Goal: Task Accomplishment & Management: Complete application form

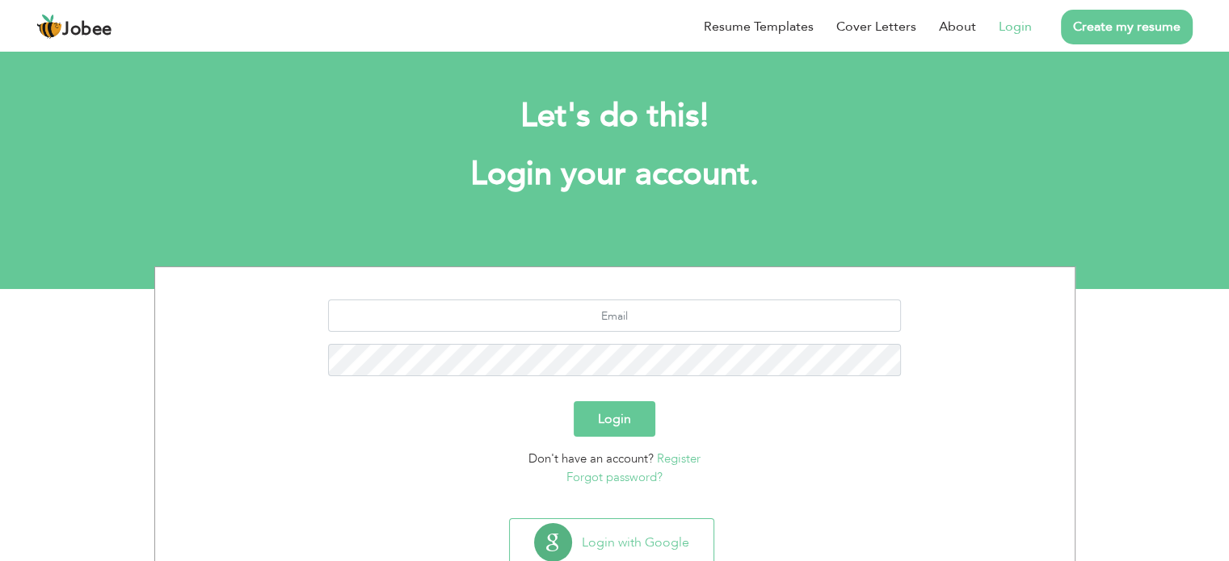
click at [1121, 25] on link "Create my resume" at bounding box center [1127, 27] width 132 height 35
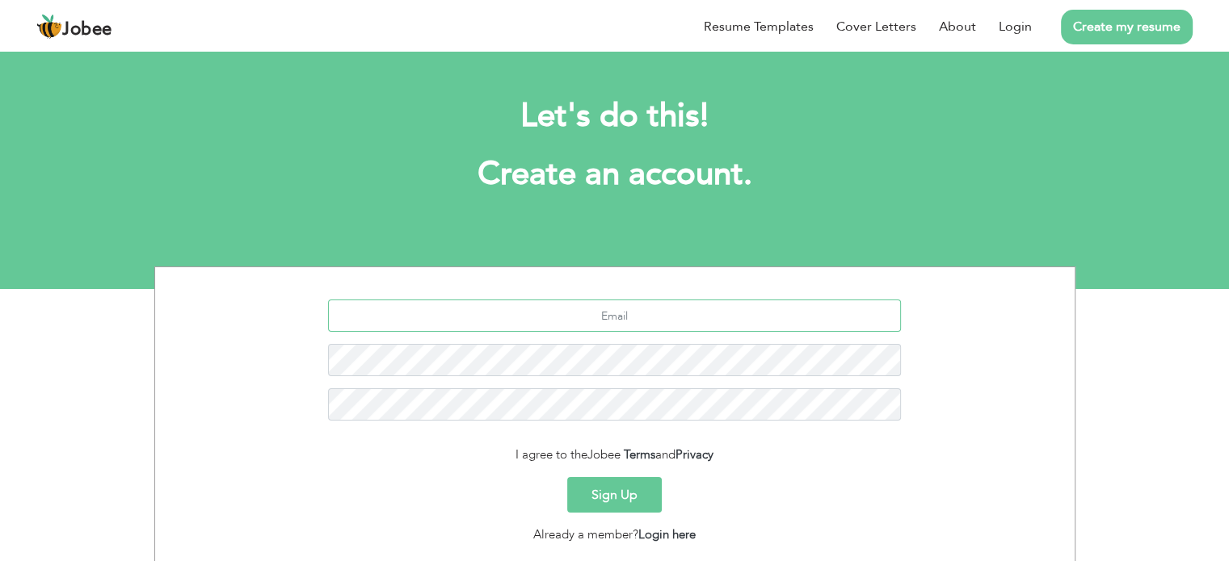
click at [627, 317] on input "text" at bounding box center [614, 316] width 573 height 32
type input "[EMAIL_ADDRESS][DOMAIN_NAME]"
click at [567, 477] on button "Sign Up" at bounding box center [614, 495] width 95 height 36
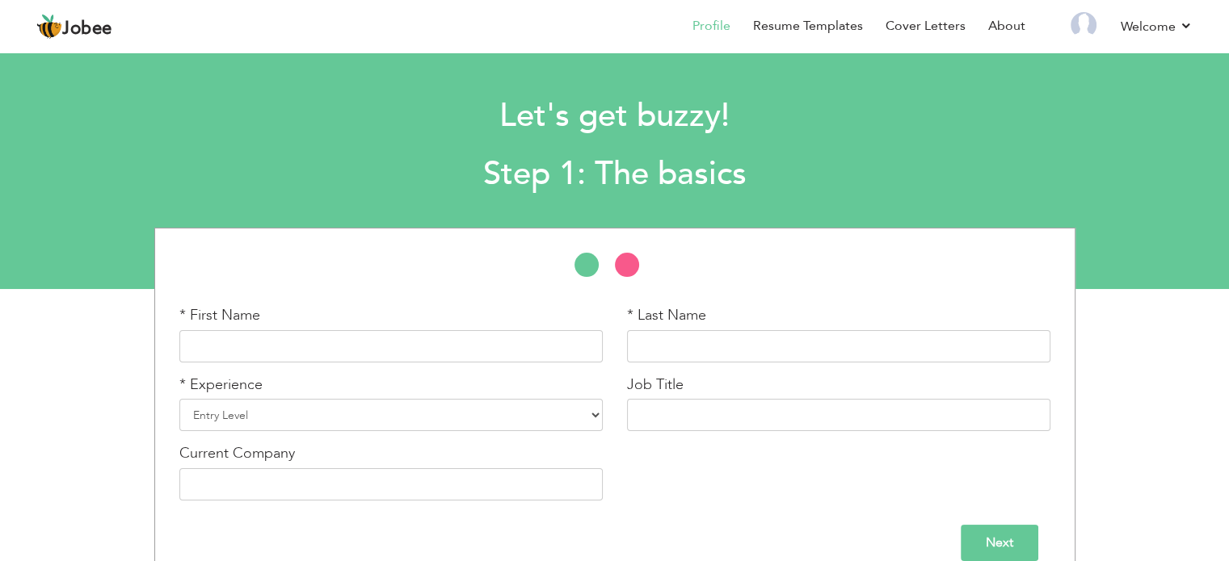
click at [497, 133] on h1 "Let's get buzzy!" at bounding box center [615, 116] width 898 height 42
click at [336, 350] on input "text" at bounding box center [390, 346] width 423 height 32
type input "[PERSON_NAME]"
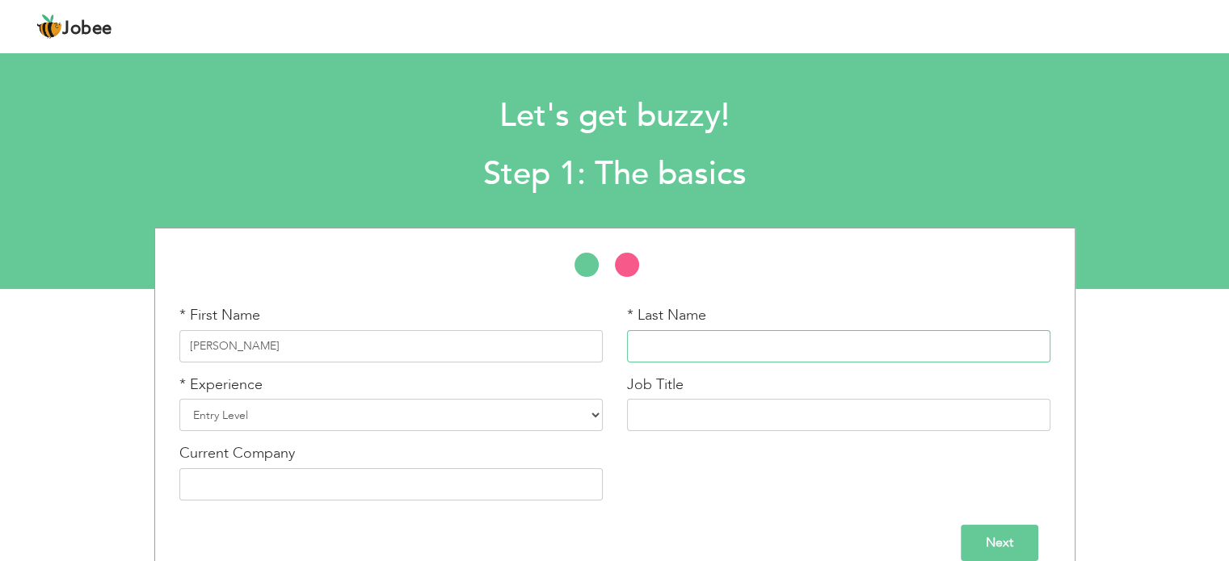
type input "[PERSON_NAME]"
click at [332, 418] on select "Entry Level Less than 1 Year 1 Year 2 Years 3 Years 4 Years 5 Years 6 Years 7 Y…" at bounding box center [390, 415] width 423 height 32
select select "7"
click at [179, 399] on select "Entry Level Less than 1 Year 1 Year 2 Years 3 Years 4 Years 5 Years 6 Years 7 Y…" at bounding box center [390, 415] width 423 height 32
click at [730, 408] on input "text" at bounding box center [838, 415] width 423 height 32
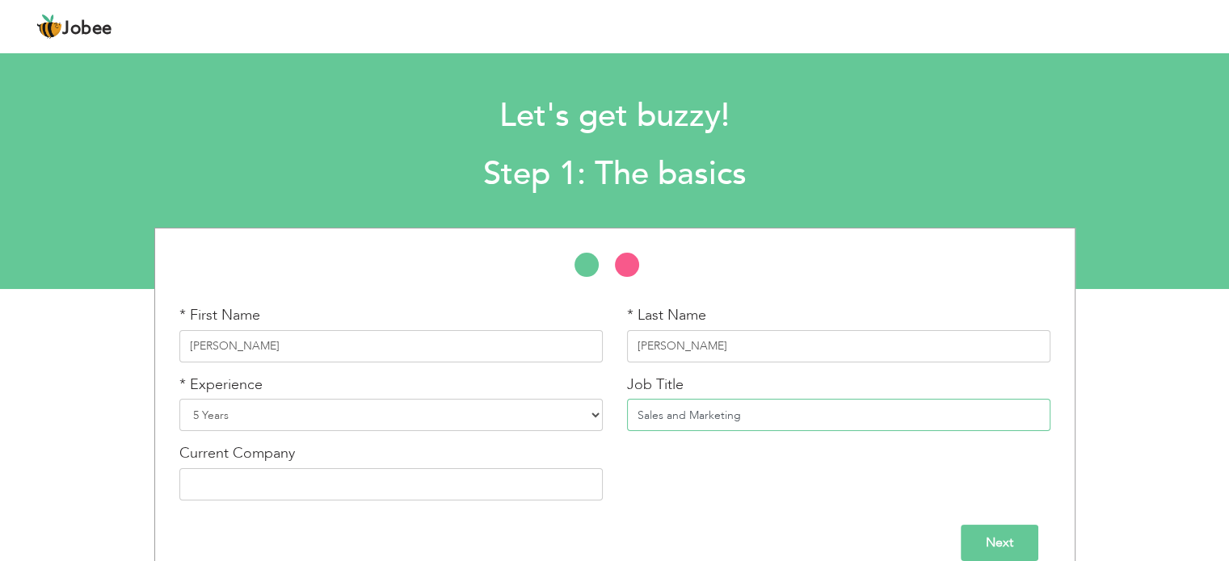
type input "Sales and Marketing"
click at [452, 482] on input "text" at bounding box center [390, 485] width 423 height 32
click at [272, 491] on input "Blink Capital Mnagemnt" at bounding box center [390, 485] width 423 height 32
type input "Blink Capital Mangemnt"
click at [1001, 536] on input "Next" at bounding box center [1000, 543] width 78 height 36
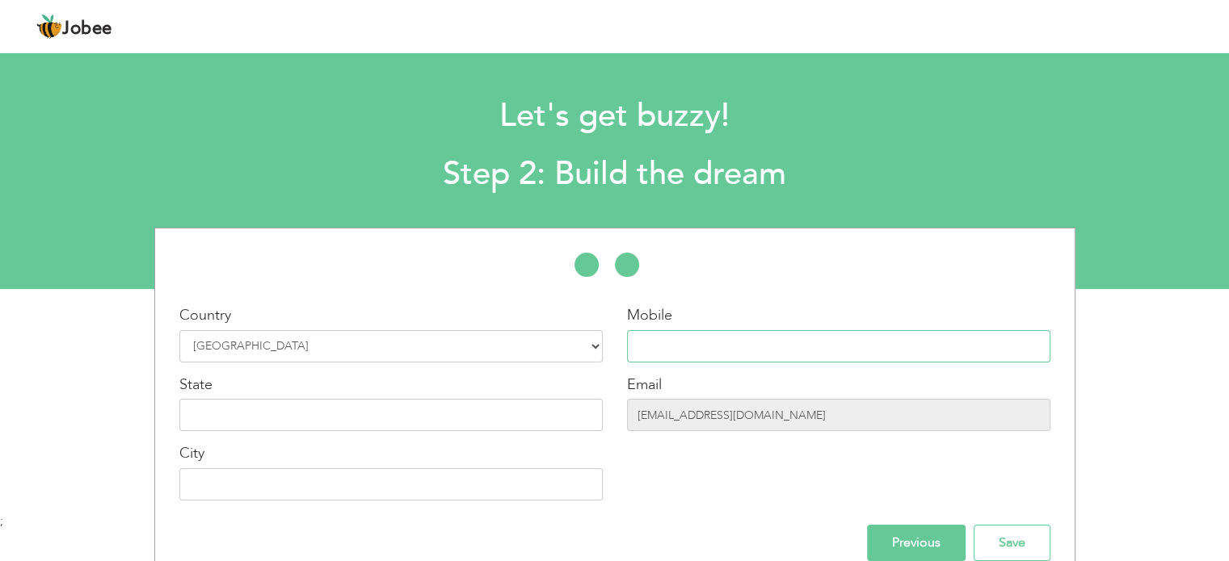
click at [751, 345] on input "text" at bounding box center [838, 346] width 423 height 32
type input "03026060244"
type input "Select"
type input "Faisalabad"
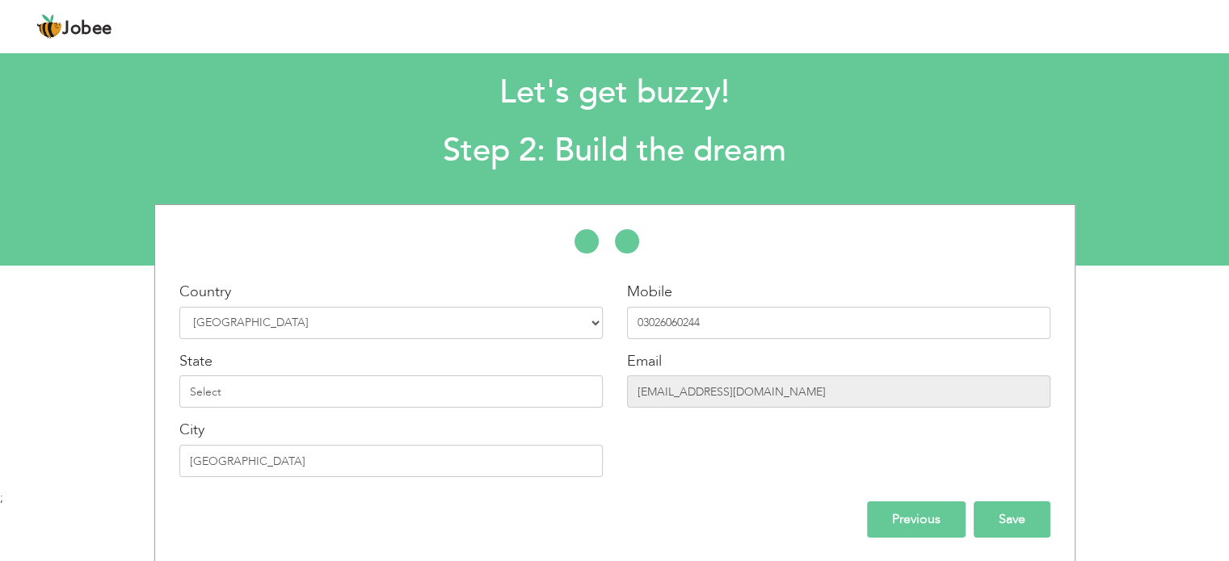
click at [1024, 525] on input "Save" at bounding box center [1012, 520] width 77 height 36
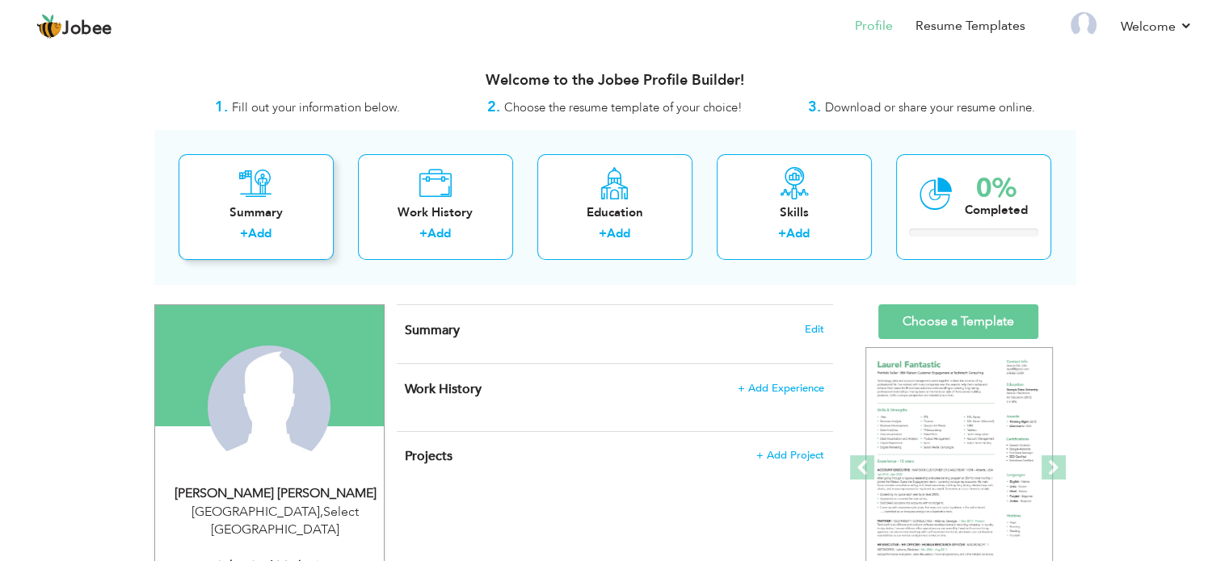
click at [307, 209] on div "Summary" at bounding box center [255, 212] width 129 height 17
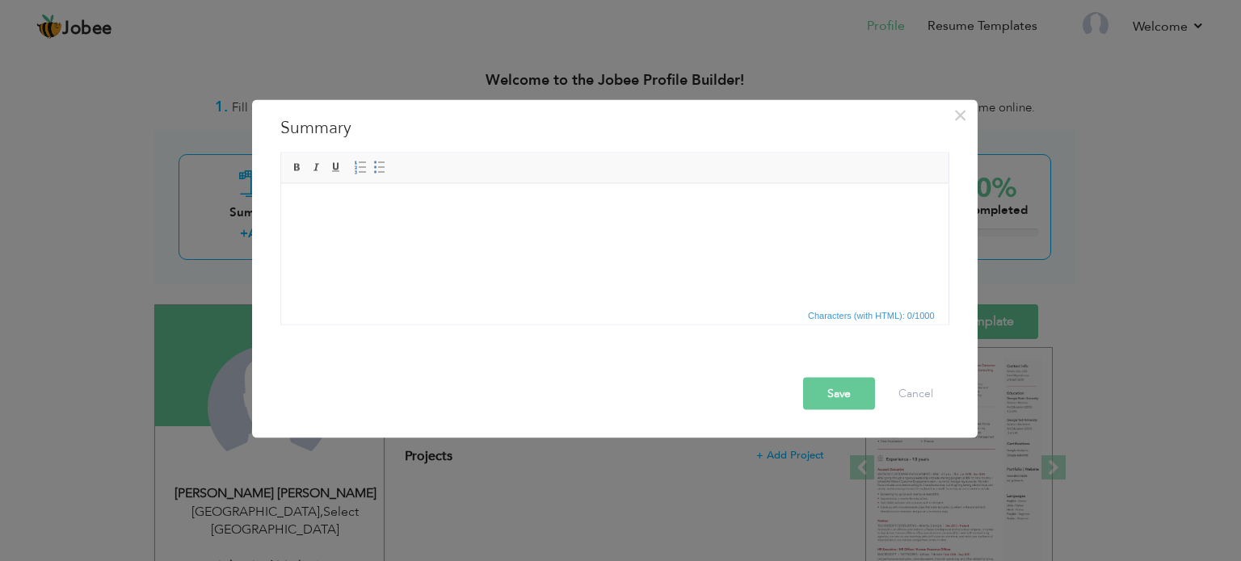
click at [103, 242] on div "× Summary Rich Text Editor, summaryEditor Editor toolbars Basic Styles Bold Ita…" at bounding box center [620, 280] width 1241 height 561
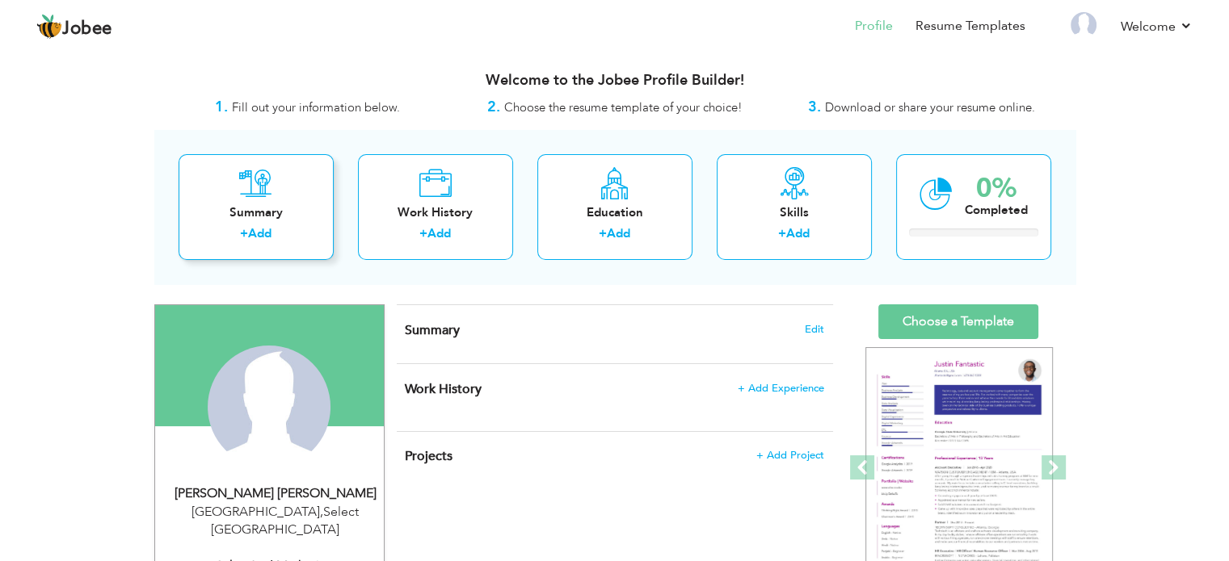
click at [242, 243] on div "+ Add" at bounding box center [255, 235] width 129 height 21
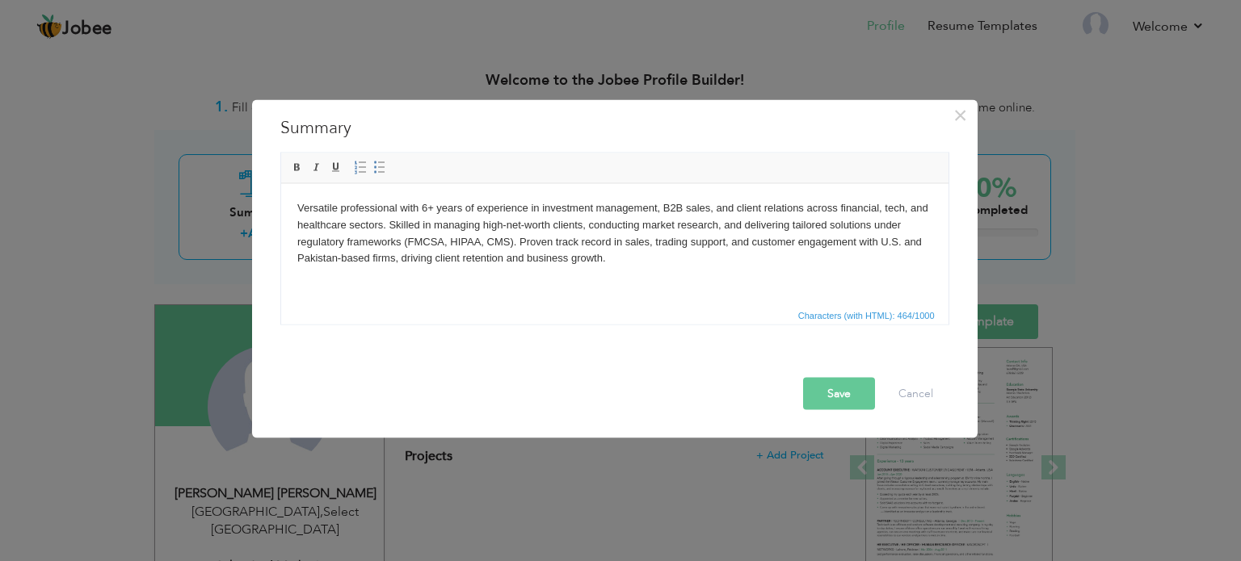
click at [432, 211] on body "Versatile professional with 6+ years of experience in investment management, B2…" at bounding box center [613, 233] width 635 height 67
click at [380, 226] on body "Versatile professional with 5 years of experience in investment management, B2B…" at bounding box center [613, 233] width 635 height 67
click at [345, 224] on body "Versatile professional with 5 years of experience in investment management, B2B…" at bounding box center [613, 233] width 635 height 67
click at [846, 242] on body "Versatile professional with 5 years of experience in investment management, B2B…" at bounding box center [613, 233] width 635 height 67
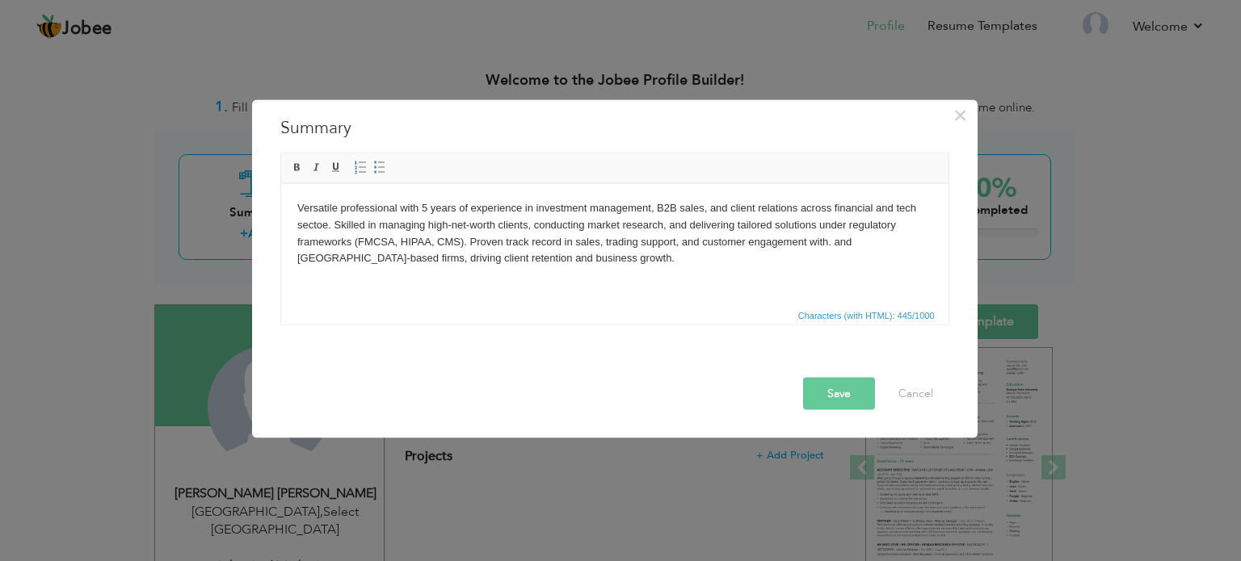
click at [846, 242] on body "Versatile professional with 5 years of experience in investment management, B2B…" at bounding box center [613, 233] width 635 height 67
click at [1169, 295] on div "× Summary Rich Text Editor, summaryEditor Editor toolbars Basic Styles Bold Ita…" at bounding box center [620, 280] width 1241 height 561
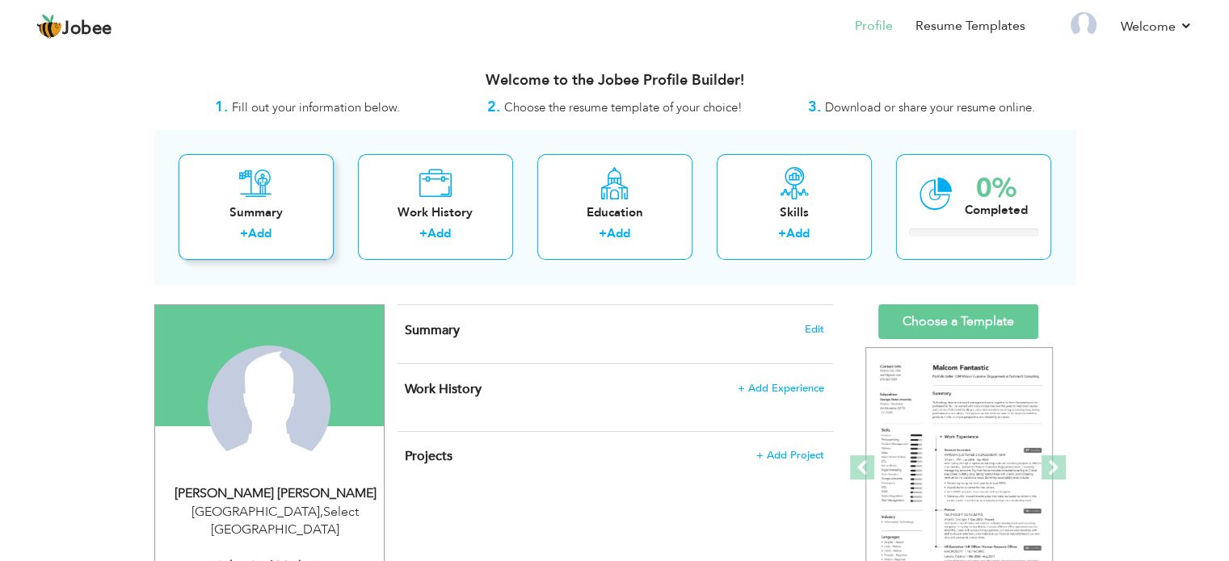
click at [308, 193] on div "Summary + Add" at bounding box center [256, 207] width 155 height 106
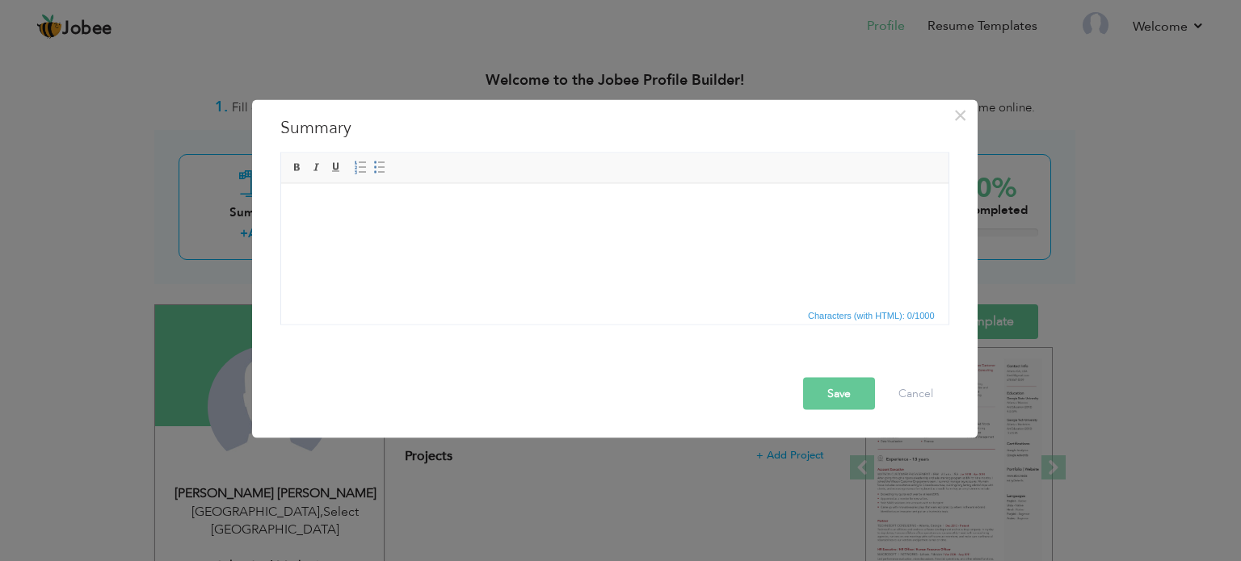
drag, startPoint x: 280, startPoint y: 401, endPoint x: 381, endPoint y: 209, distance: 216.5
click at [381, 209] on body at bounding box center [613, 208] width 635 height 17
paste body
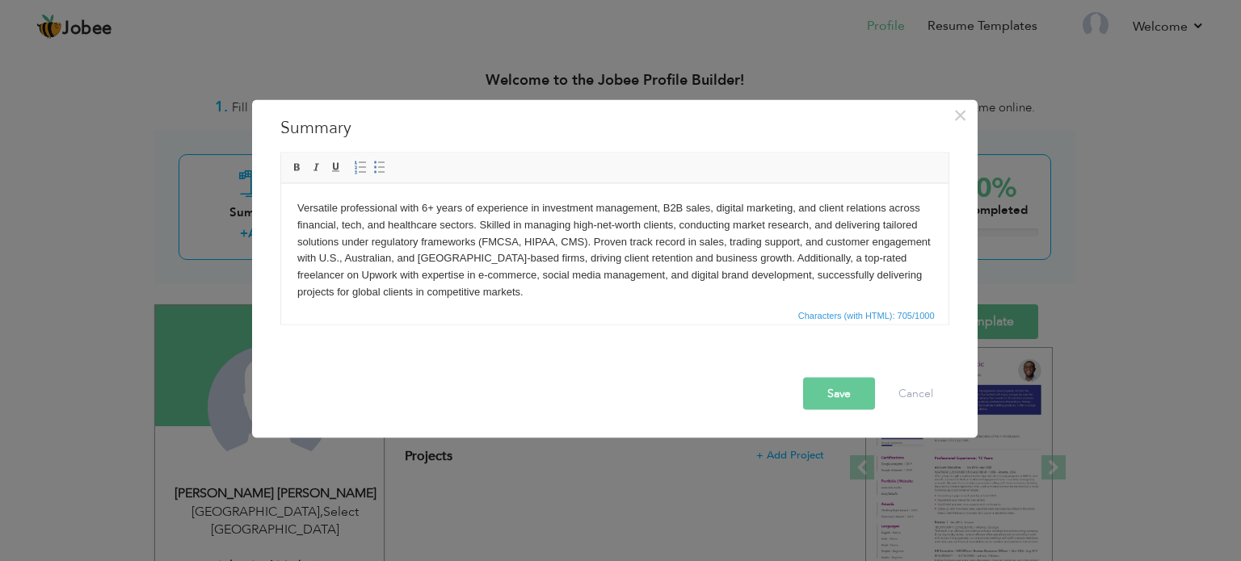
click at [424, 207] on body "Versatile professional with 6+ years of experience in investment management, B2…" at bounding box center [613, 250] width 635 height 101
click at [470, 229] on body "Versatile professional with 5+ years of experience in investment management, B2…" at bounding box center [613, 250] width 635 height 101
click at [427, 229] on body "Versatile professional with 5+ years of experience in investment management, B2…" at bounding box center [613, 250] width 635 height 101
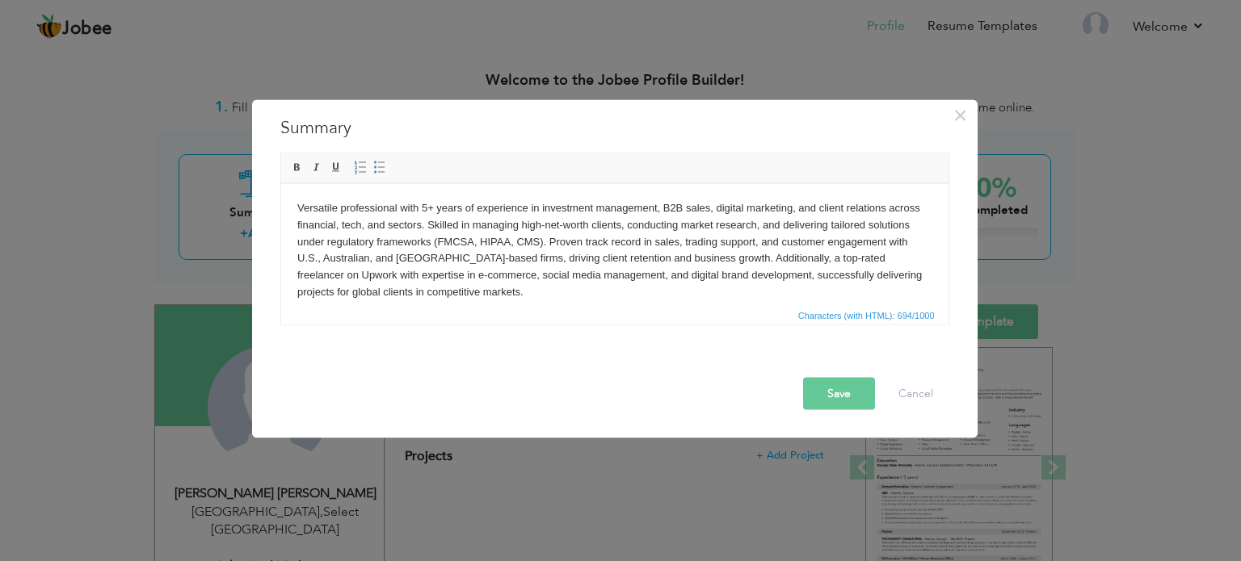
click at [342, 225] on body "Versatile professional with 5+ years of experience in investment management, B2…" at bounding box center [613, 250] width 635 height 101
click at [343, 229] on body "Versatile professional with 5+ years of experience in investment management, B2…" at bounding box center [613, 250] width 635 height 101
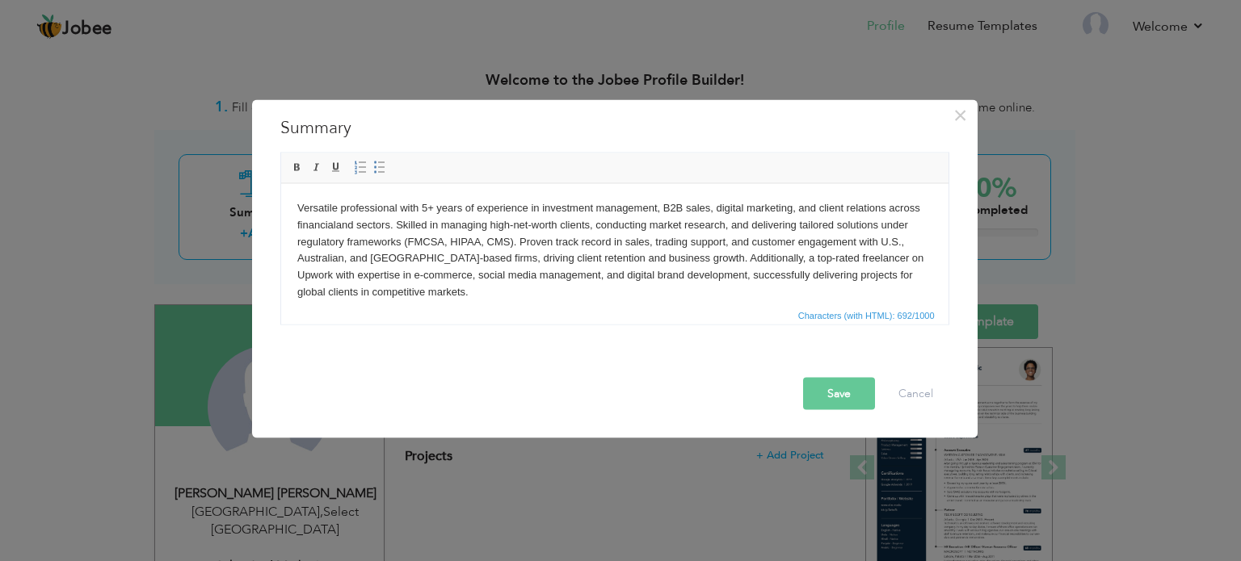
click at [355, 225] on body "Versatile professional with 5+ years of experience in investment management, B2…" at bounding box center [613, 250] width 635 height 101
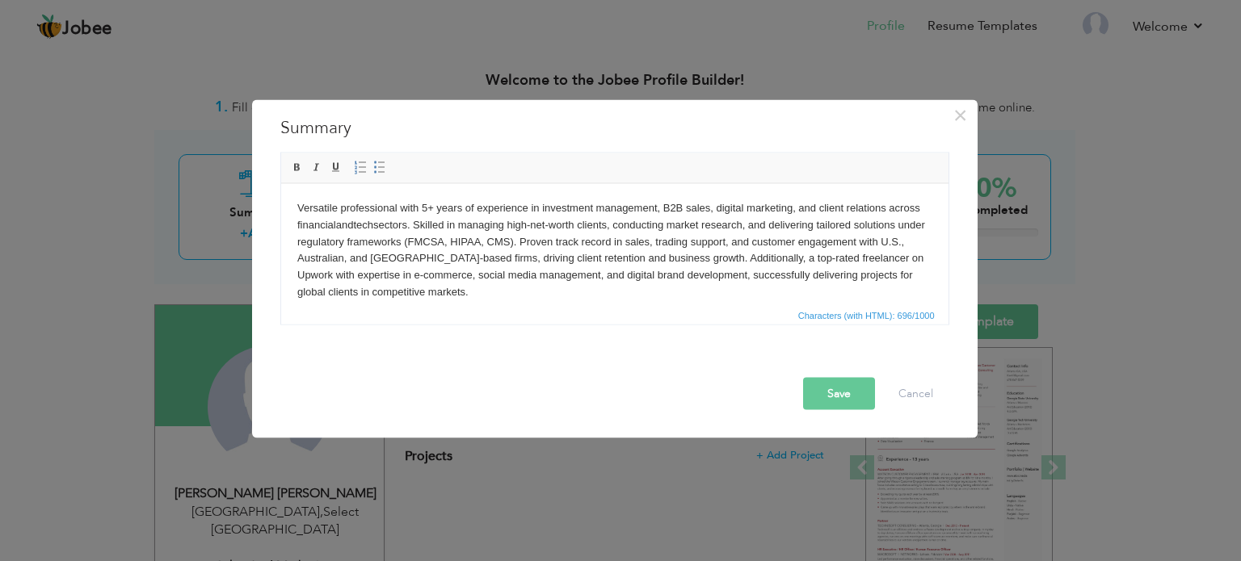
click at [355, 225] on body "Versatile professional with 5+ years of experience in investment management, B2…" at bounding box center [613, 250] width 635 height 101
click at [346, 260] on body "Versatile professional with 5+ years of experience in investment management, B2…" at bounding box center [613, 250] width 635 height 101
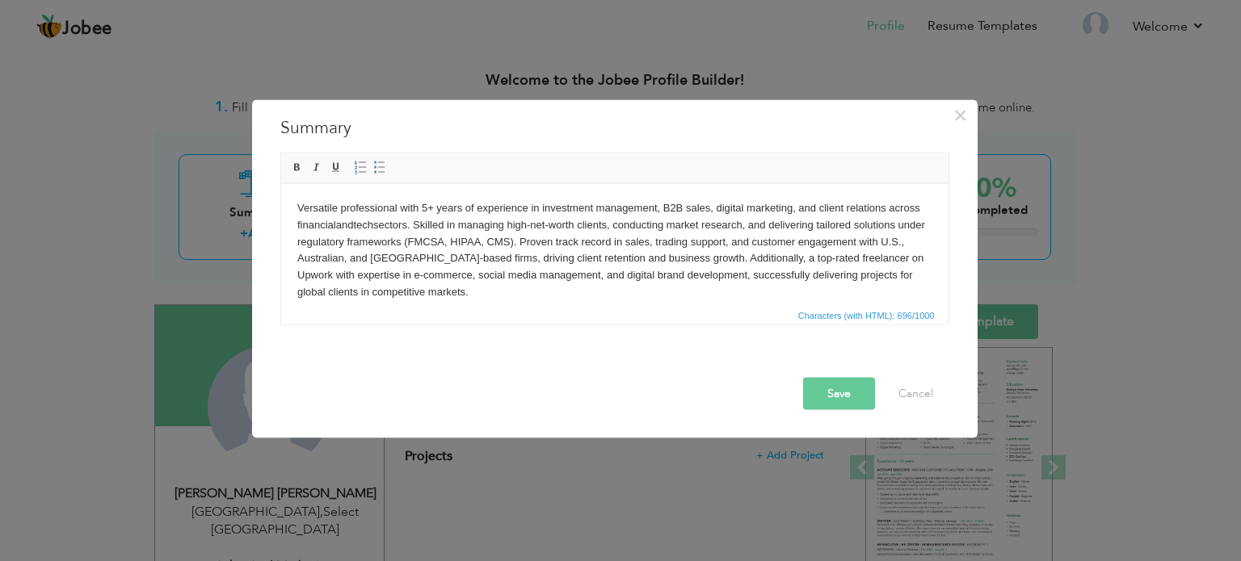
click at [346, 260] on body "Versatile professional with 5+ years of experience in investment management, B2…" at bounding box center [613, 250] width 635 height 101
drag, startPoint x: 371, startPoint y: 259, endPoint x: 277, endPoint y: 251, distance: 94.1
click at [280, 251] on html "Versatile professional with 5+ years of experience in investment management, B2…" at bounding box center [613, 249] width 667 height 133
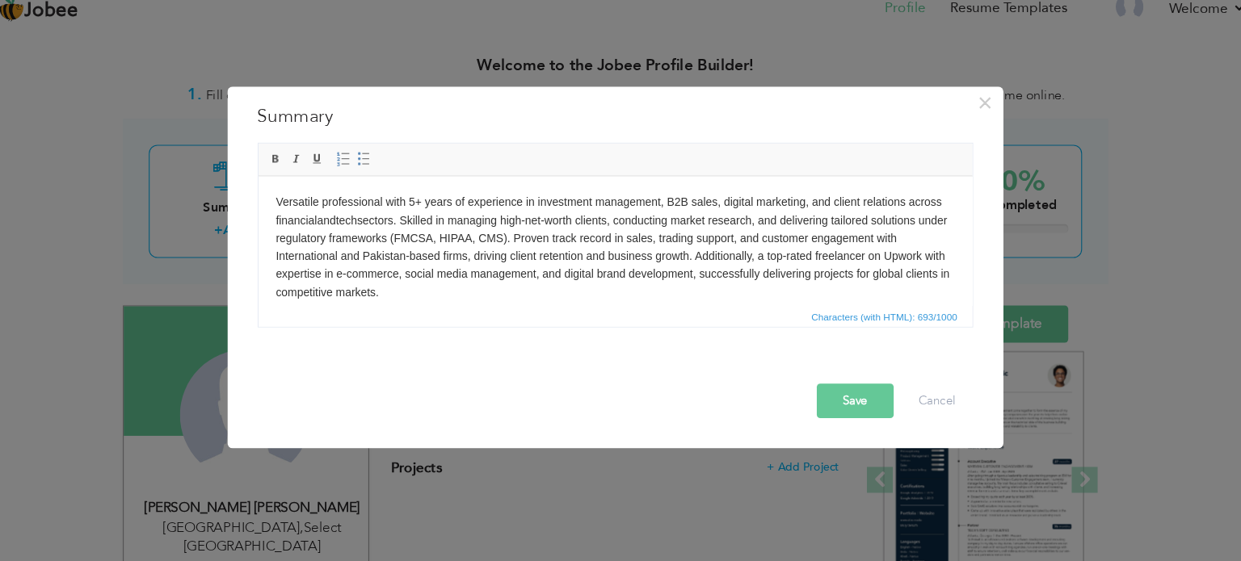
drag, startPoint x: 683, startPoint y: 266, endPoint x: 557, endPoint y: 279, distance: 126.7
click at [557, 279] on body "Versatile professional with 5+ years of experience in investment management, B2…" at bounding box center [591, 241] width 635 height 101
click at [535, 279] on body "Versatile professional with 5+ years of experience in investment management, B2…" at bounding box center [591, 241] width 635 height 101
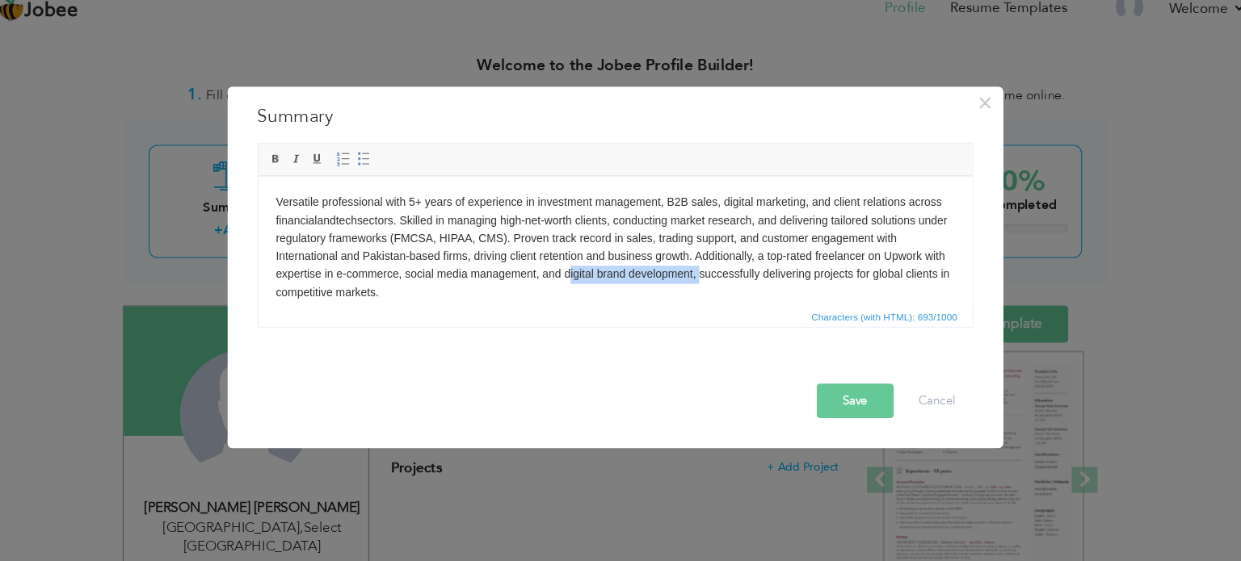
drag, startPoint x: 565, startPoint y: 264, endPoint x: 689, endPoint y: 269, distance: 124.5
click at [689, 269] on body "Versatile professional with 5+ years of experience in investment management, B2…" at bounding box center [591, 241] width 635 height 101
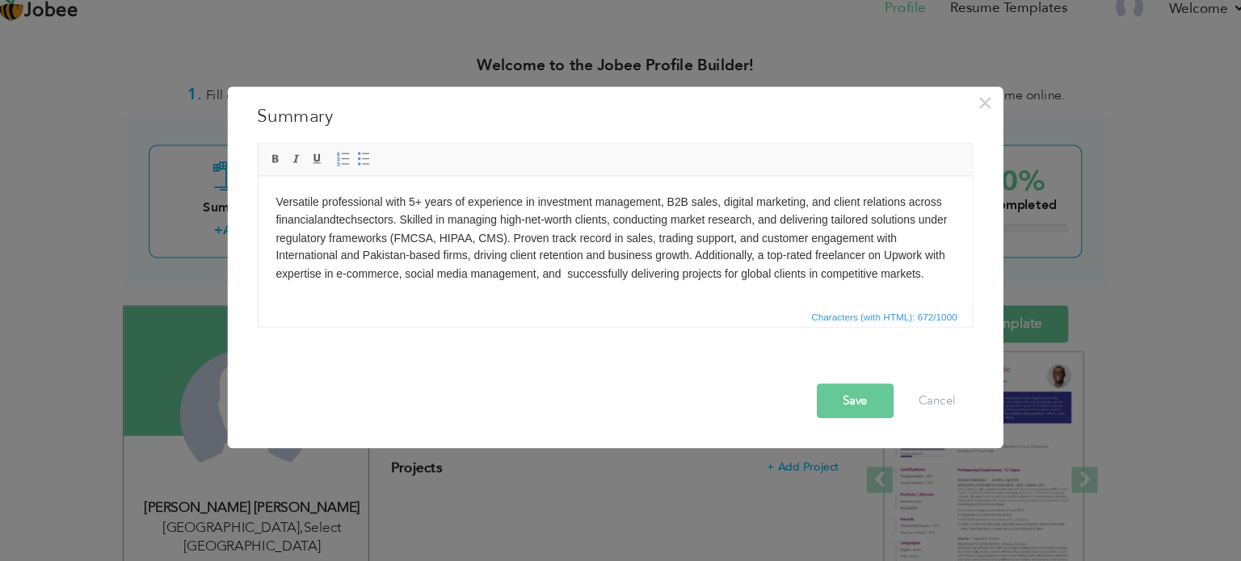
click at [550, 265] on body "Versatile professional with 5+ years of experience in investment management, B2…" at bounding box center [591, 233] width 635 height 84
click at [519, 267] on body "Versatile professional with 5+ years of experience in investment management, B2…" at bounding box center [591, 233] width 635 height 84
click at [388, 267] on body "Versatile professional with 5+ years of experience in investment management, B2…" at bounding box center [591, 233] width 635 height 84
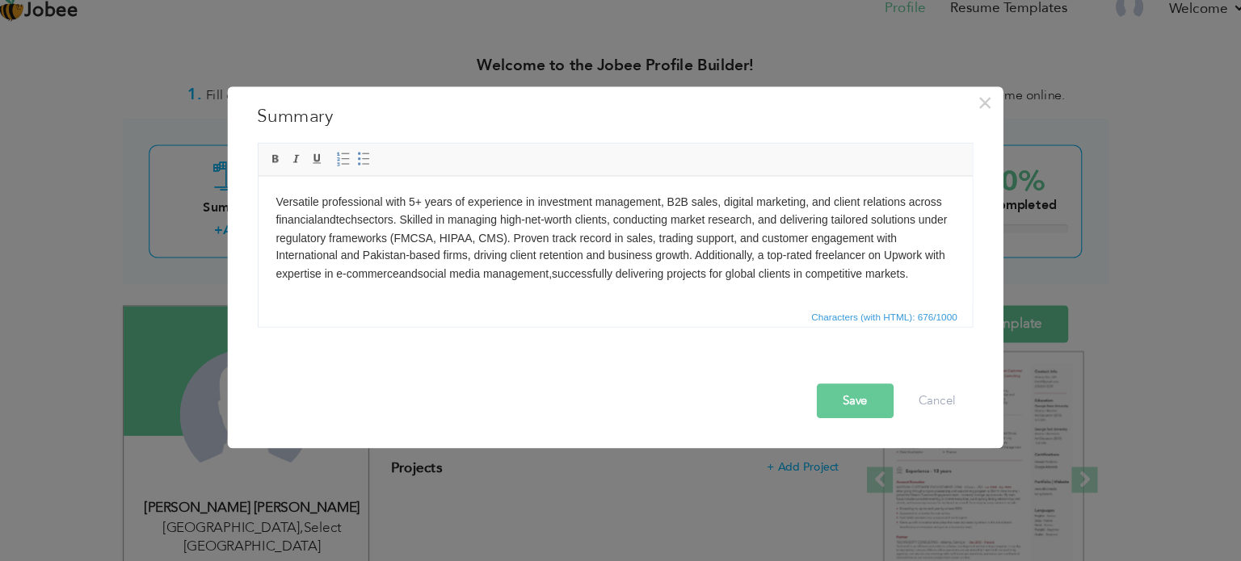
click at [820, 386] on button "Save" at bounding box center [839, 393] width 72 height 32
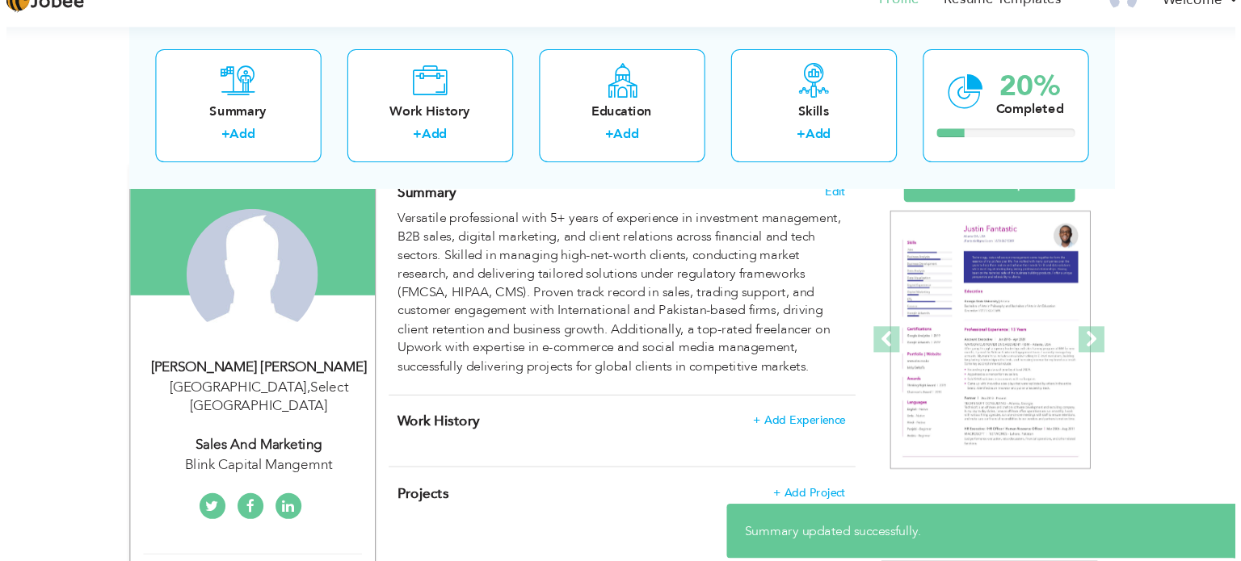
scroll to position [122, 0]
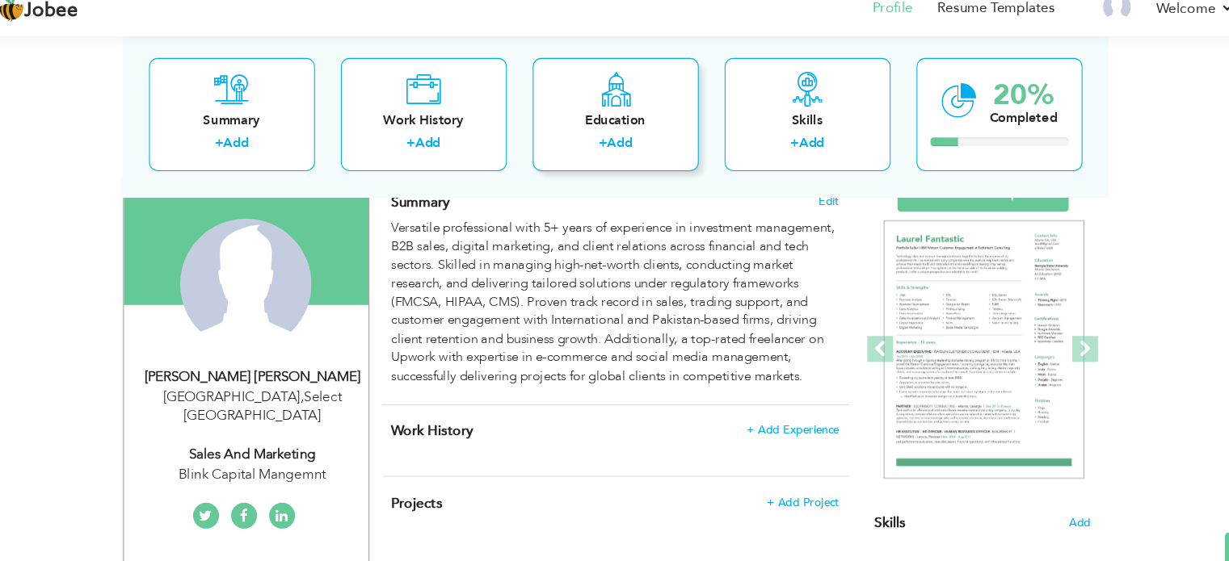
click at [667, 121] on div "Education + Add" at bounding box center [614, 126] width 155 height 106
radio input "true"
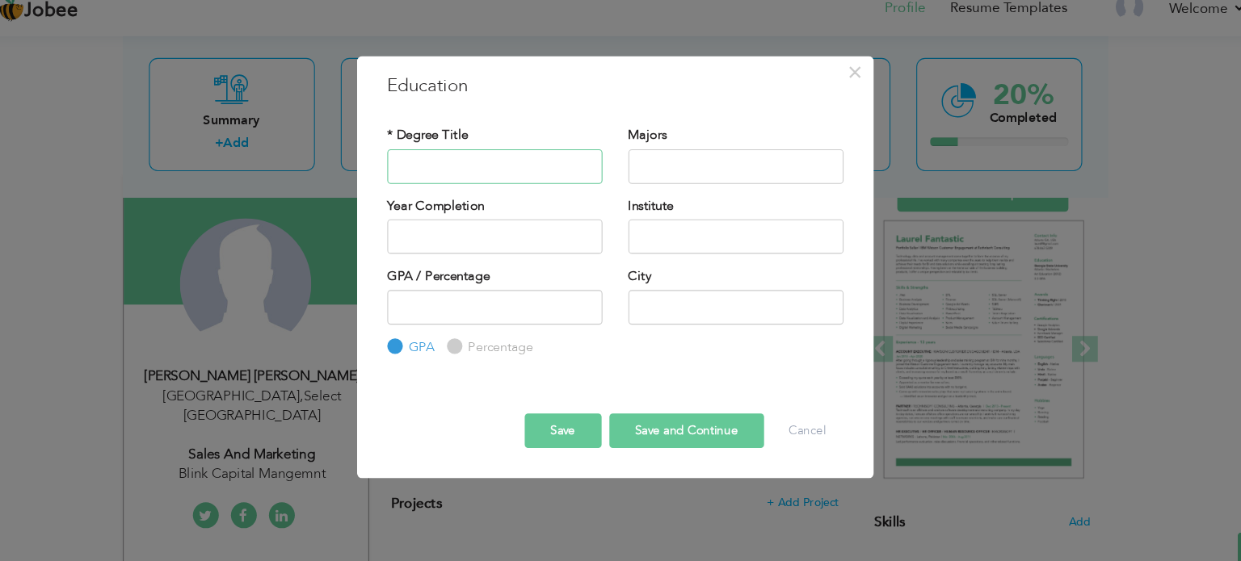
click at [549, 179] on input "text" at bounding box center [502, 174] width 201 height 32
type input "MBA"
click at [641, 181] on input "text" at bounding box center [727, 174] width 201 height 32
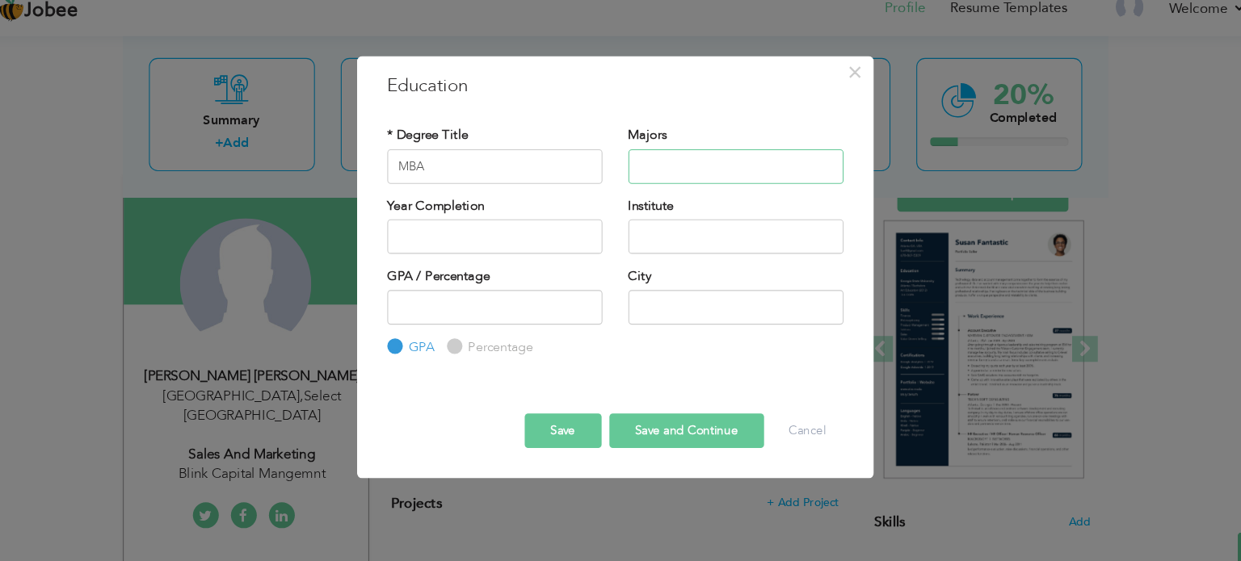
type input "M"
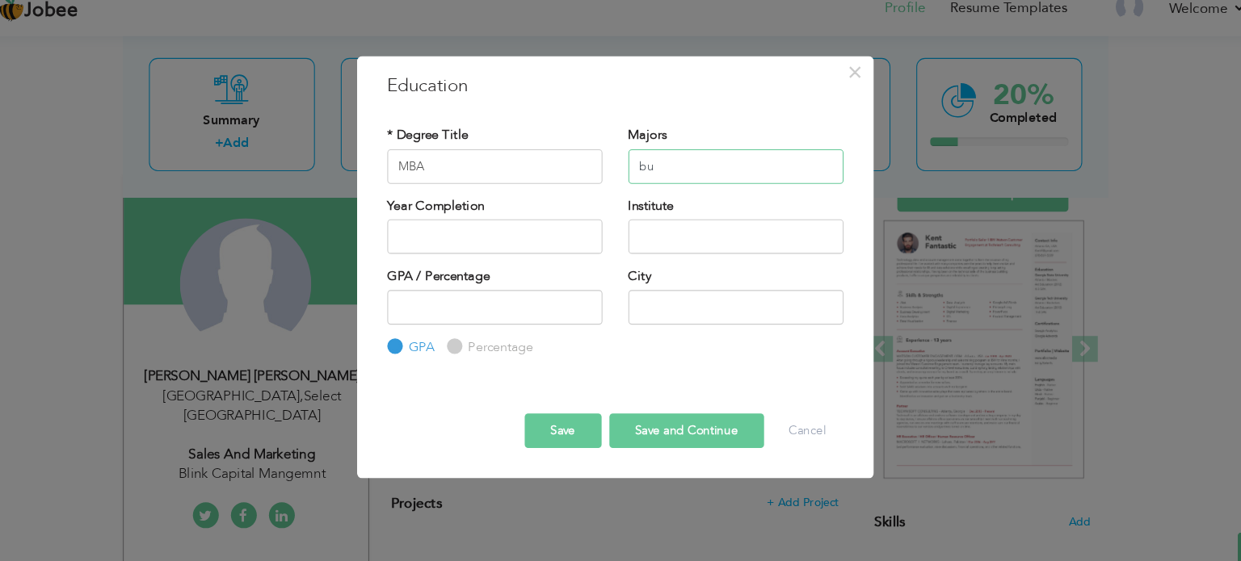
type input "b"
click at [722, 173] on input "Business Stuides" at bounding box center [727, 174] width 201 height 32
type input "Business Studies"
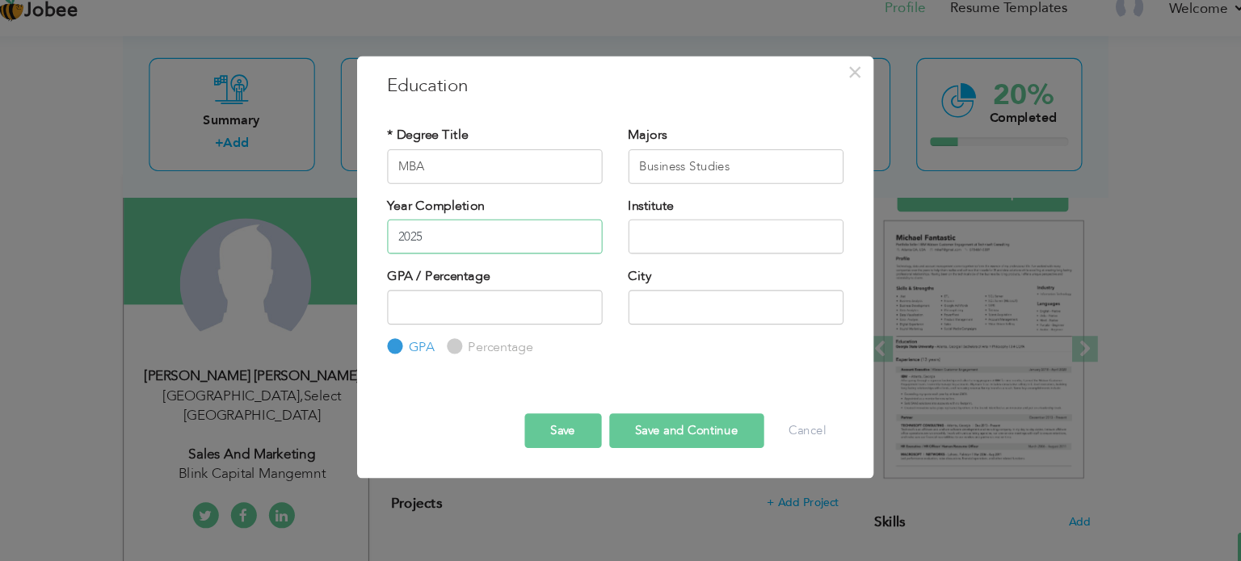
click at [544, 238] on input "2025" at bounding box center [502, 240] width 201 height 32
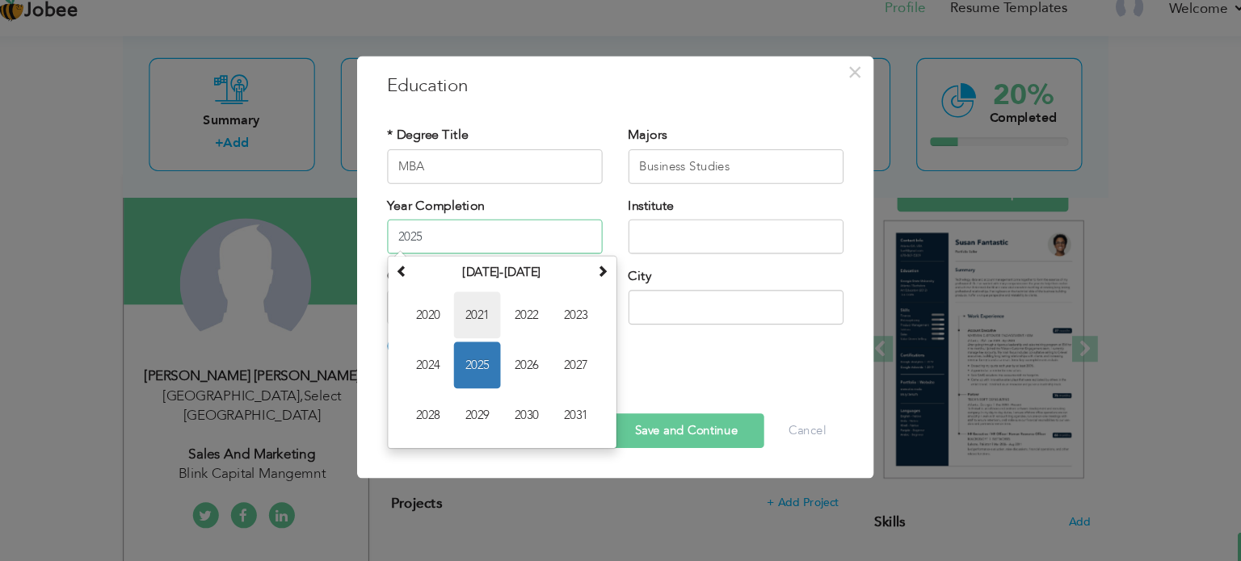
click at [492, 304] on span "2021" at bounding box center [486, 314] width 44 height 44
type input "2021"
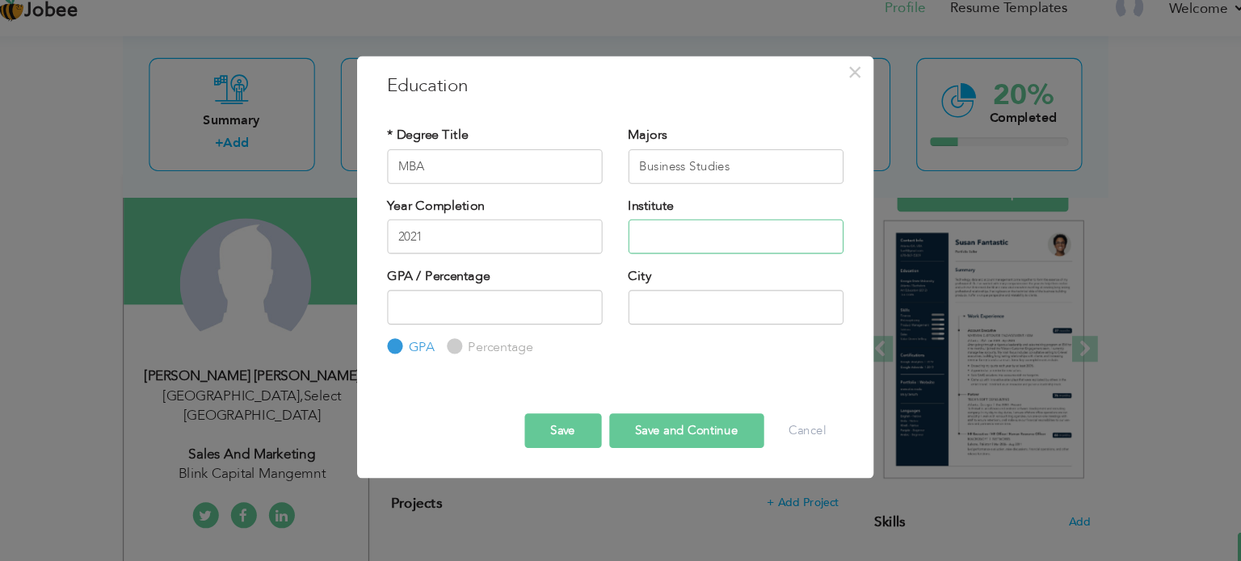
click at [693, 253] on input "text" at bounding box center [727, 240] width 201 height 32
type input "Quaid e [GEOGRAPHIC_DATA]"
click at [535, 312] on input "number" at bounding box center [502, 306] width 201 height 32
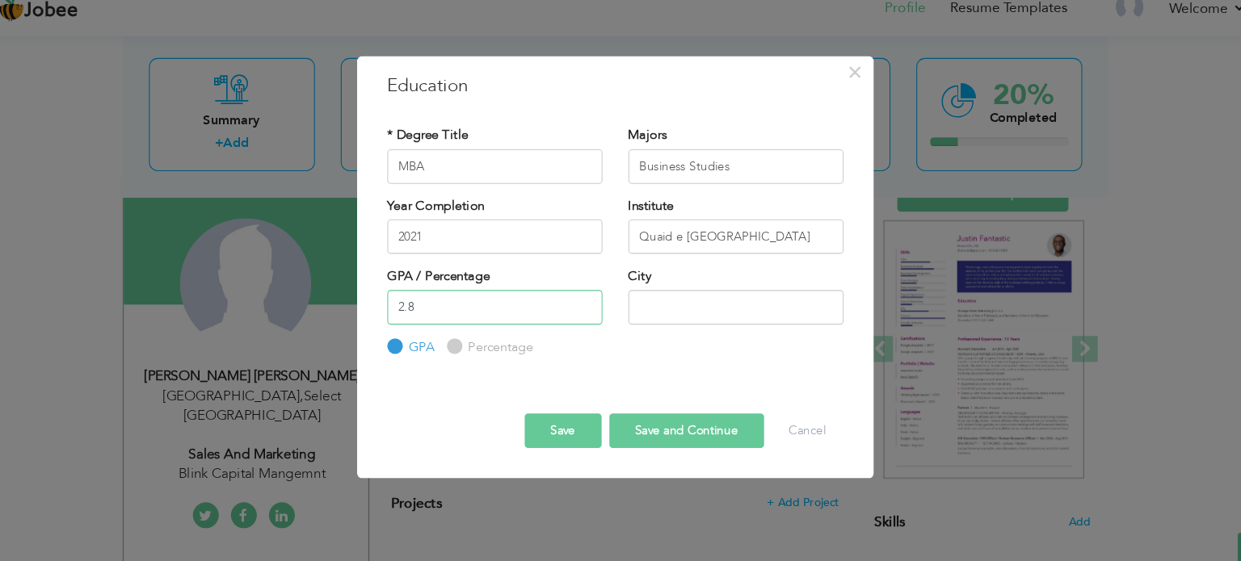
type input "2.8"
click at [632, 309] on input "text" at bounding box center [727, 306] width 201 height 32
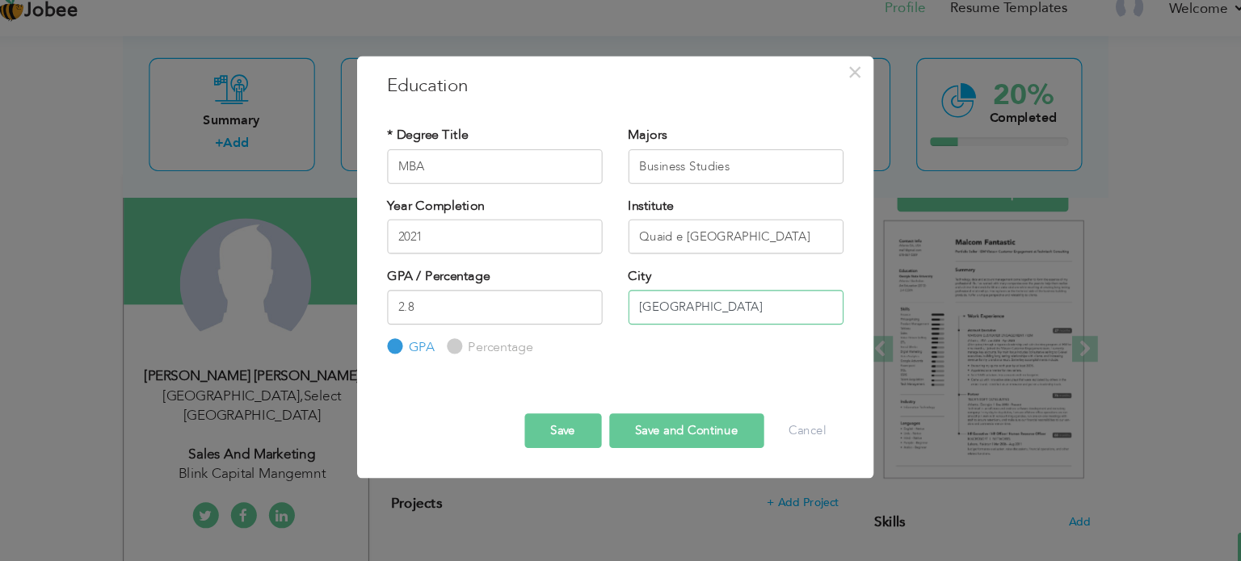
type input "[GEOGRAPHIC_DATA]"
click at [590, 421] on button "Save" at bounding box center [566, 422] width 72 height 32
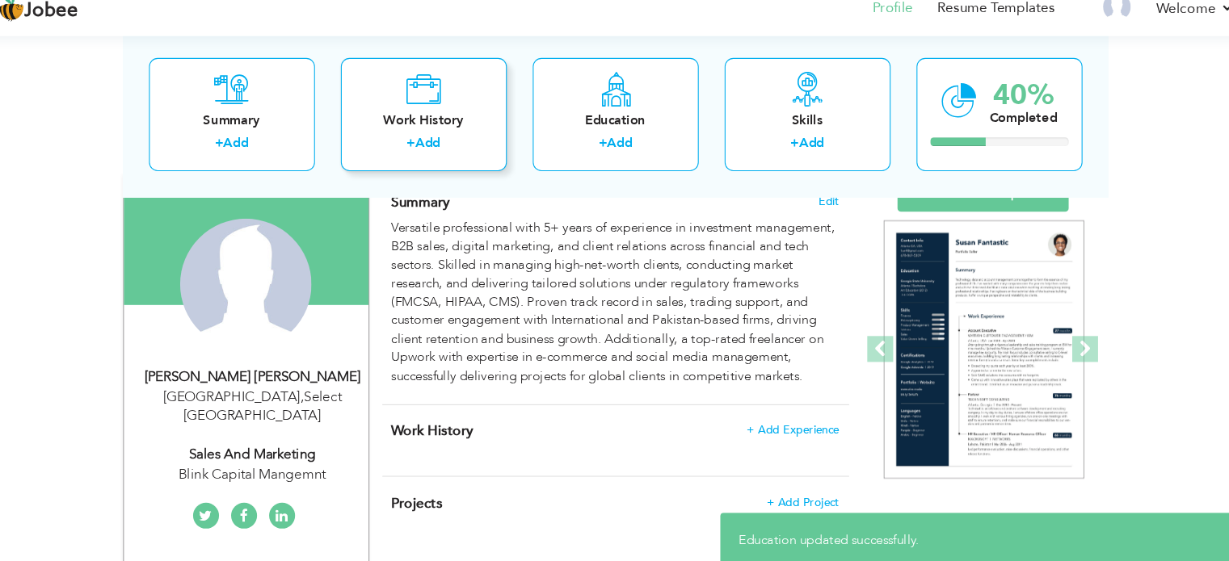
click at [461, 131] on div "Work History" at bounding box center [435, 131] width 129 height 17
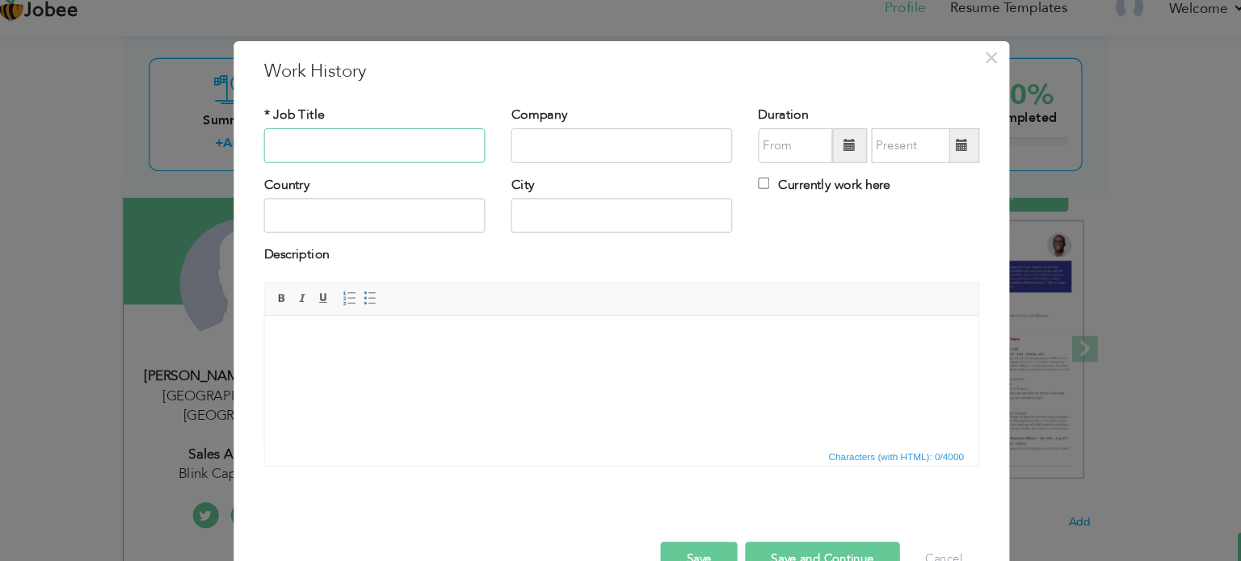
type input "s"
type input "Sales and Markeing Head"
click at [557, 150] on input "text" at bounding box center [620, 155] width 207 height 32
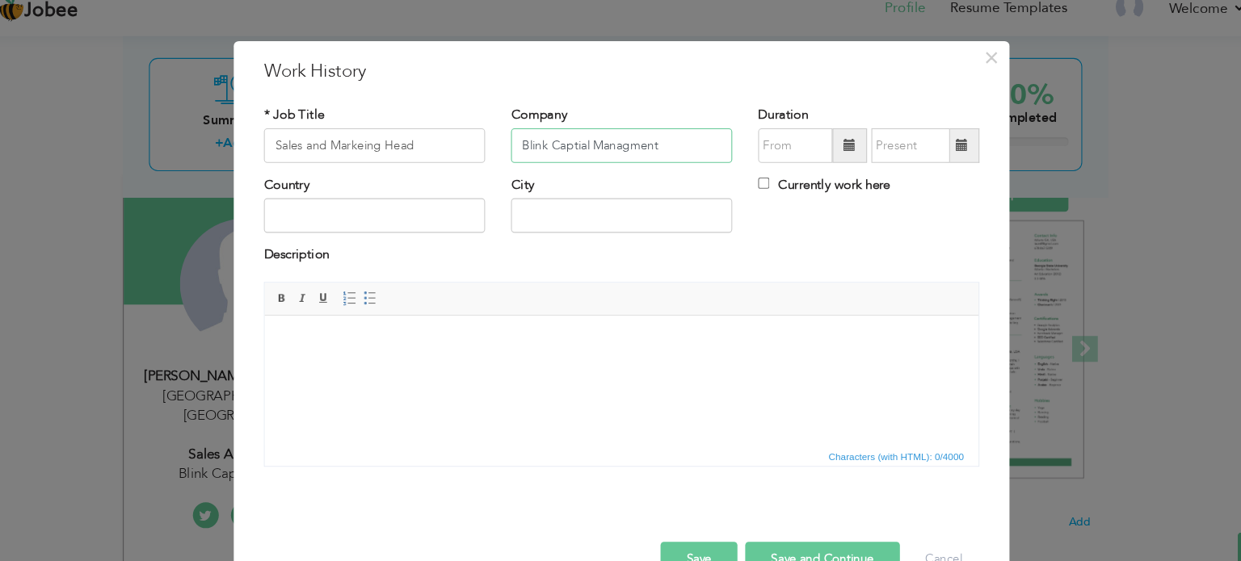
type input "Blink Captial Managment"
click at [824, 167] on span at bounding box center [834, 155] width 32 height 32
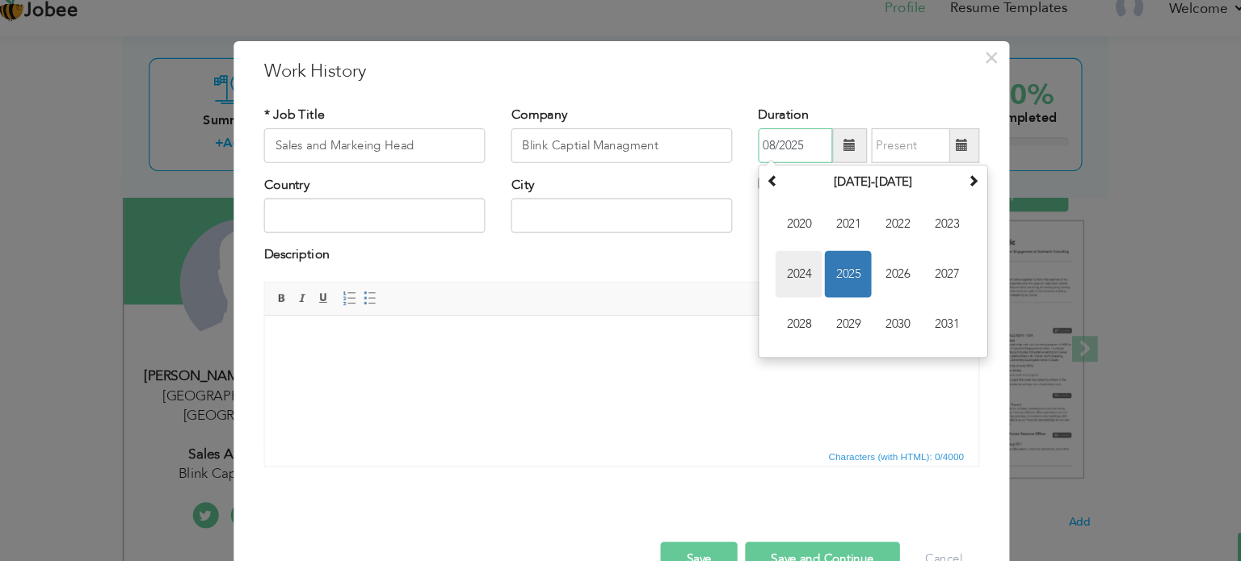
click at [798, 277] on span "2024" at bounding box center [786, 276] width 44 height 44
click at [776, 267] on span "May" at bounding box center [786, 276] width 44 height 44
type input "05/2024"
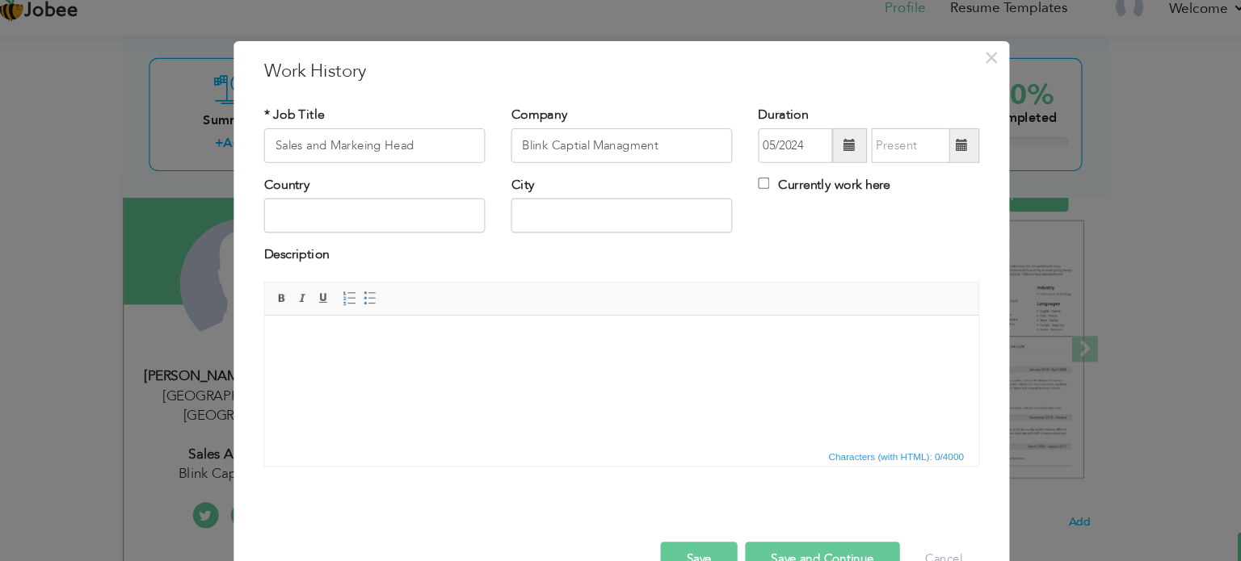
click at [806, 191] on label "Currently work here" at bounding box center [810, 191] width 124 height 17
click at [759, 191] on input "Currently work here" at bounding box center [753, 190] width 11 height 11
checkbox input "true"
click at [467, 226] on input "text" at bounding box center [389, 220] width 207 height 32
click at [597, 212] on input "text" at bounding box center [620, 220] width 207 height 32
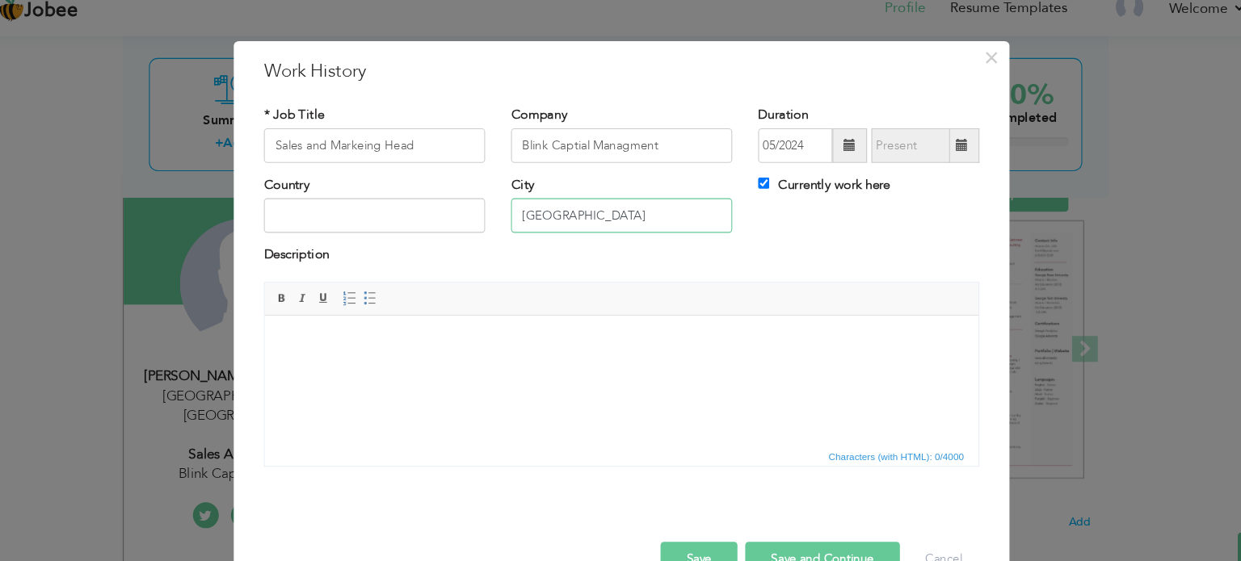
type input "[GEOGRAPHIC_DATA]"
click at [479, 219] on input "text" at bounding box center [389, 220] width 207 height 32
type input "[GEOGRAPHIC_DATA]"
click at [331, 365] on html at bounding box center [597, 340] width 667 height 49
click at [442, 477] on div "* Job Title Sales and Markeing Head Company Blink Captial Managment Duration 05…" at bounding box center [620, 293] width 693 height 374
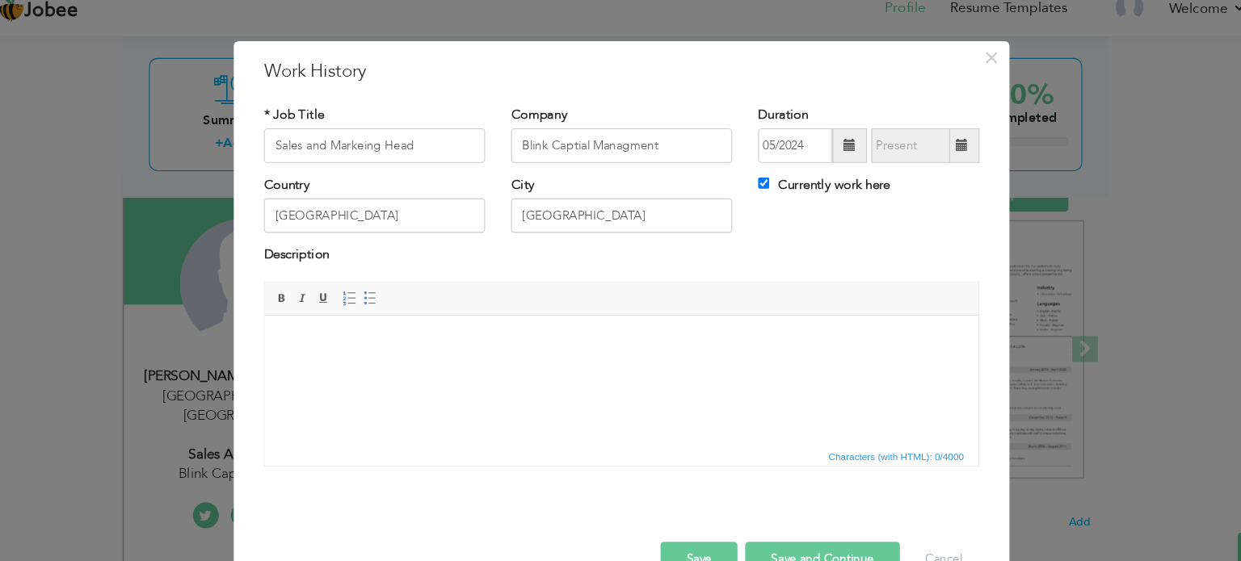
click at [394, 357] on html at bounding box center [597, 340] width 667 height 49
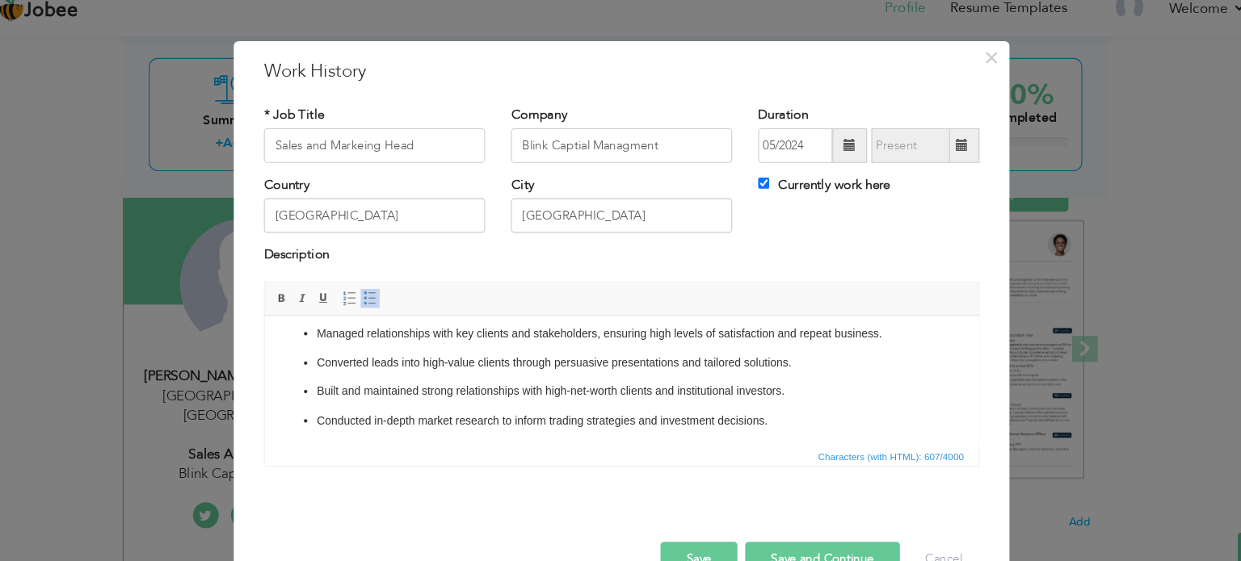
scroll to position [0, 0]
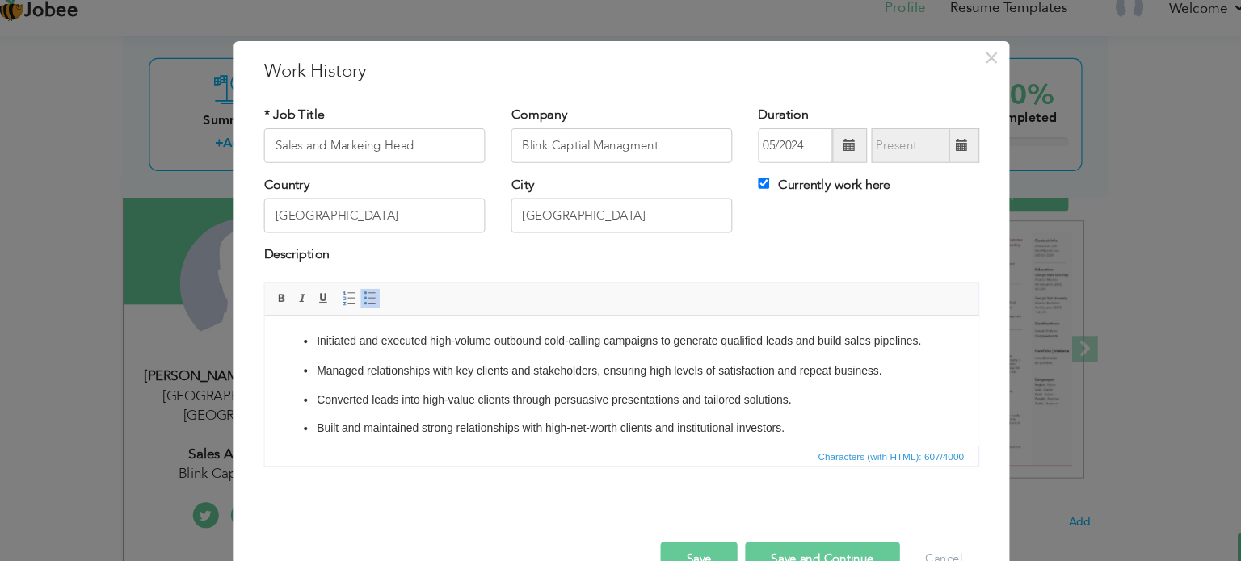
click at [295, 371] on ul "Initiated and executed high-volume outbound cold-calling campaigns to generate …" at bounding box center [597, 395] width 635 height 126
click at [772, 535] on button "Save and Continue" at bounding box center [808, 542] width 145 height 32
checkbox input "false"
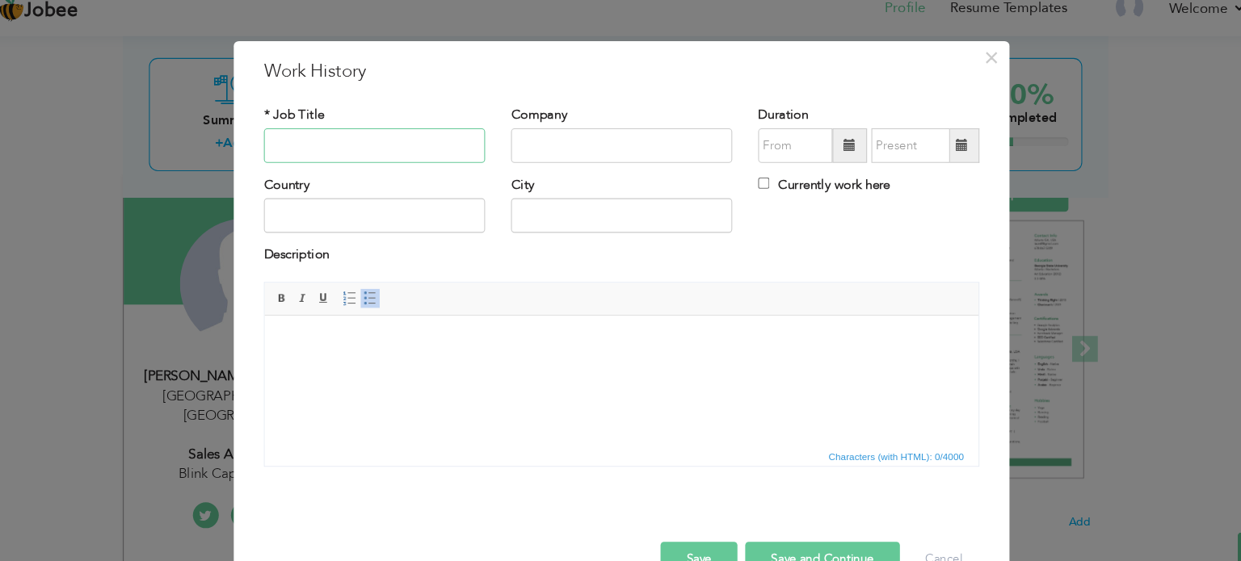
click at [421, 157] on input "text" at bounding box center [389, 155] width 207 height 32
paste input "Freelance"
click at [421, 157] on input "Freelance" at bounding box center [389, 155] width 207 height 32
click at [549, 151] on input "text" at bounding box center [620, 155] width 207 height 32
click at [427, 146] on input "Freelancer" at bounding box center [389, 155] width 207 height 32
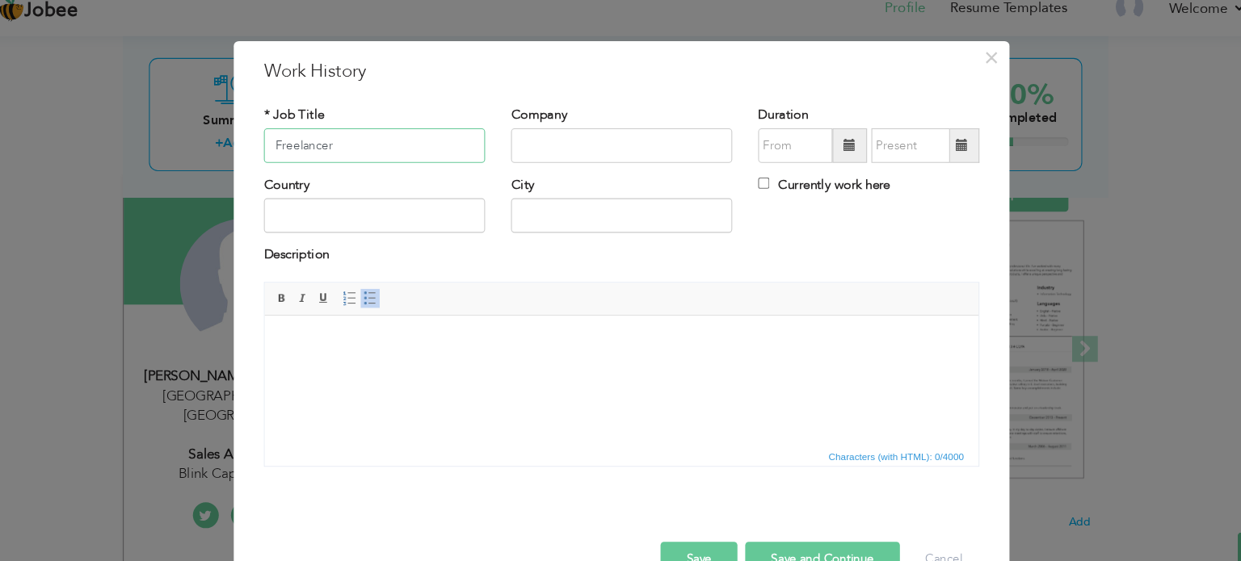
click at [427, 146] on input "Freelancer" at bounding box center [389, 155] width 207 height 32
paste input "Social Media Manager"
type input "Social Media Manager"
click at [561, 143] on input "text" at bounding box center [620, 155] width 207 height 32
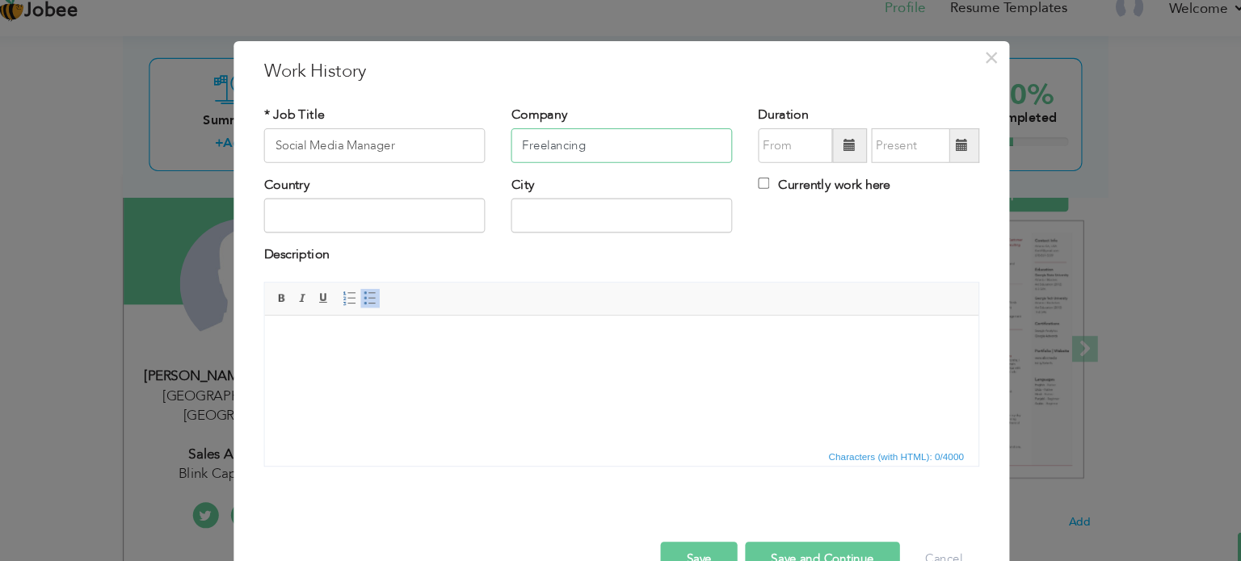
scroll to position [122, 0]
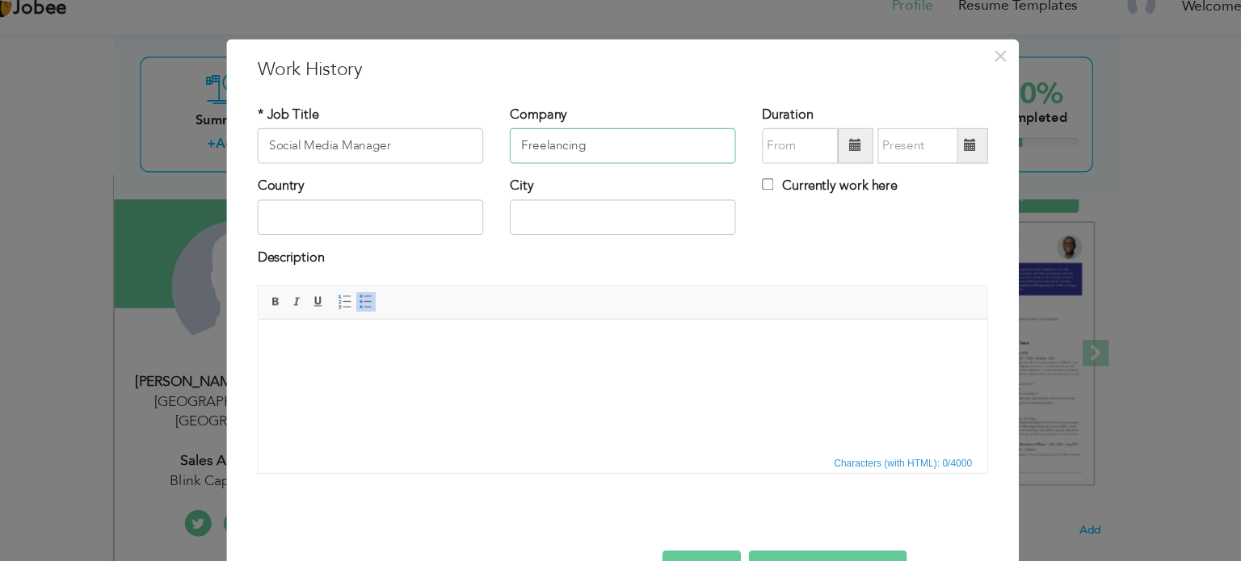
type input "Freelancing"
click at [833, 154] on span at bounding box center [833, 154] width 11 height 11
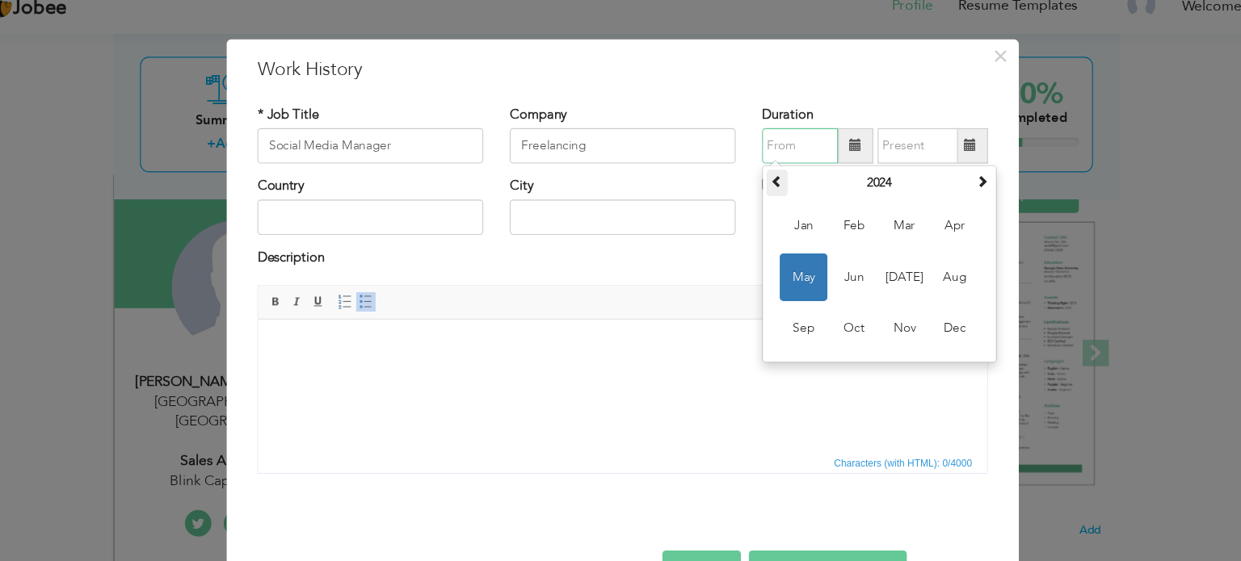
click at [761, 185] on span at bounding box center [761, 187] width 11 height 11
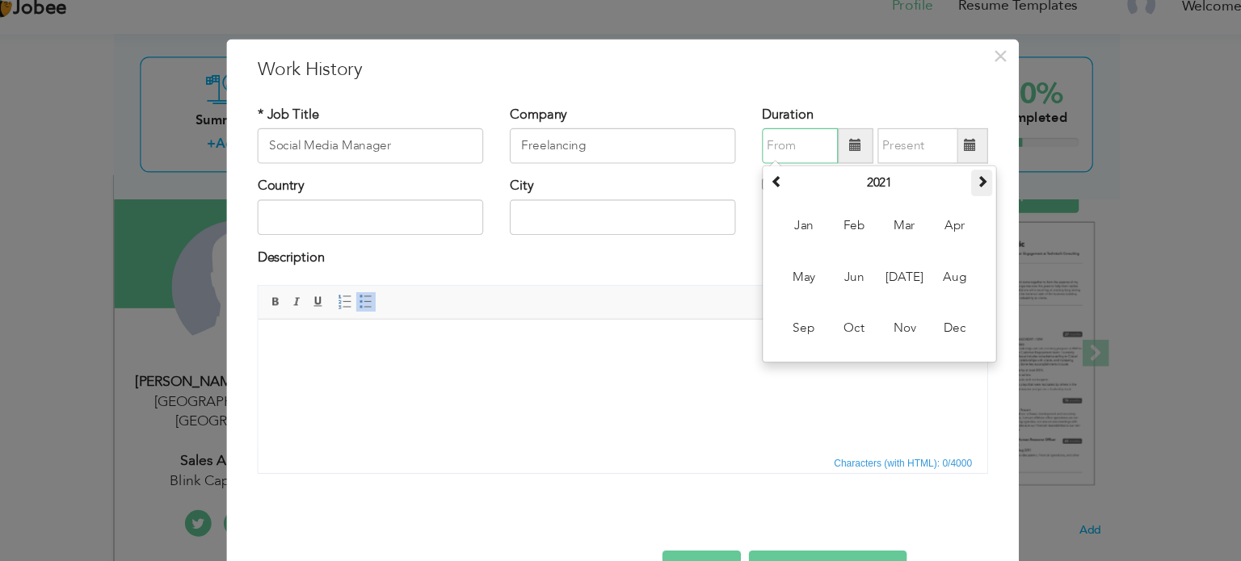
click at [948, 191] on span at bounding box center [949, 187] width 11 height 11
click at [859, 233] on span "Mar" at bounding box center [878, 229] width 44 height 44
type input "03/2022"
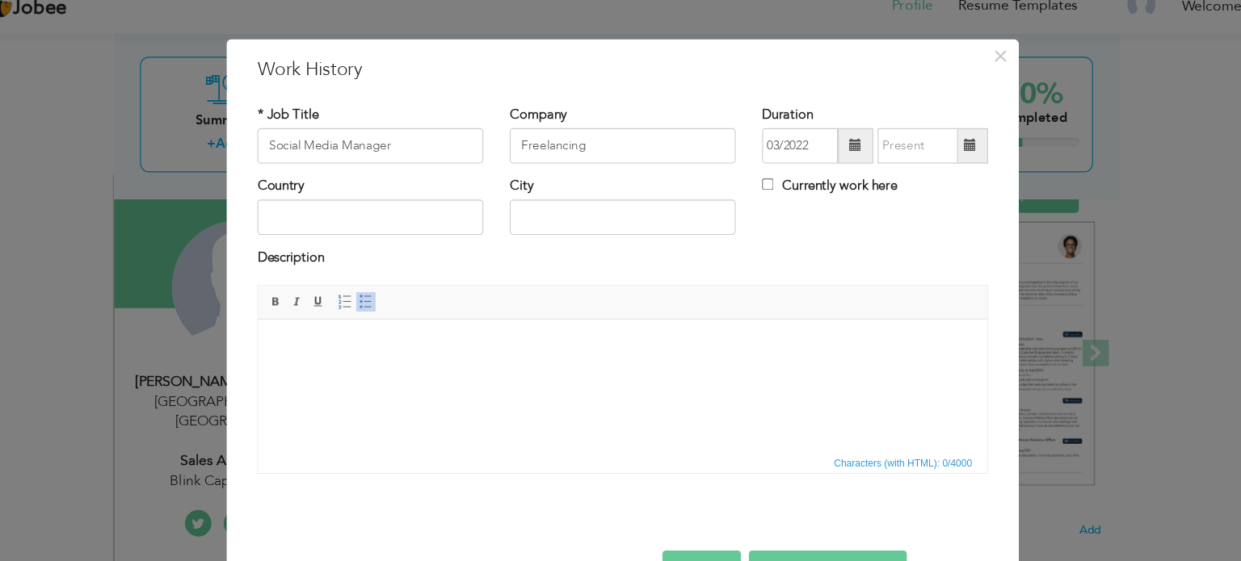
click at [928, 166] on span at bounding box center [939, 155] width 32 height 32
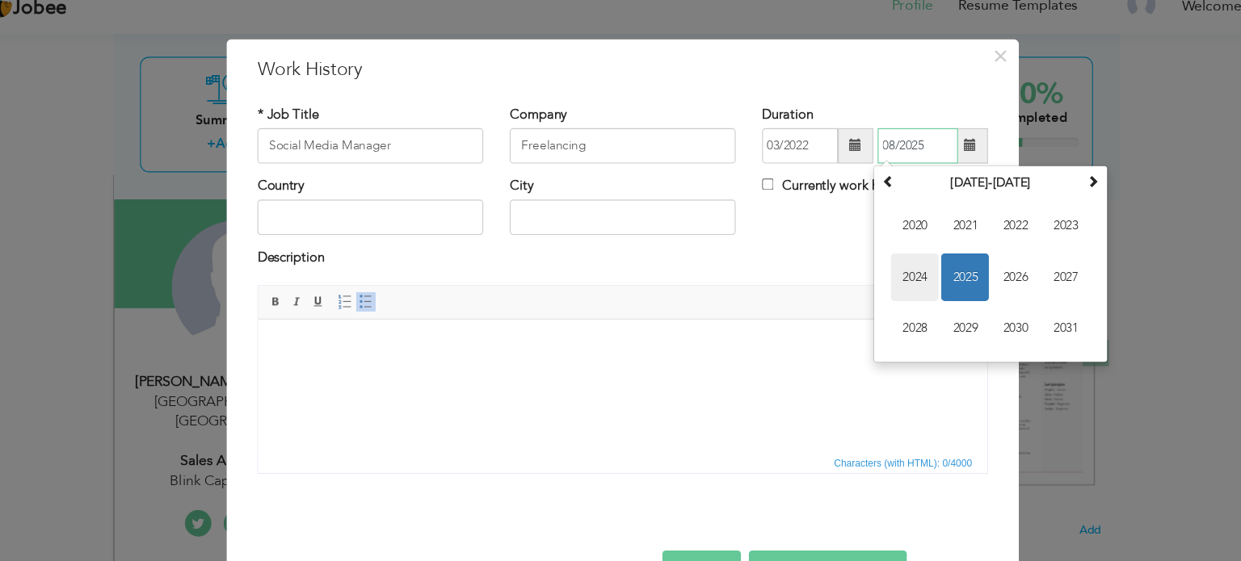
click at [884, 267] on span "2024" at bounding box center [888, 276] width 44 height 44
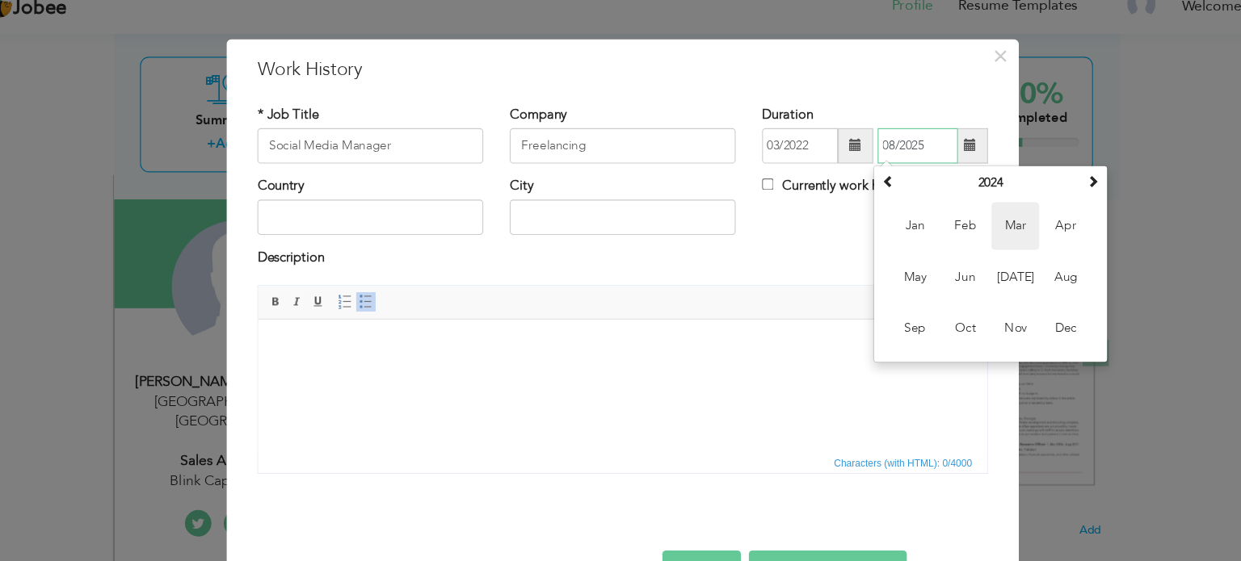
click at [975, 234] on span "Mar" at bounding box center [980, 229] width 44 height 44
type input "03/2024"
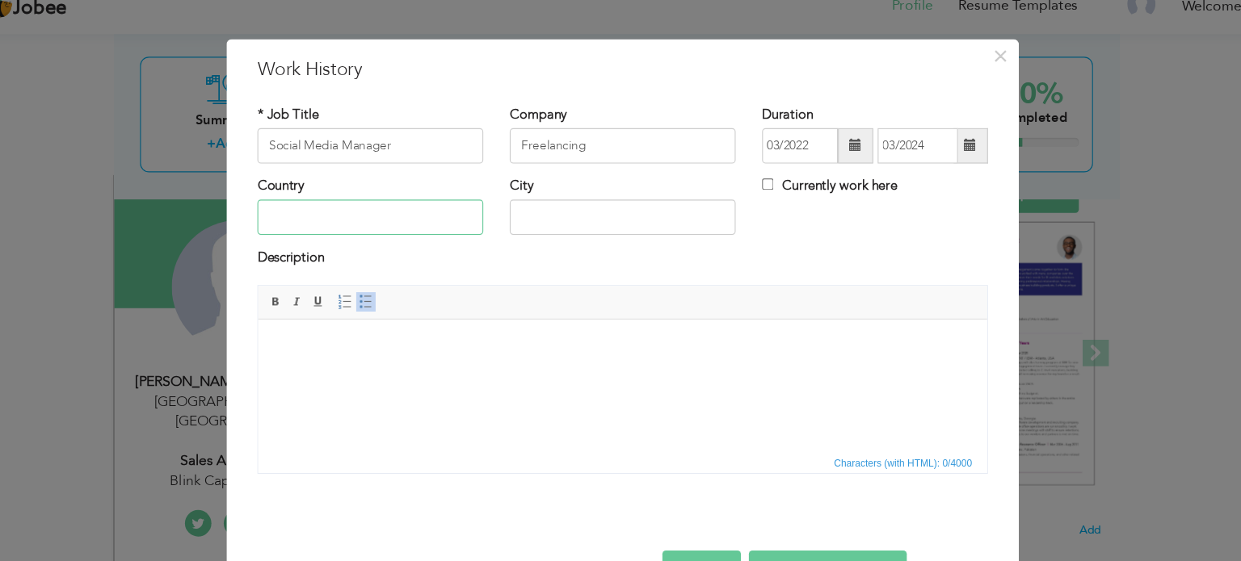
click at [398, 227] on input "text" at bounding box center [389, 220] width 207 height 32
type input "[GEOGRAPHIC_DATA]"
click at [407, 333] on html at bounding box center [591, 343] width 667 height 49
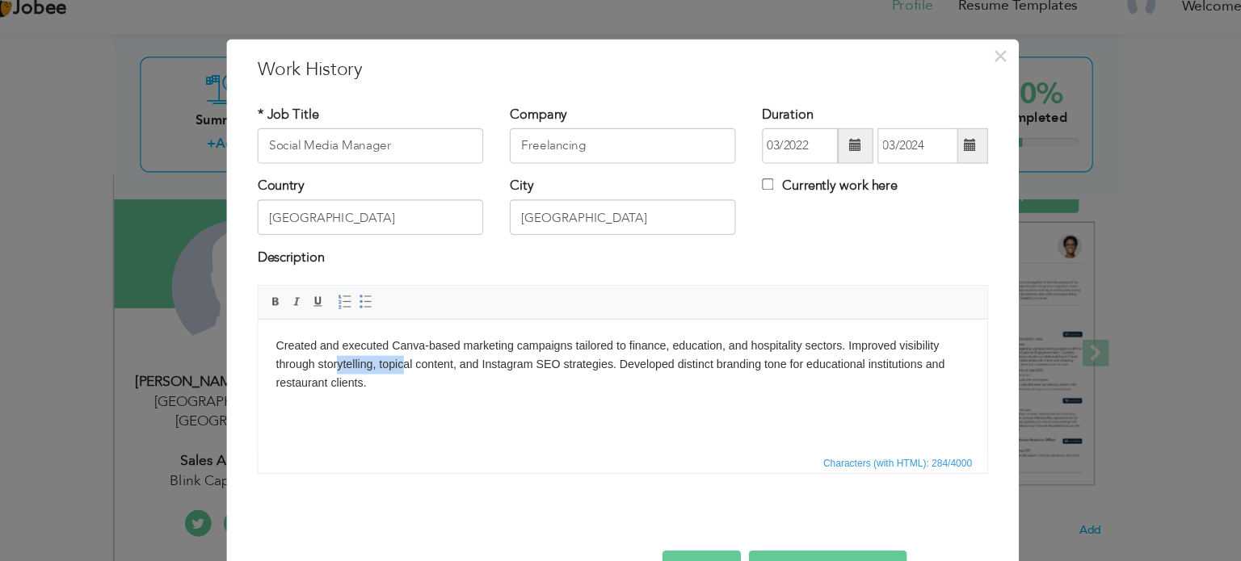
drag, startPoint x: 392, startPoint y: 368, endPoint x: 330, endPoint y: 360, distance: 62.7
click at [330, 360] on body "Created and executed Canva-based marketing campaigns tailored to finance, educa…" at bounding box center [591, 360] width 635 height 50
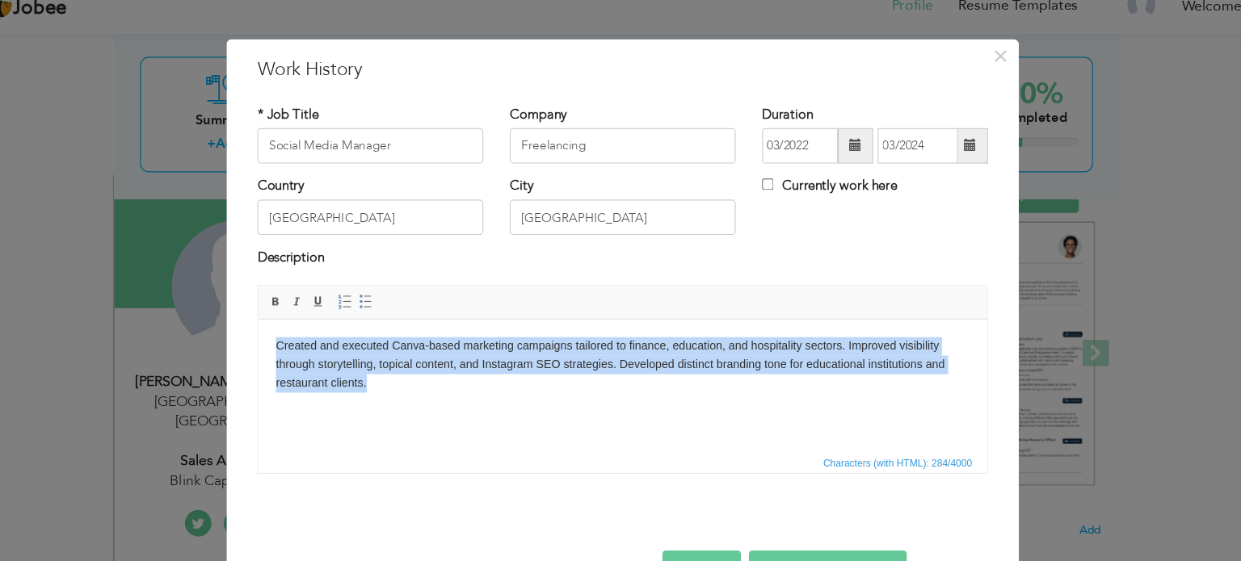
drag, startPoint x: 364, startPoint y: 380, endPoint x: 256, endPoint y: 340, distance: 115.3
click at [258, 340] on html "Created and executed Canva-based marketing campaigns tailored to finance, educa…" at bounding box center [591, 360] width 667 height 82
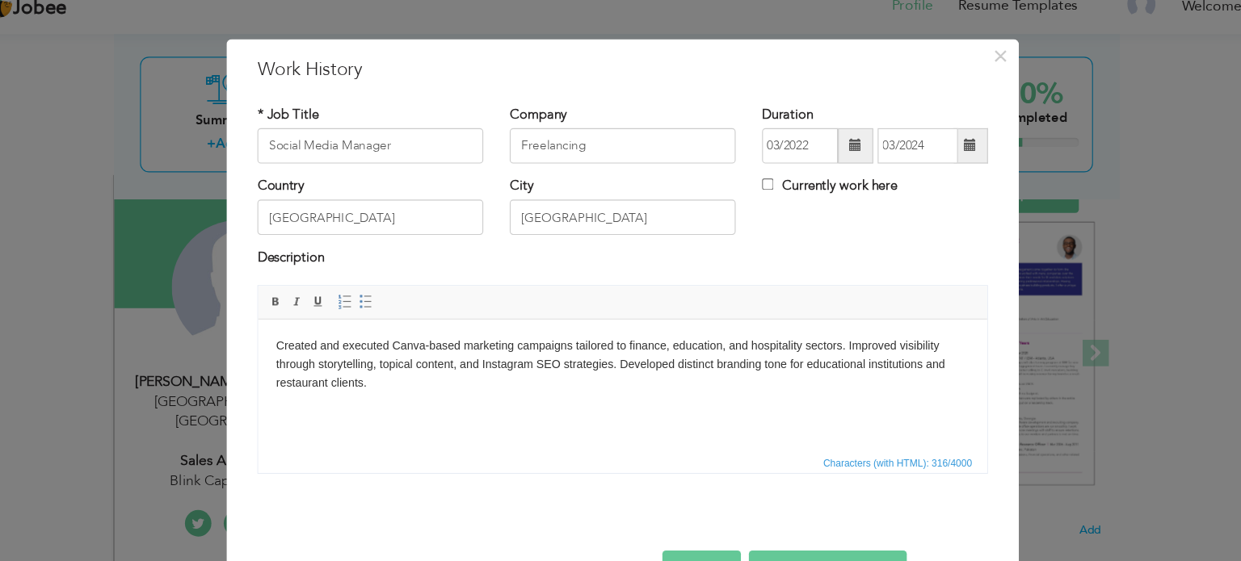
click at [796, 341] on p "Created and executed Canva-based marketing campaigns tailored to finance, educa…" at bounding box center [591, 368] width 635 height 67
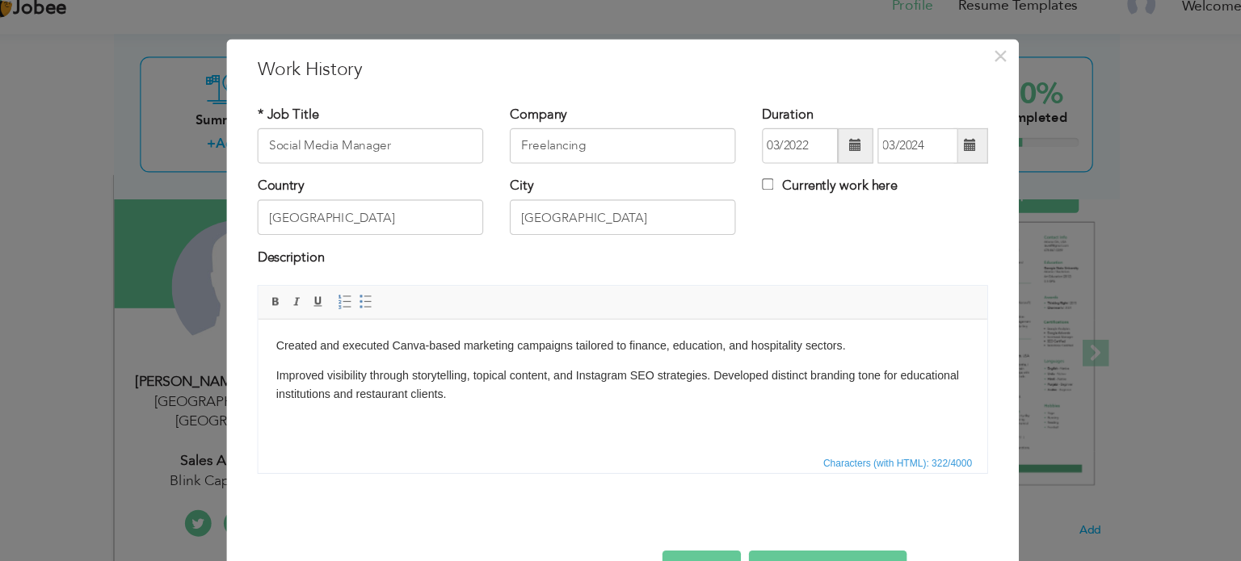
click at [671, 368] on p "Improved visibility through storytelling, topical content, and Instagram SEO st…" at bounding box center [591, 388] width 635 height 50
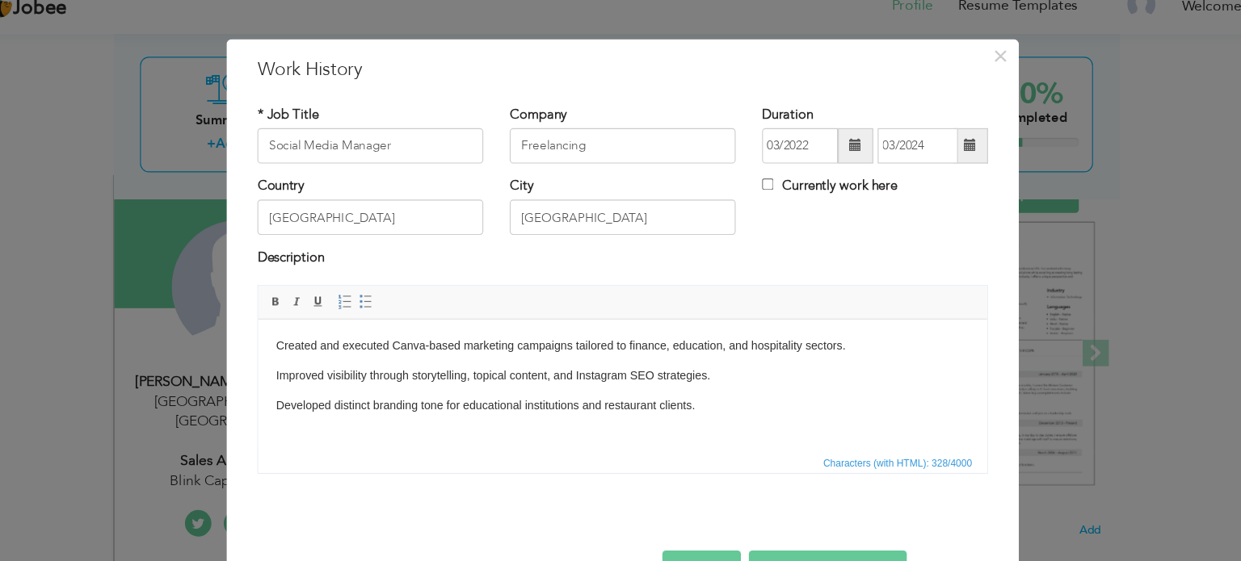
click at [276, 338] on p "Created and executed Canva-based marketing campaigns tailored to finance, educa…" at bounding box center [591, 343] width 635 height 17
click at [382, 289] on link "Insert/Remove Bulleted List" at bounding box center [385, 298] width 18 height 18
click at [274, 359] on body "Created and executed Canva-based marketing campaigns tailored to finance, educa…" at bounding box center [591, 393] width 635 height 116
click at [378, 307] on span "Paragraph Insert/Remove Numbered List Insert/Remove Bulleted List" at bounding box center [378, 299] width 44 height 23
click at [379, 295] on span at bounding box center [385, 298] width 13 height 13
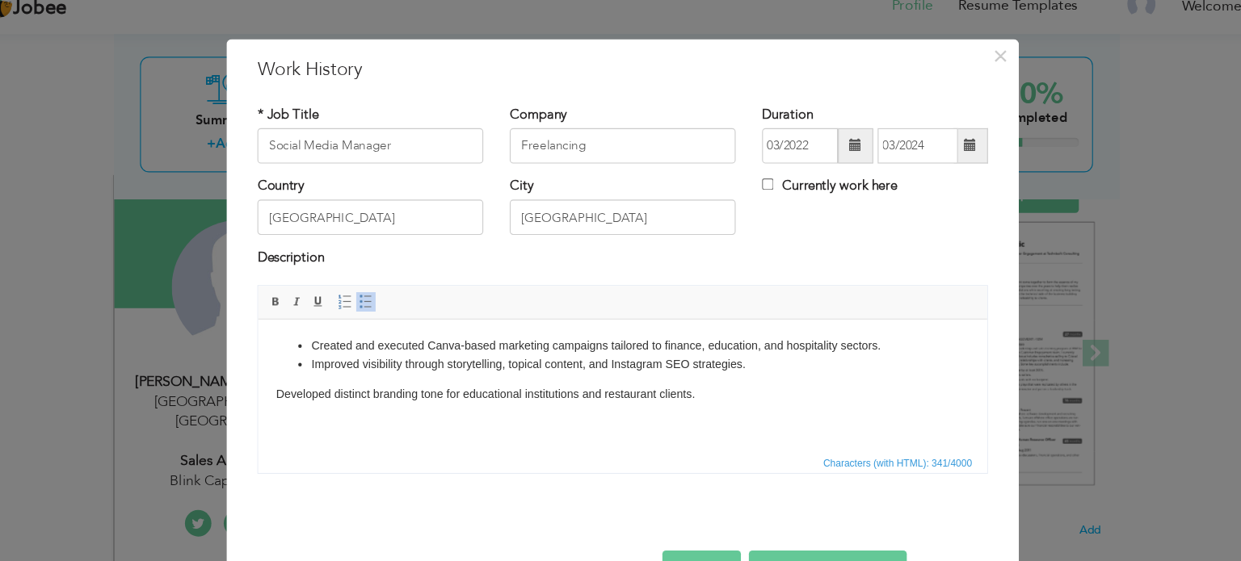
click at [272, 389] on html "Created and executed Canva-based marketing campaigns tailored to finance, educa…" at bounding box center [591, 387] width 667 height 137
click at [379, 296] on span at bounding box center [385, 298] width 13 height 13
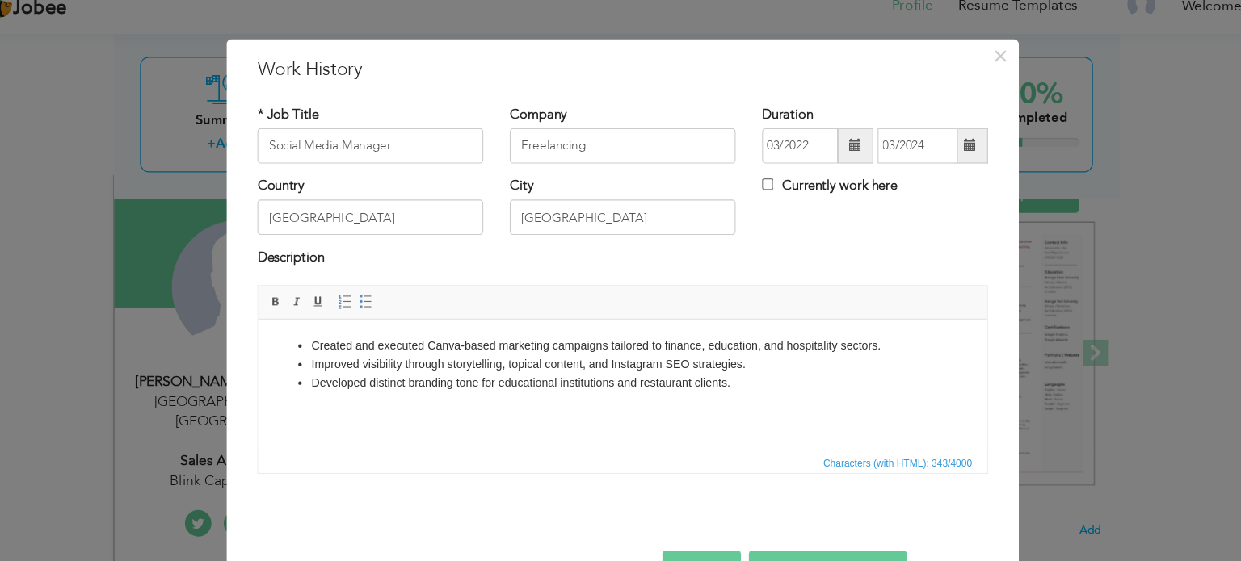
drag, startPoint x: 948, startPoint y: 283, endPoint x: 948, endPoint y: 267, distance: 16.2
click at [948, 267] on div "* Job Title Social Media Manager Company Freelancing Duration 03/2022 03/2024 C…" at bounding box center [620, 293] width 693 height 374
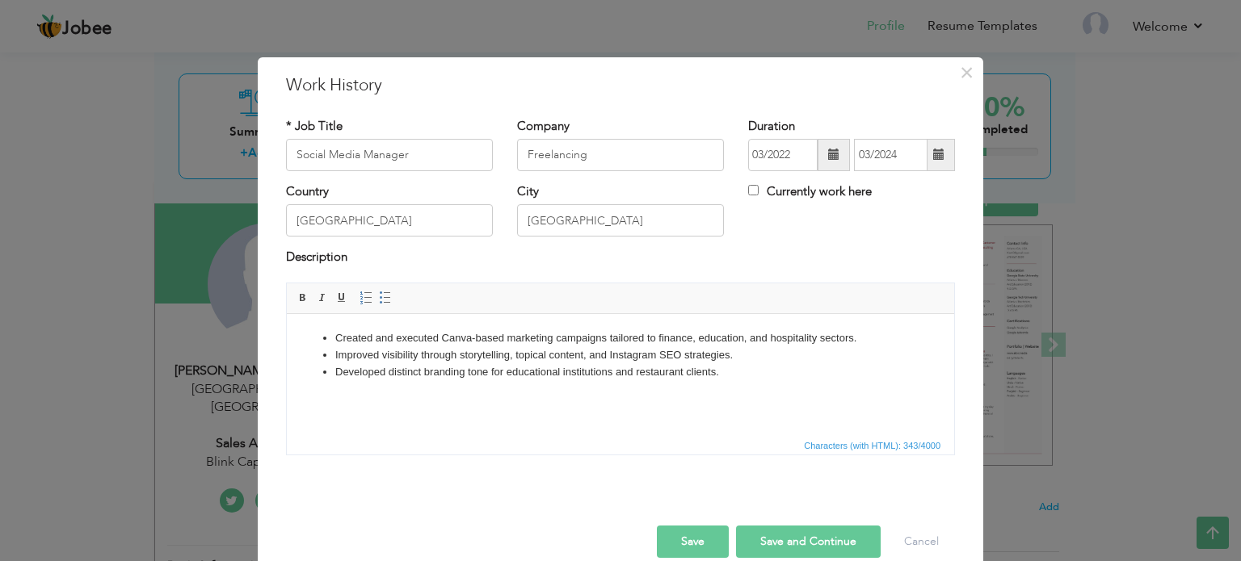
click at [774, 527] on button "Save and Continue" at bounding box center [808, 542] width 145 height 32
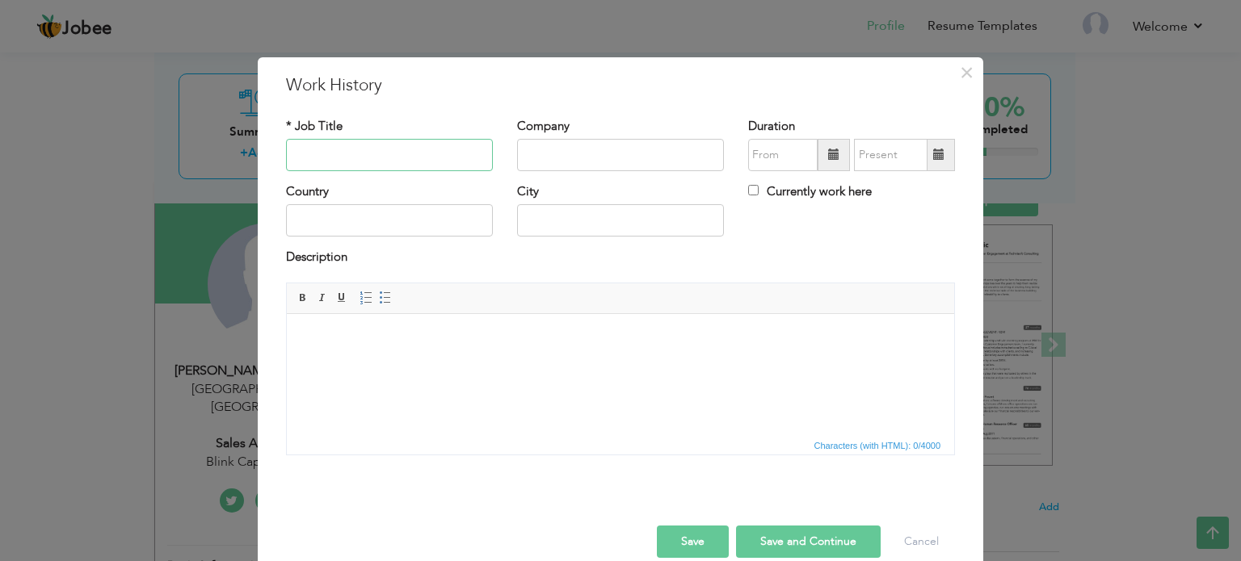
click at [427, 153] on input "text" at bounding box center [389, 155] width 207 height 32
paste input "E-Commerce & Marketing Consultant"
type input "E-Commerce & Marketing Consultant"
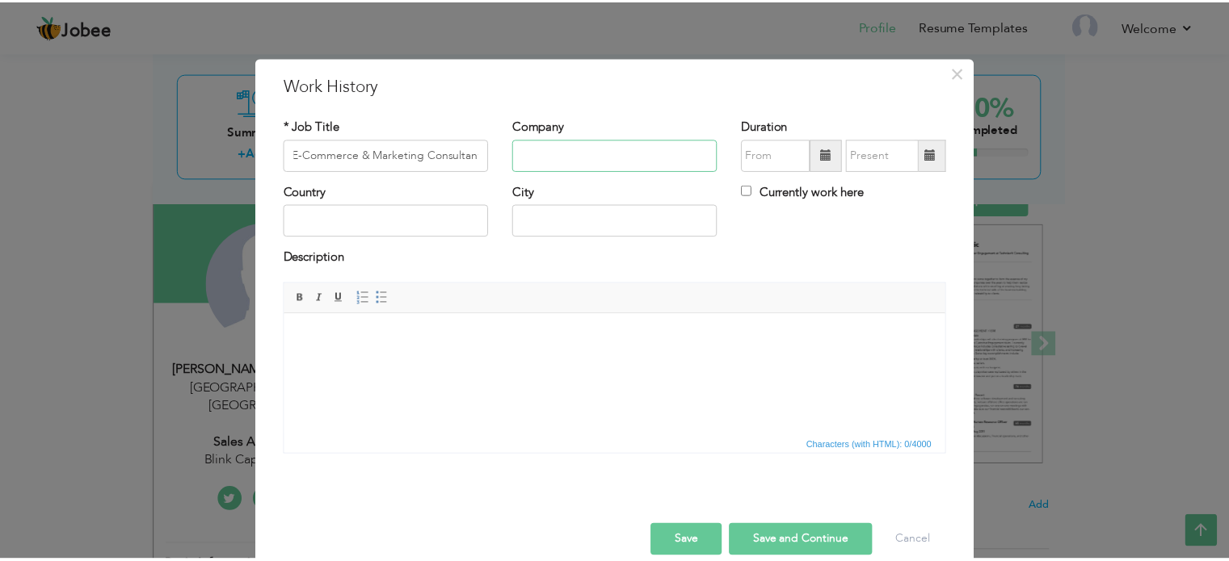
scroll to position [0, 0]
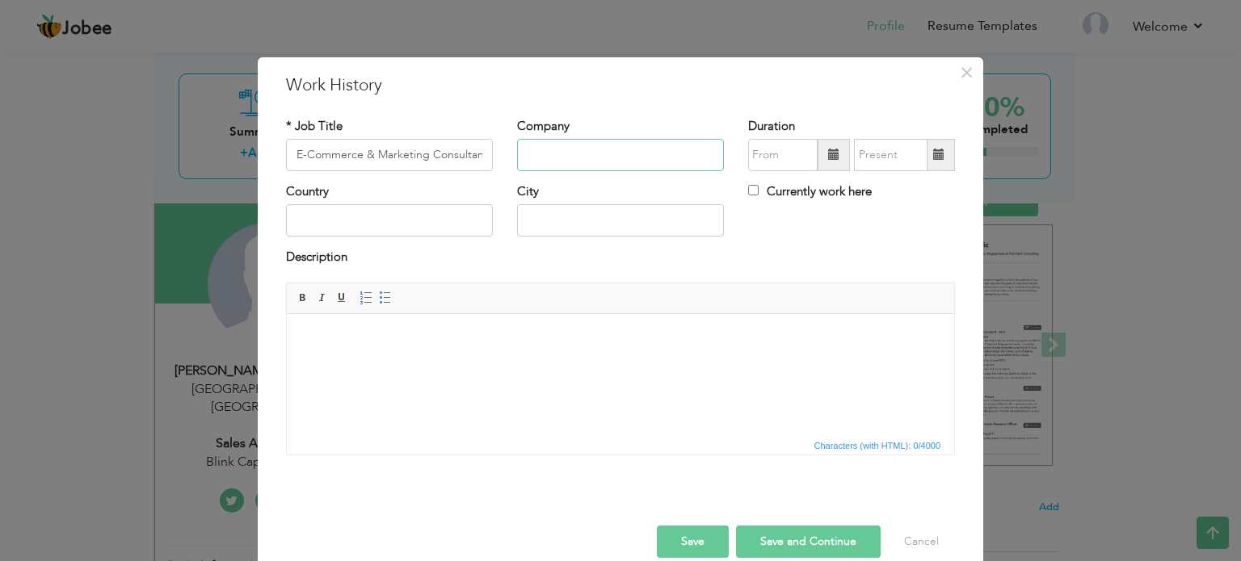
click at [517, 153] on input "text" at bounding box center [620, 155] width 207 height 32
type input "Upwork"
click at [828, 158] on span at bounding box center [833, 154] width 11 height 11
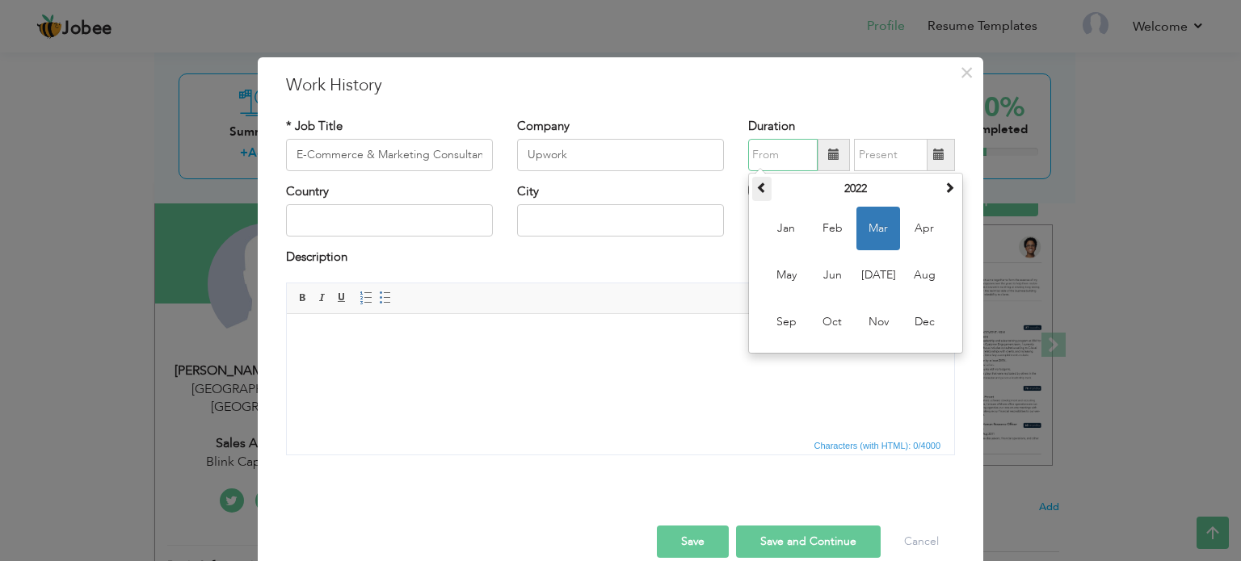
click at [756, 184] on span at bounding box center [761, 187] width 11 height 11
click at [756, 182] on span at bounding box center [761, 187] width 11 height 11
click at [835, 269] on span "Jun" at bounding box center [832, 276] width 44 height 44
type input "06/2020"
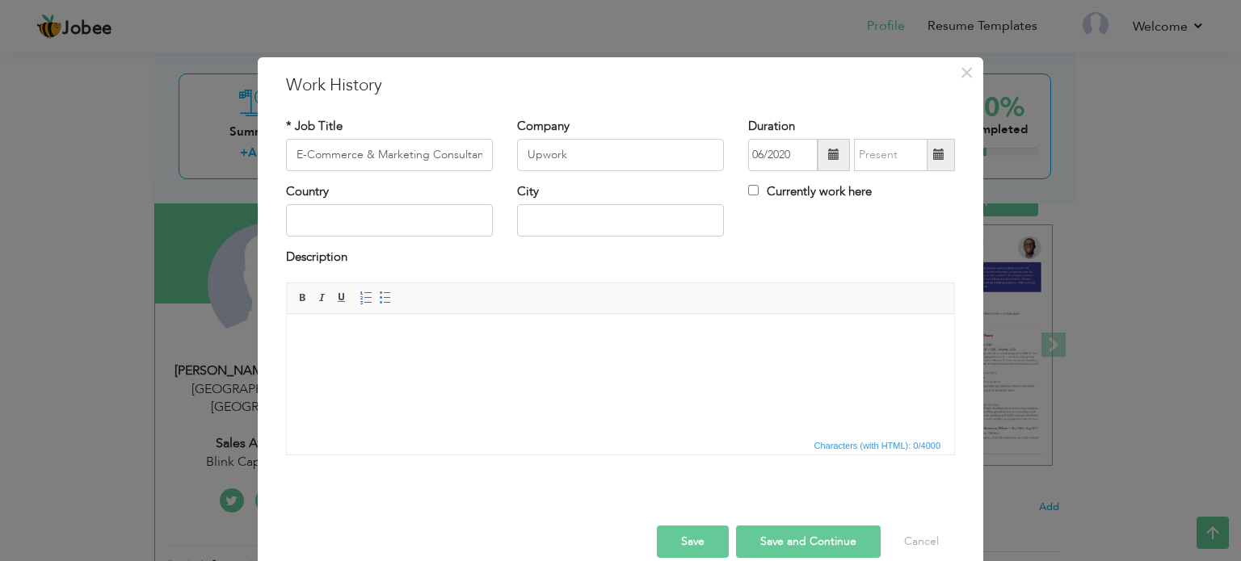
click at [933, 150] on span at bounding box center [938, 154] width 11 height 11
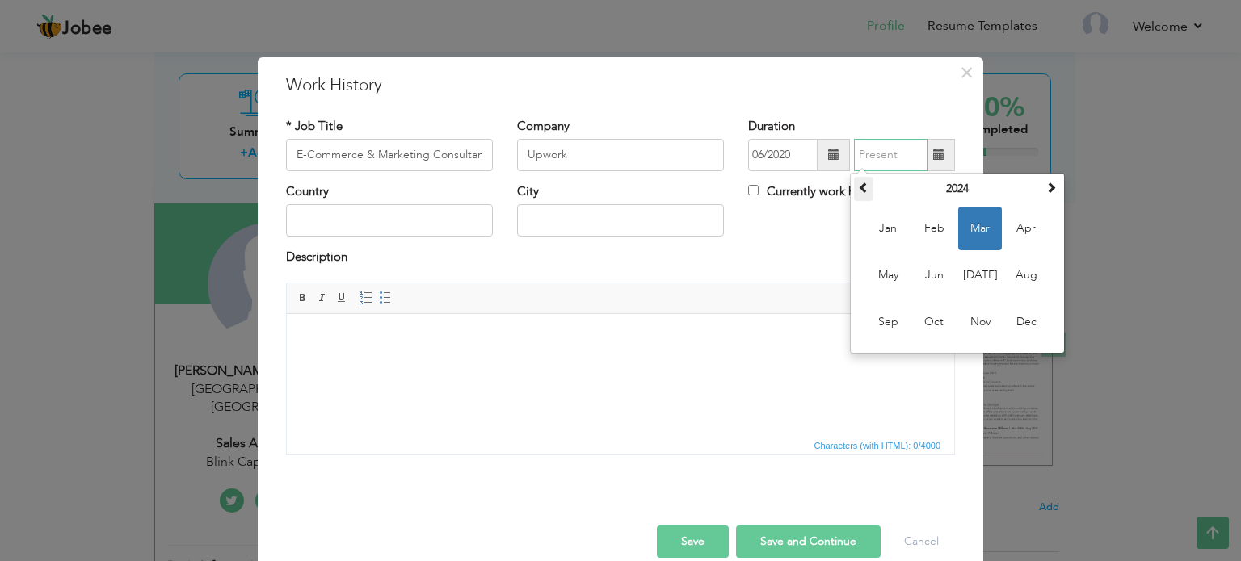
click at [863, 191] on span at bounding box center [863, 187] width 11 height 11
click at [928, 278] on span "Jun" at bounding box center [934, 276] width 44 height 44
type input "06/2022"
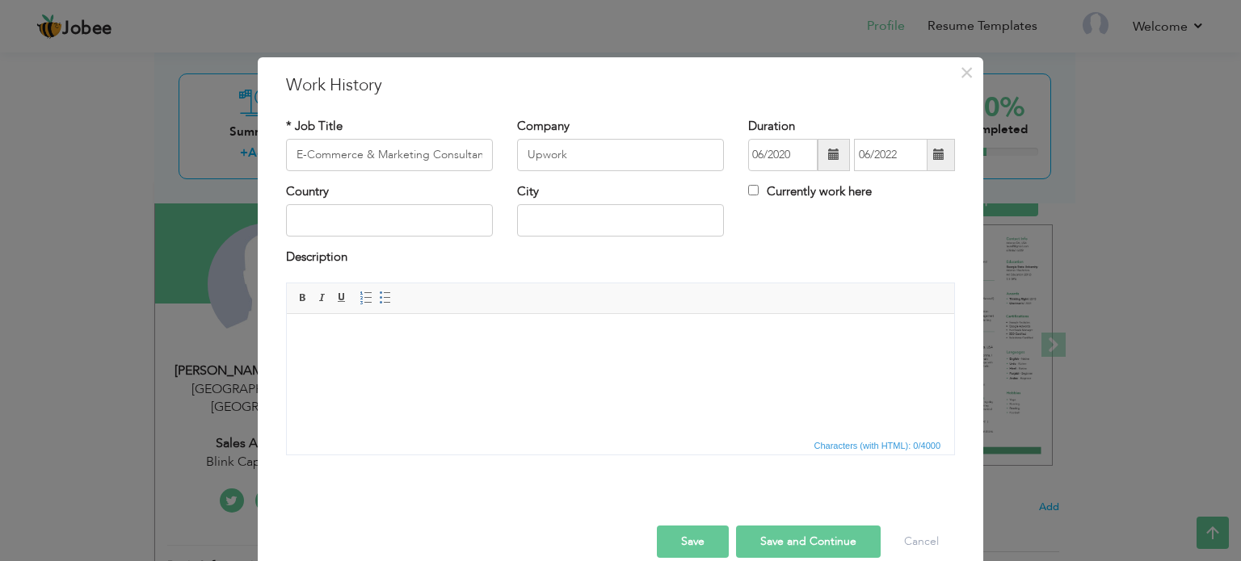
click at [361, 200] on div "Country" at bounding box center [389, 209] width 207 height 53
click at [361, 204] on div "Country" at bounding box center [389, 209] width 207 height 53
click at [361, 219] on input "text" at bounding box center [389, 220] width 207 height 32
type input "[GEOGRAPHIC_DATA]"
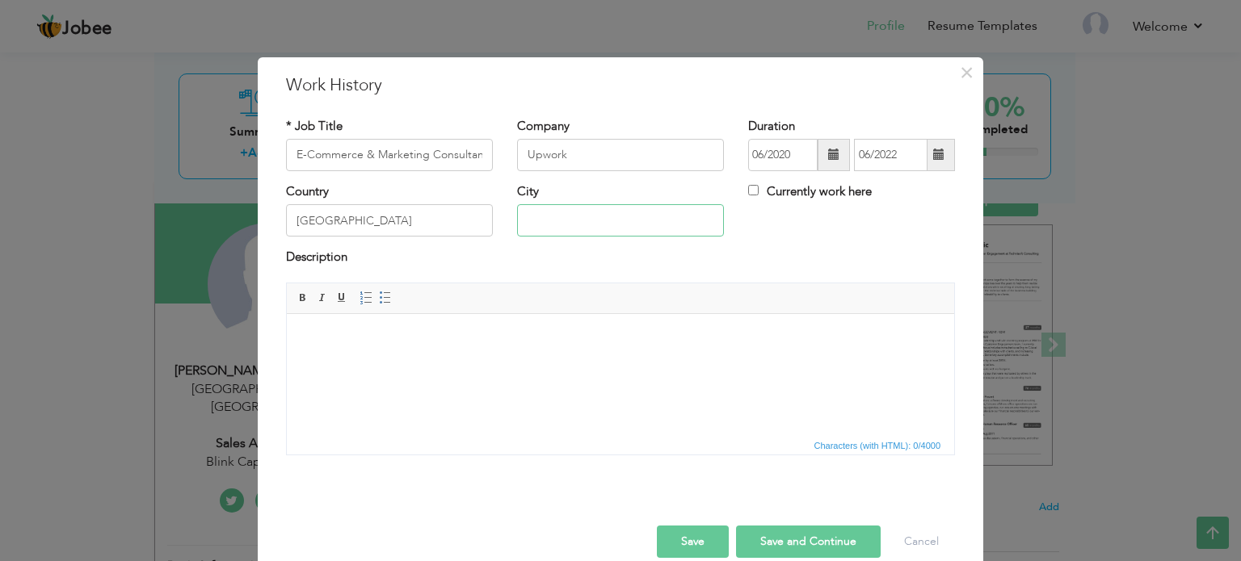
type input "[GEOGRAPHIC_DATA]"
click at [402, 345] on body at bounding box center [620, 338] width 635 height 17
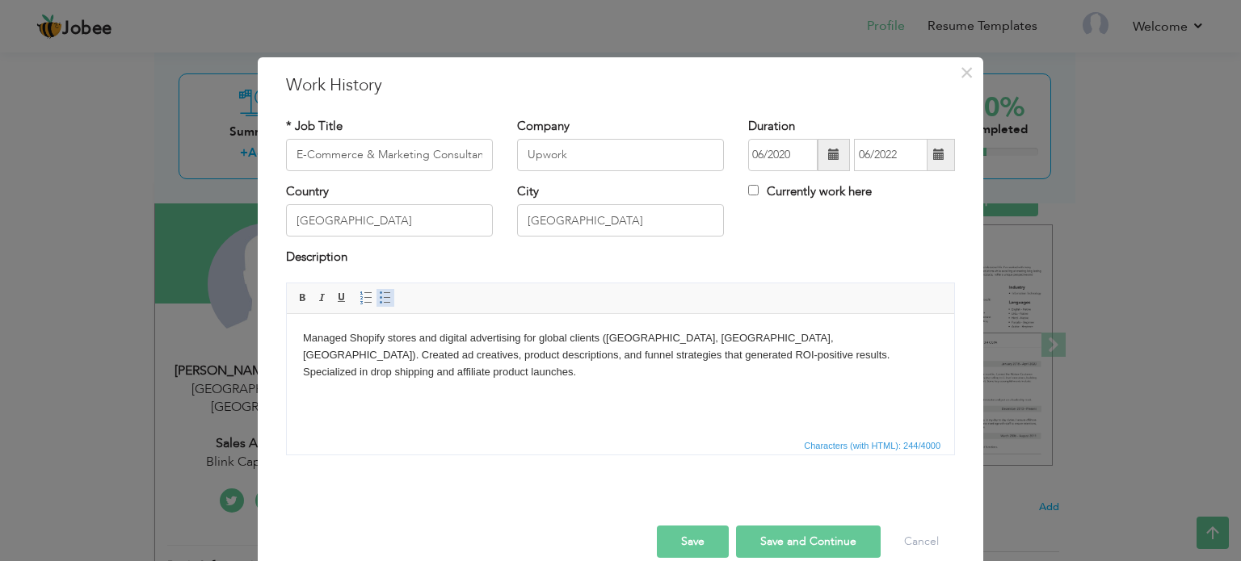
click at [382, 300] on span at bounding box center [385, 298] width 13 height 13
click at [709, 337] on li "Managed Shopify stores and digital advertising for global clients (US, UK, UAE)…" at bounding box center [620, 355] width 570 height 50
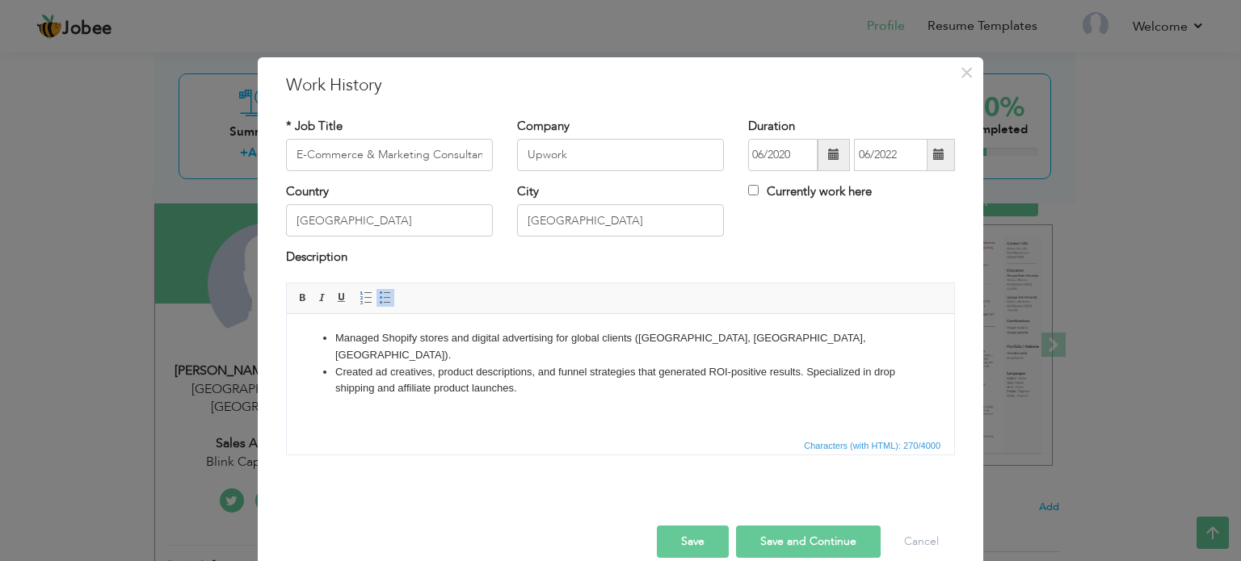
click at [808, 364] on li "Created ad creatives, product descriptions, and funnel strategies that generate…" at bounding box center [620, 381] width 570 height 34
click at [719, 542] on button "Save" at bounding box center [693, 542] width 72 height 32
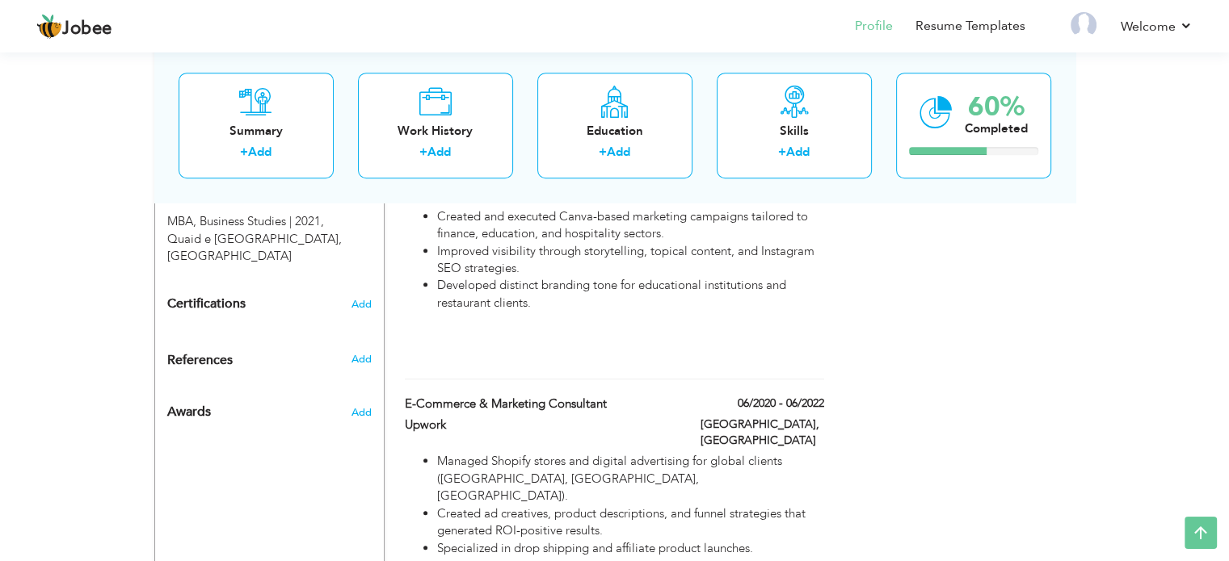
scroll to position [811, 0]
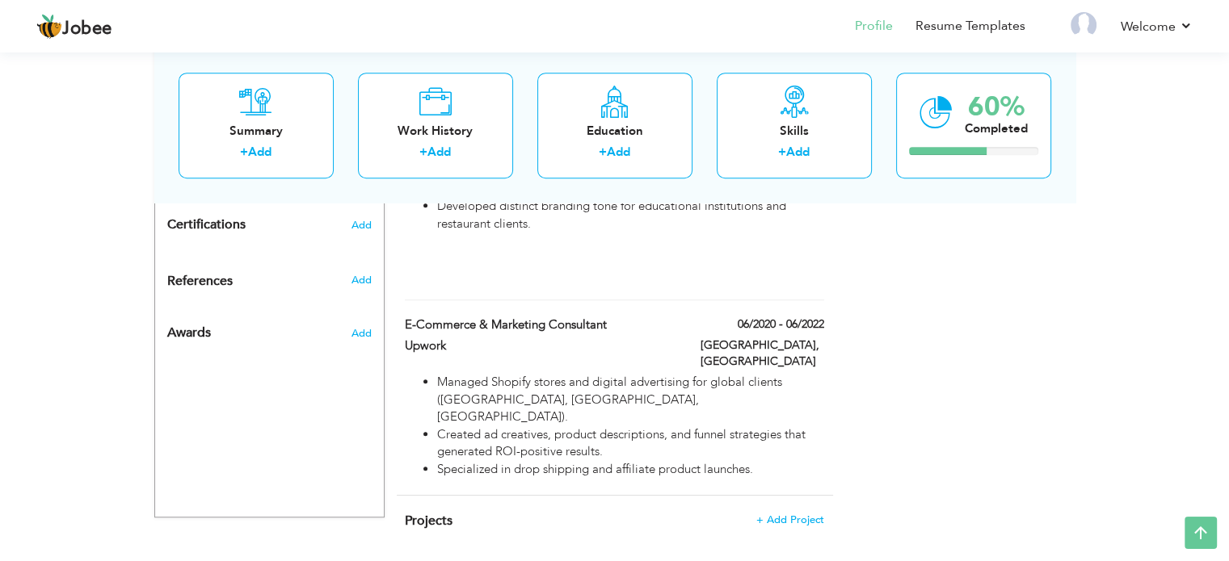
click at [798, 152] on link "Add" at bounding box center [797, 153] width 23 height 16
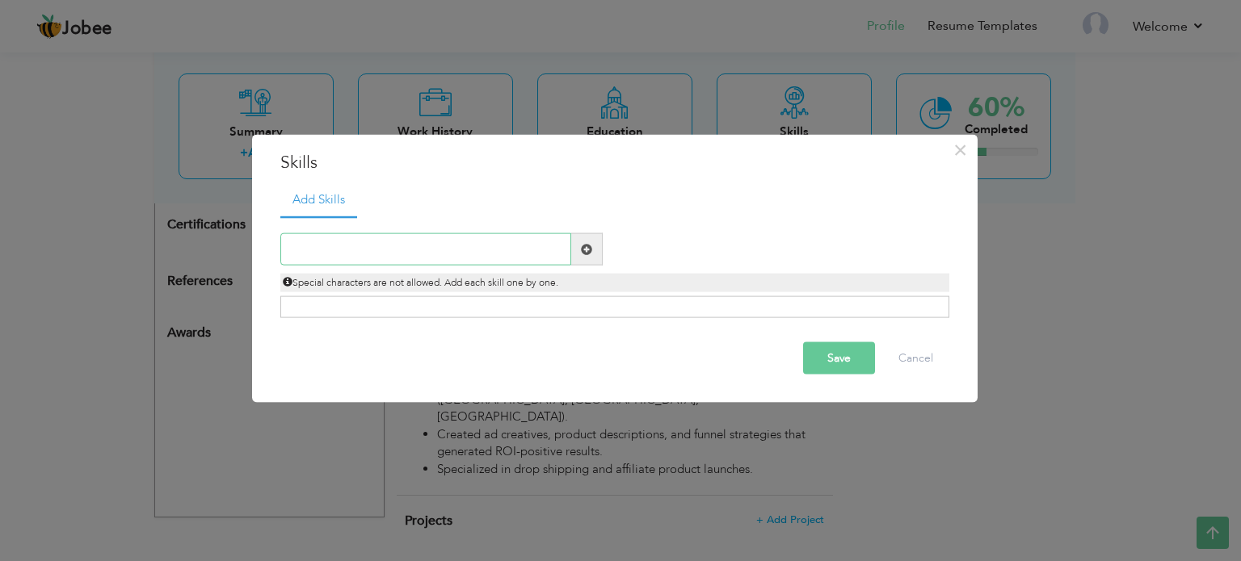
click at [492, 248] on input "text" at bounding box center [425, 249] width 291 height 32
type input "Sales"
click at [595, 247] on span at bounding box center [587, 249] width 32 height 32
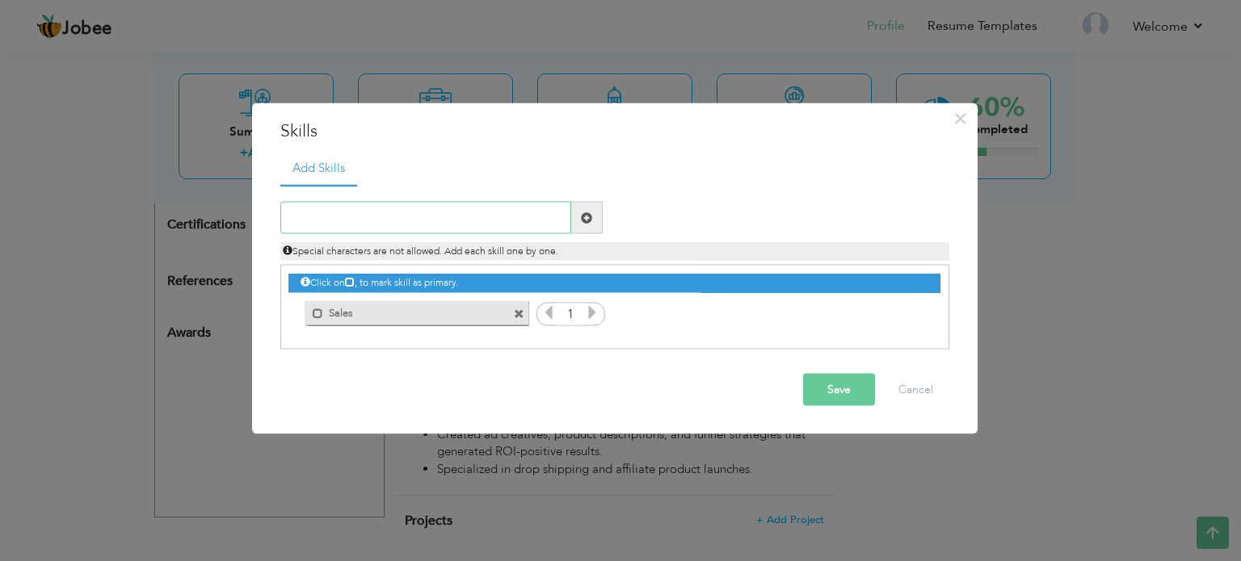
click at [484, 212] on input "text" at bounding box center [425, 218] width 291 height 32
type input "n"
type input "N"
type input "c"
type input "Sales Closing"
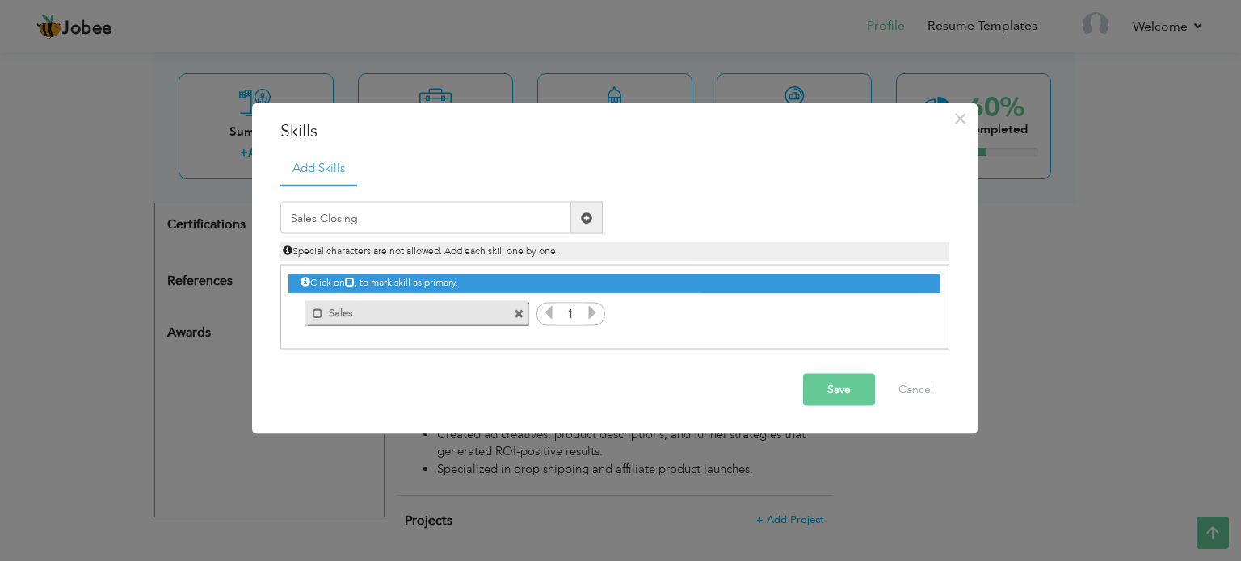
click at [587, 225] on span at bounding box center [587, 218] width 32 height 32
click at [481, 217] on input "text" at bounding box center [425, 218] width 291 height 32
click at [302, 216] on input "CLient Handling" at bounding box center [425, 218] width 291 height 32
type input "Client Handling"
click at [594, 221] on span at bounding box center [587, 218] width 32 height 32
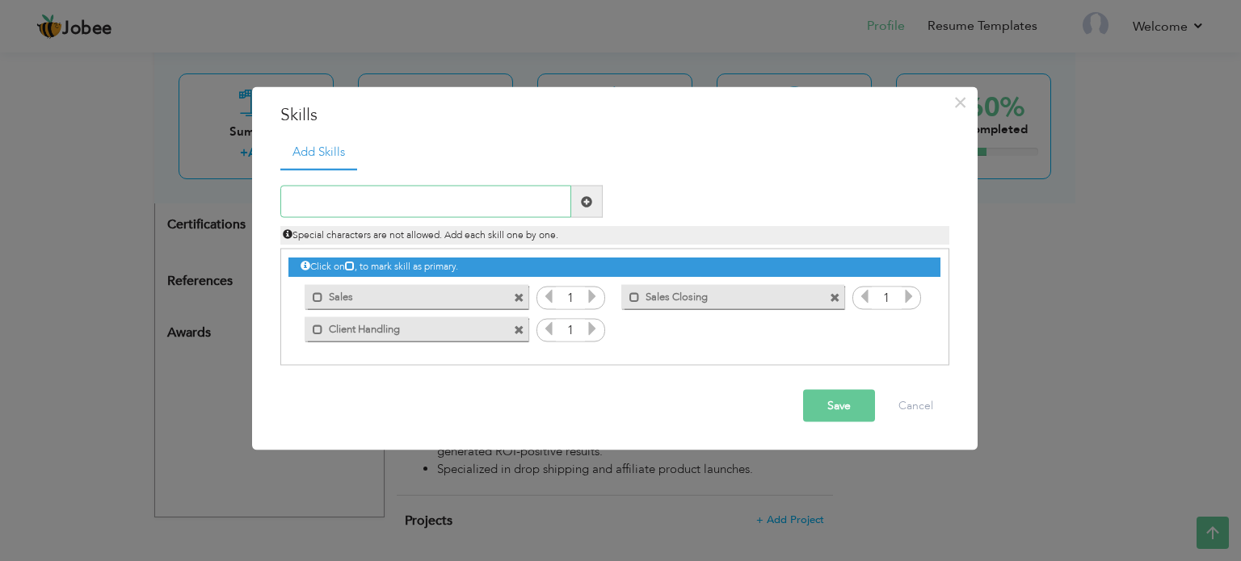
click at [515, 208] on input "text" at bounding box center [425, 202] width 291 height 32
click at [533, 196] on input "text" at bounding box center [425, 202] width 291 height 32
click at [514, 198] on input "text" at bounding box center [425, 202] width 291 height 32
paste input "Commodities&CryptoTrading"
type input "Commodities&CryptoTrading"
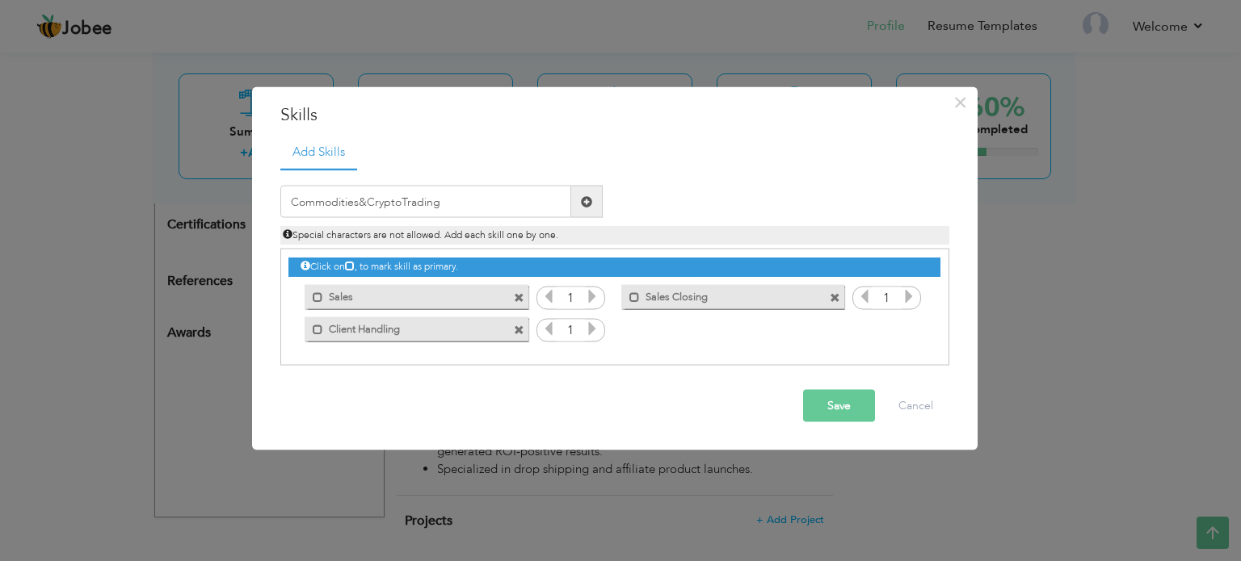
click at [583, 196] on span at bounding box center [586, 201] width 11 height 11
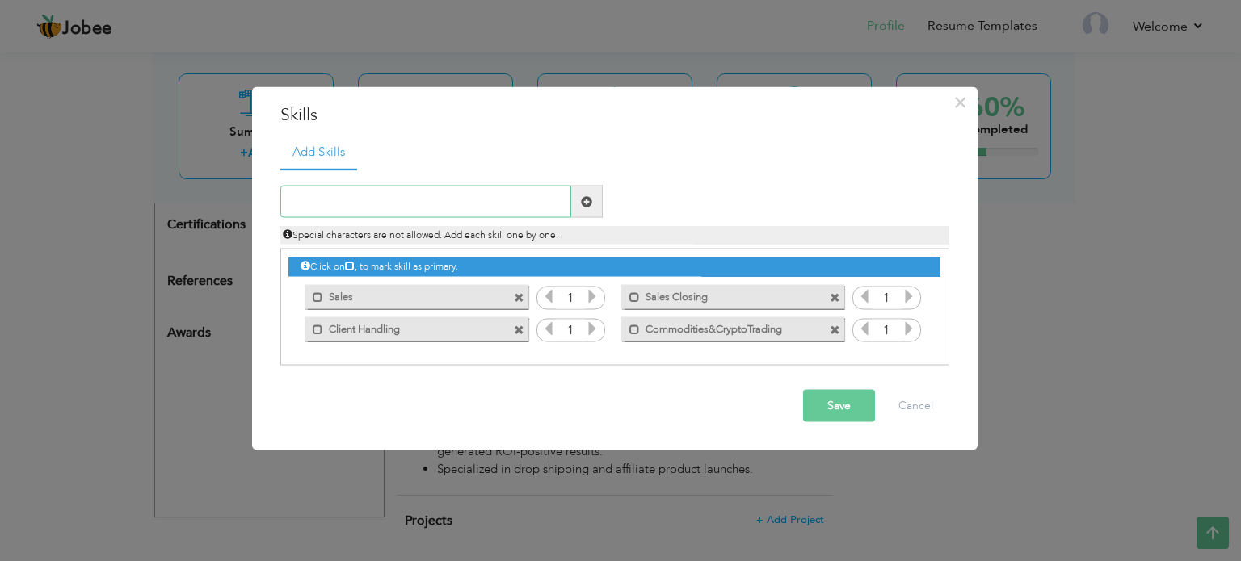
click at [451, 209] on input "text" at bounding box center [425, 202] width 291 height 32
click at [1031, 63] on div "× Skills Add Skills Duplicate entry Mark as primary skill. Sales" at bounding box center [620, 280] width 1241 height 561
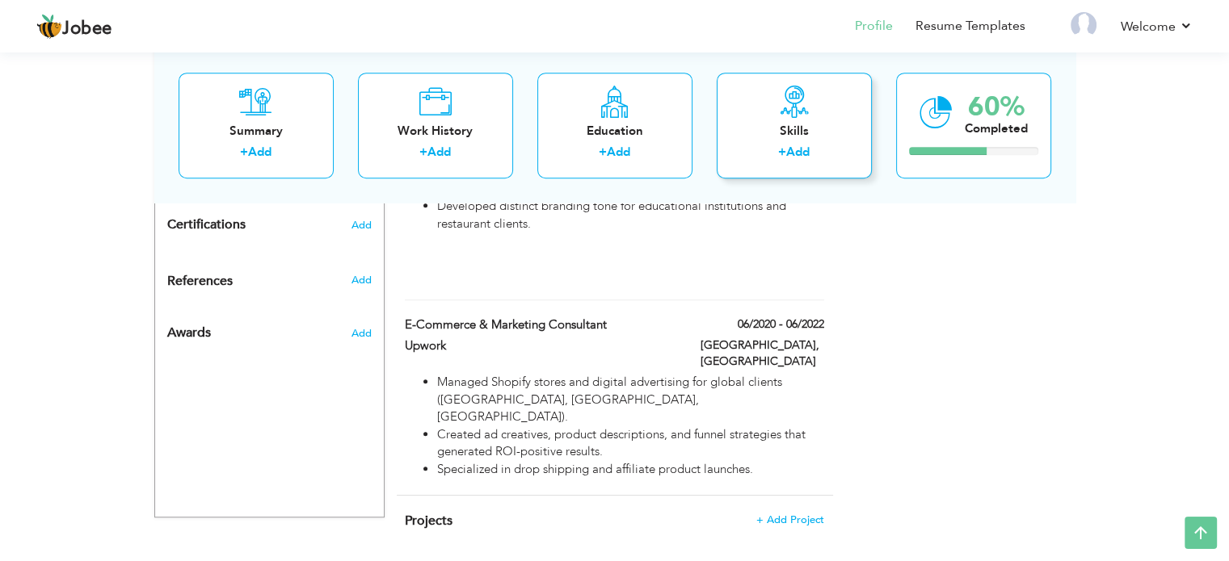
click at [750, 108] on div "Skills + Add" at bounding box center [794, 126] width 155 height 106
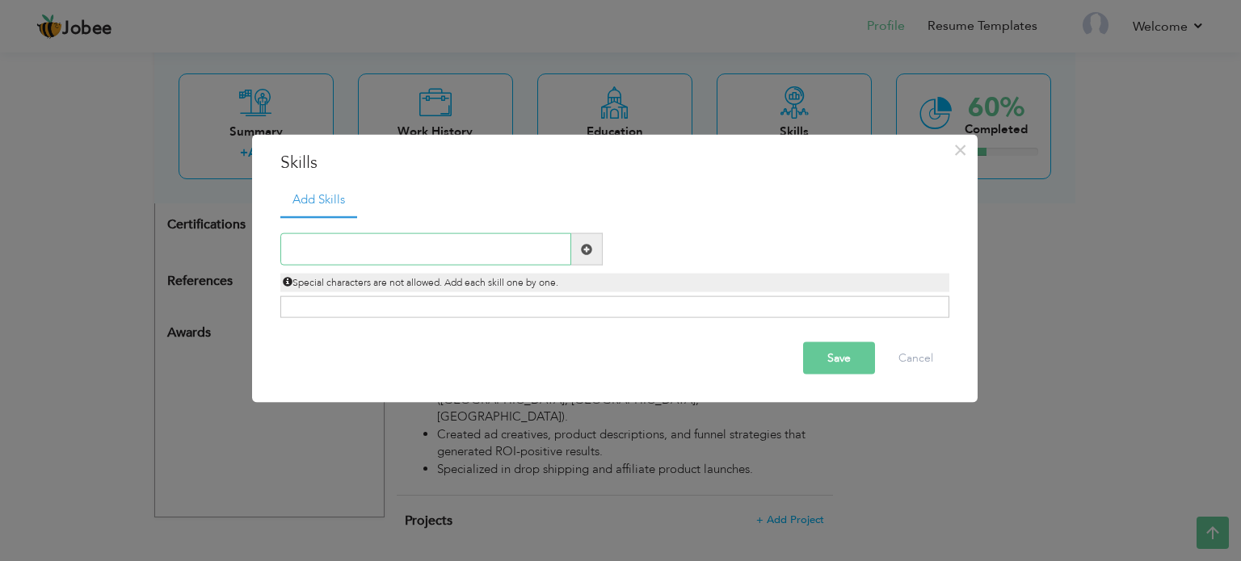
click at [514, 258] on input "text" at bounding box center [425, 249] width 291 height 32
type input "Sales"
click at [587, 250] on span at bounding box center [586, 248] width 11 height 11
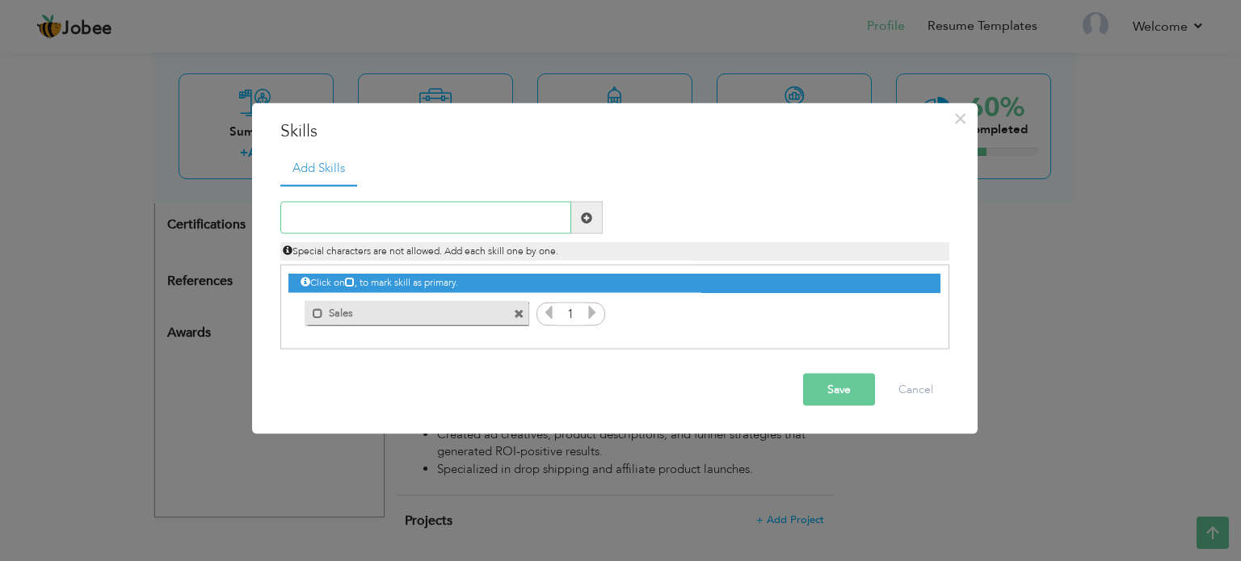
click at [422, 225] on input "text" at bounding box center [425, 218] width 291 height 32
click at [350, 217] on input "Client Handling" at bounding box center [425, 218] width 291 height 32
type input "Client Handling"
click at [578, 217] on span at bounding box center [587, 218] width 32 height 32
click at [502, 226] on input "text" at bounding box center [425, 218] width 291 height 32
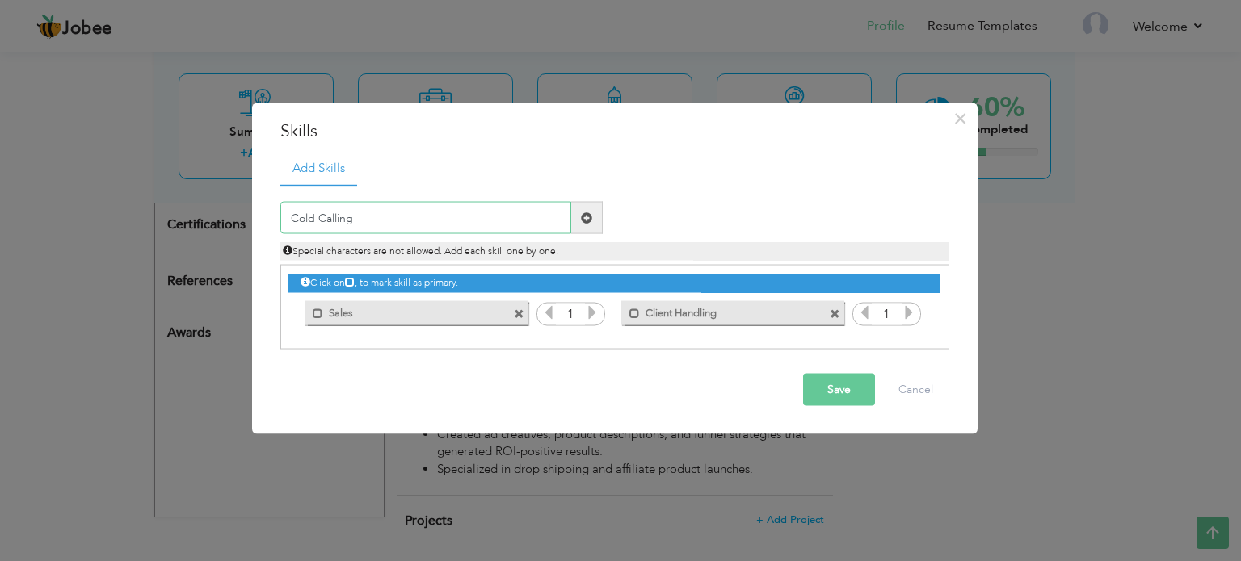
type input "Cold Calling"
click at [601, 213] on span at bounding box center [587, 218] width 32 height 32
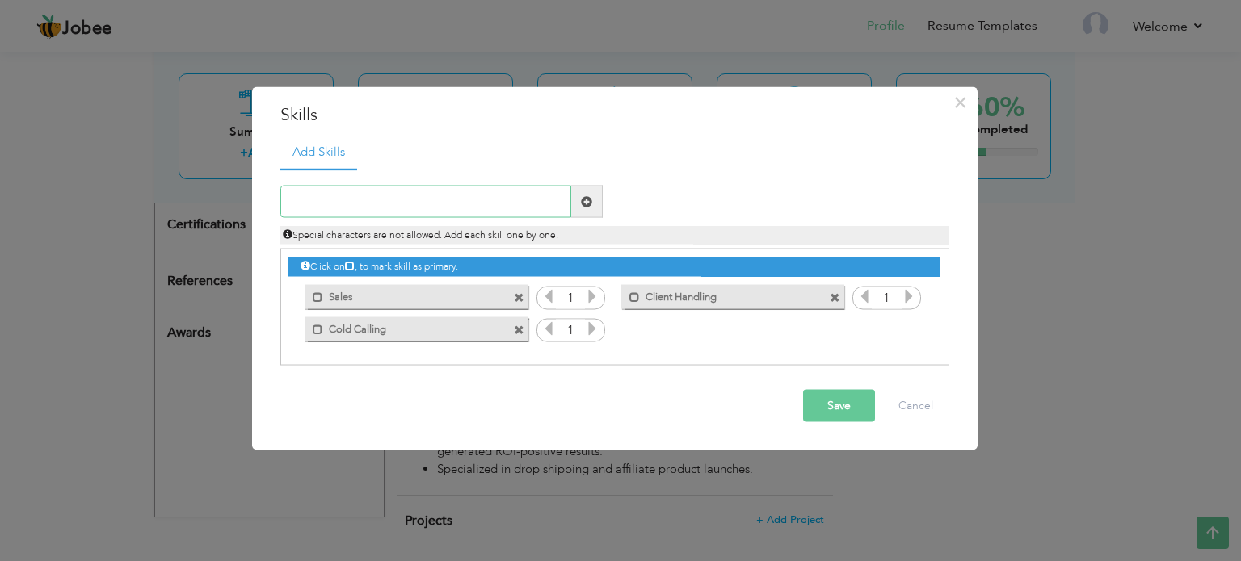
click at [473, 208] on input "text" at bounding box center [425, 202] width 291 height 32
type input "Proespecting"
click at [588, 199] on span at bounding box center [586, 201] width 11 height 11
click at [517, 217] on input "text" at bounding box center [425, 202] width 291 height 32
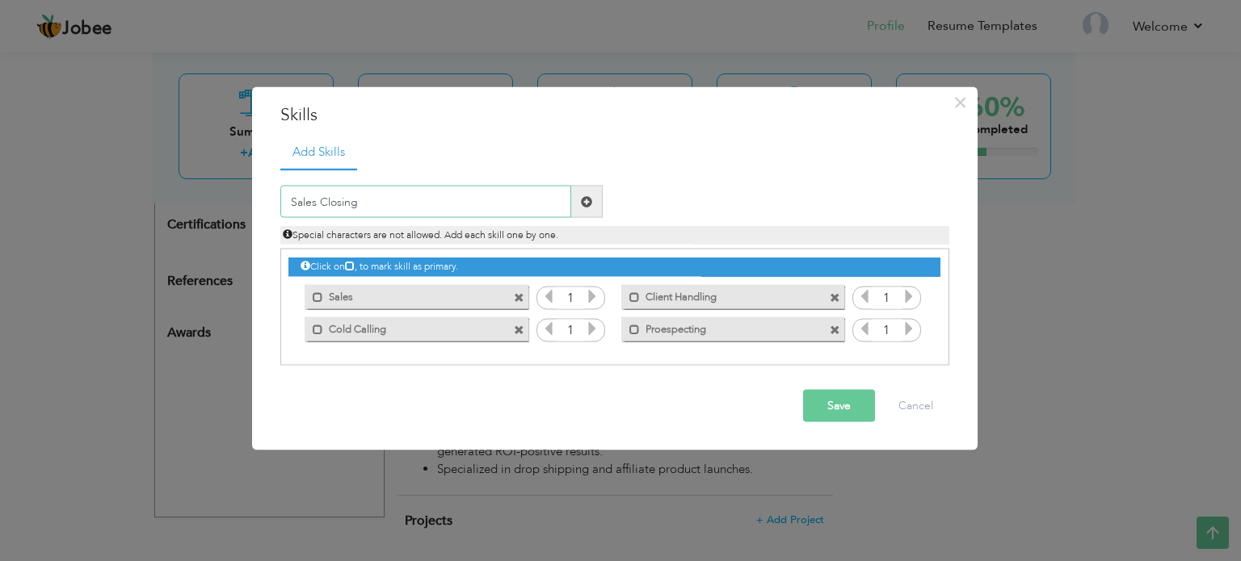
type input "Sales Closing"
click at [585, 190] on span at bounding box center [587, 202] width 32 height 32
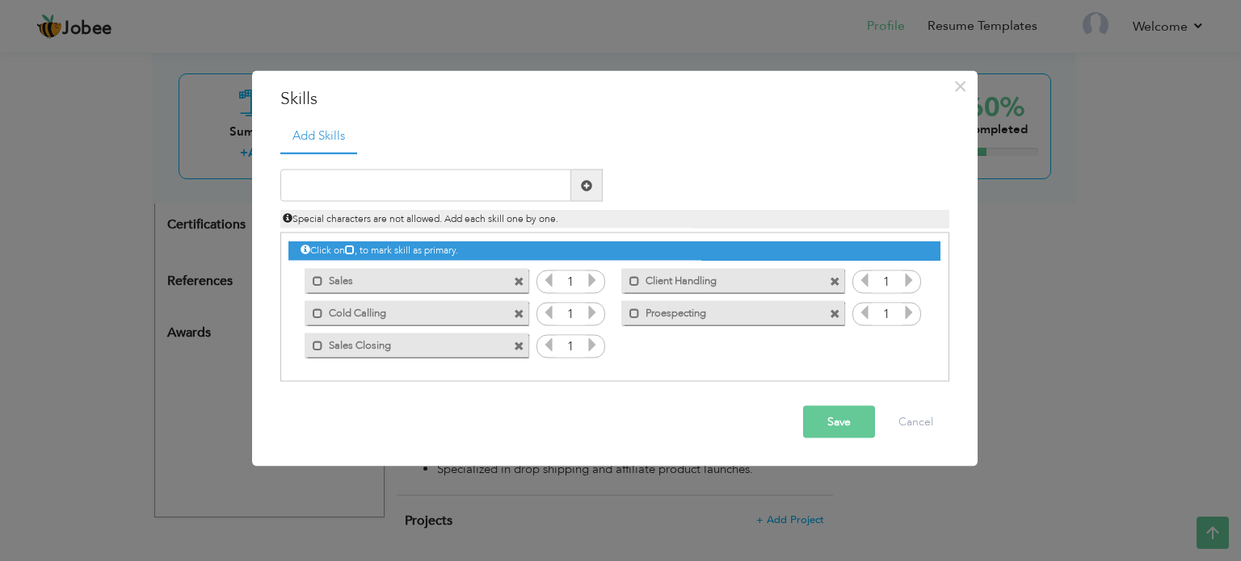
click at [593, 282] on icon at bounding box center [592, 280] width 15 height 15
click at [592, 317] on icon at bounding box center [592, 312] width 15 height 15
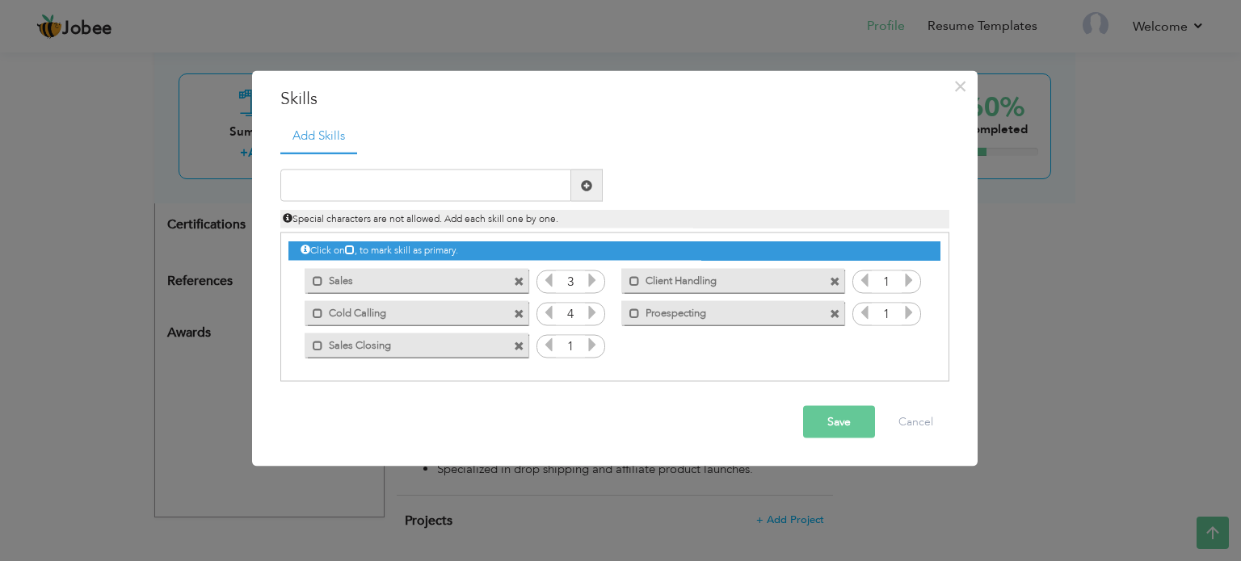
click at [549, 309] on icon at bounding box center [548, 312] width 15 height 15
click at [595, 343] on icon at bounding box center [592, 345] width 15 height 15
click at [550, 343] on icon at bounding box center [548, 345] width 15 height 15
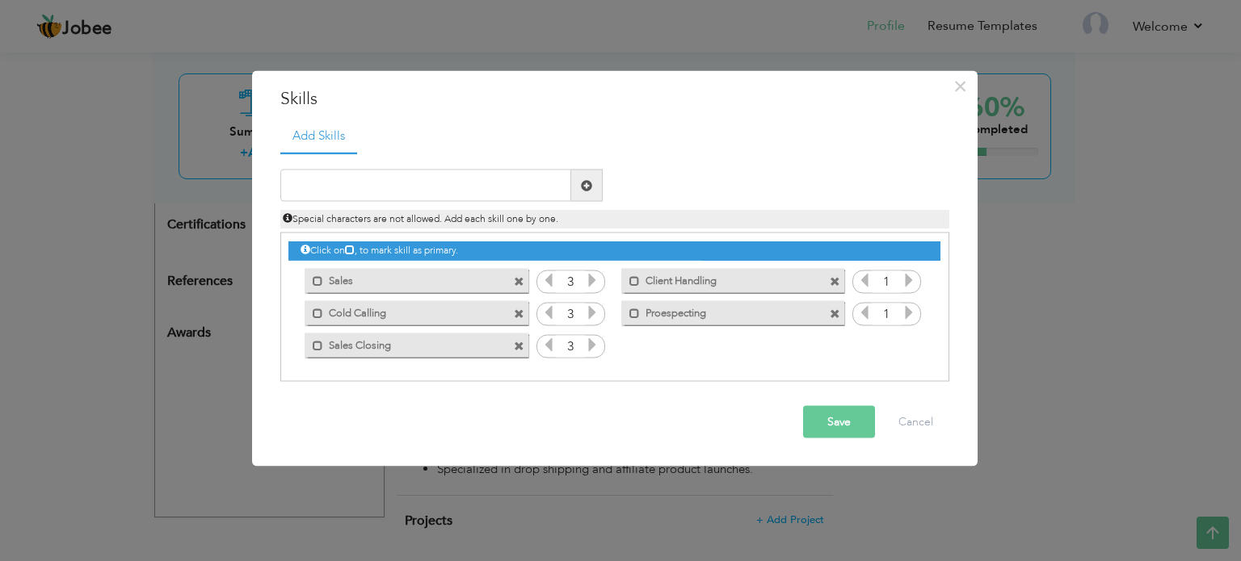
click at [911, 277] on icon at bounding box center [909, 280] width 15 height 15
click at [865, 282] on icon at bounding box center [864, 280] width 15 height 15
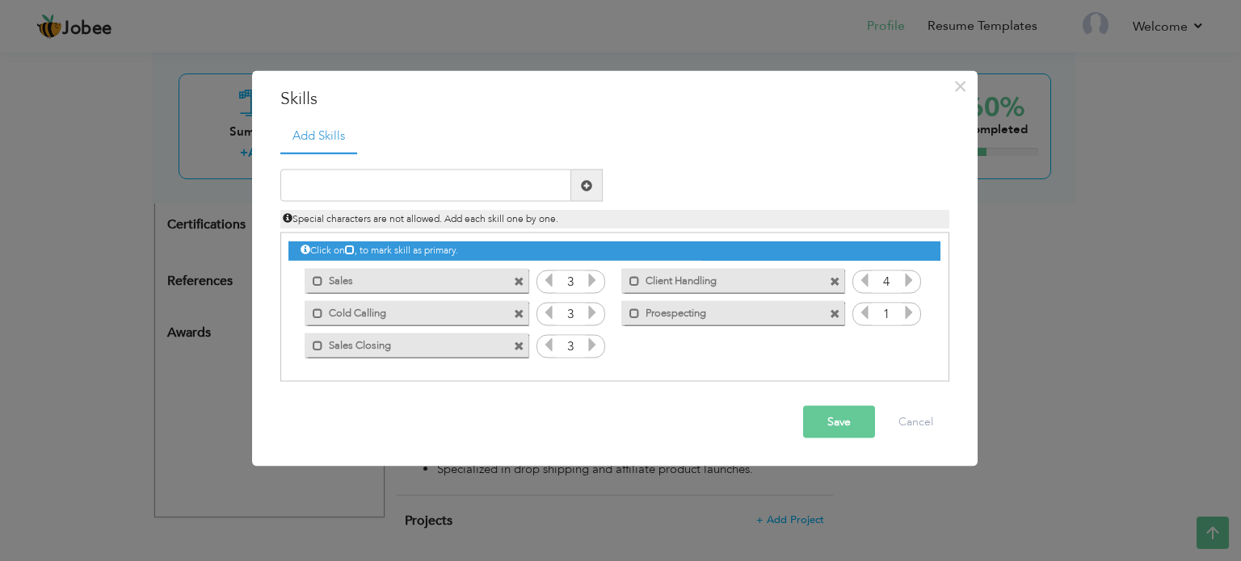
click at [905, 311] on icon at bounding box center [909, 312] width 15 height 15
click at [801, 427] on div "Save Cancel" at bounding box center [614, 422] width 693 height 57
click at [814, 422] on button "Save" at bounding box center [839, 422] width 72 height 32
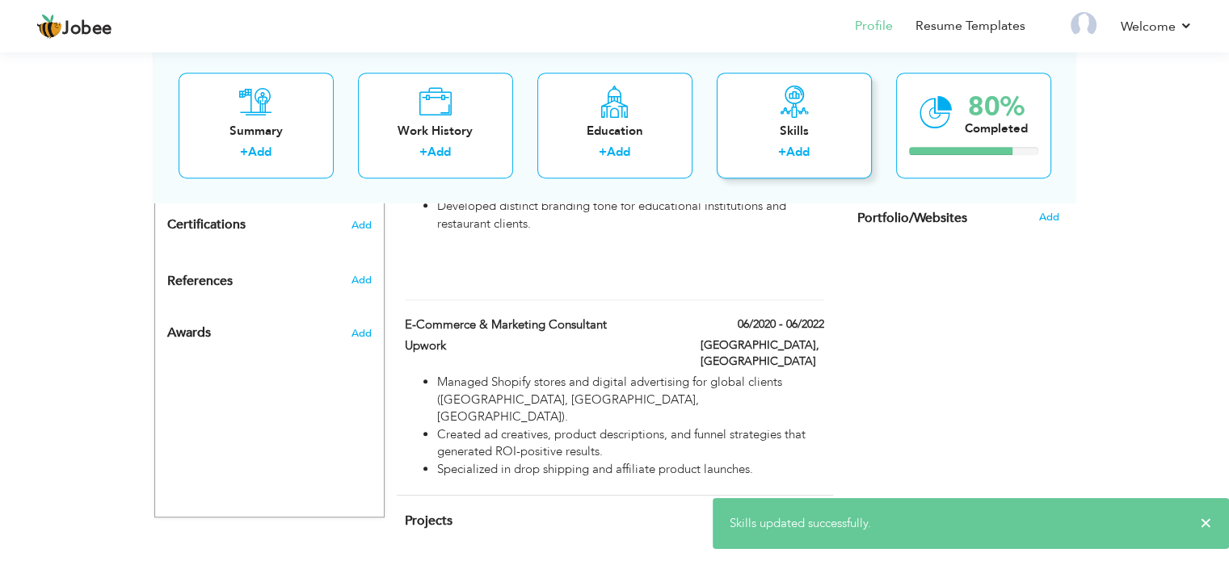
click at [774, 157] on div "+ Add" at bounding box center [794, 155] width 129 height 21
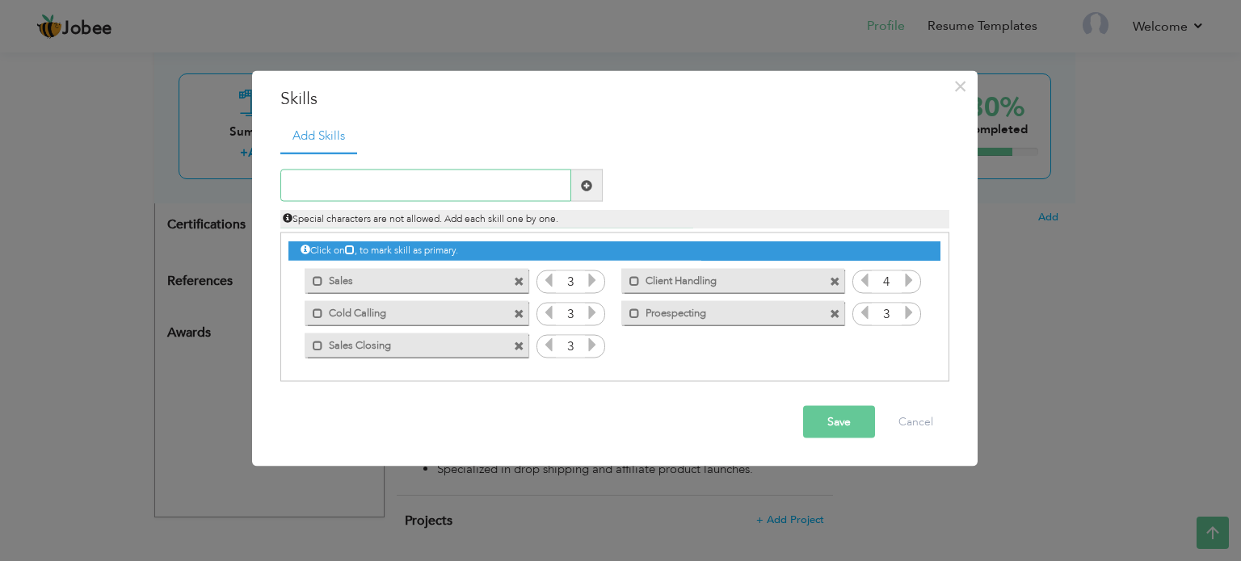
paste input "Negotiation Skills"
type input "Negotiation Skills"
click at [590, 190] on span at bounding box center [586, 184] width 11 height 11
click at [528, 185] on input "text" at bounding box center [425, 186] width 291 height 32
paste input "Commodities&CryptoTrading"
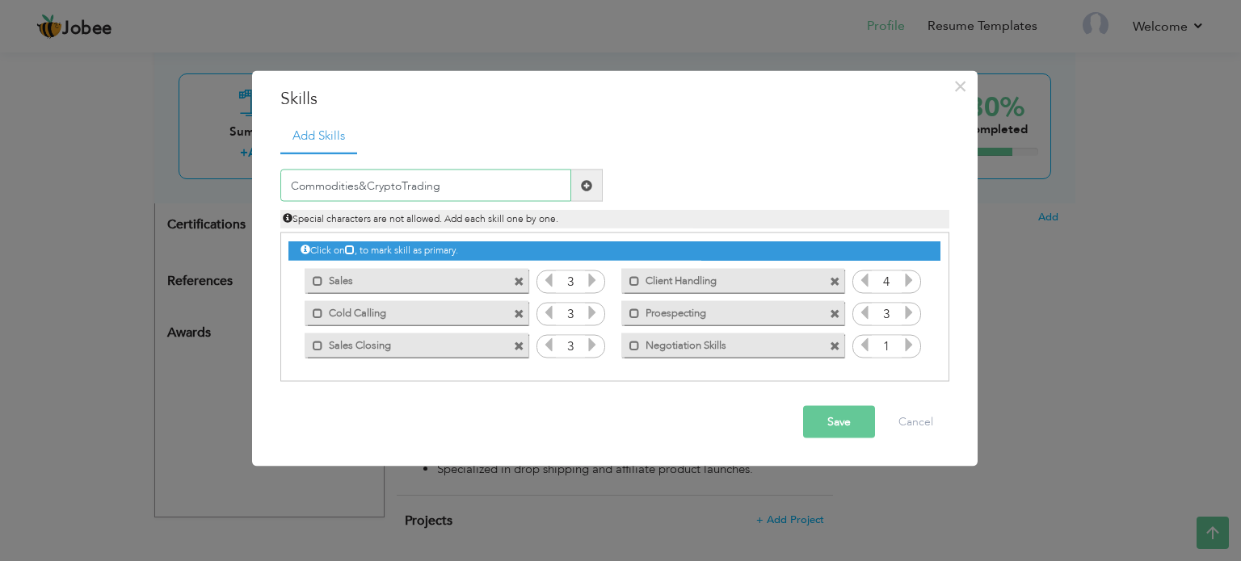
type input "Commodities&CryptoTrading"
click at [593, 176] on span at bounding box center [587, 186] width 32 height 32
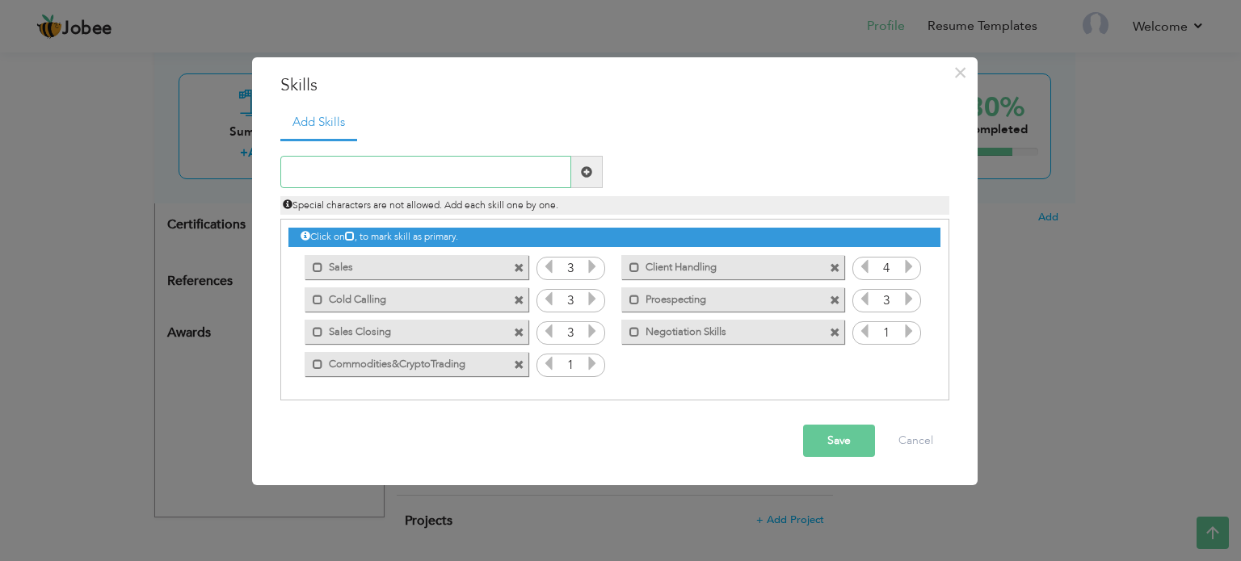
click at [501, 170] on input "text" at bounding box center [425, 172] width 291 height 32
paste input "EconomicData Interpretation"
type input "EconomicData Interpretation"
click at [590, 173] on span at bounding box center [586, 171] width 11 height 11
click at [527, 163] on input "text" at bounding box center [425, 172] width 291 height 32
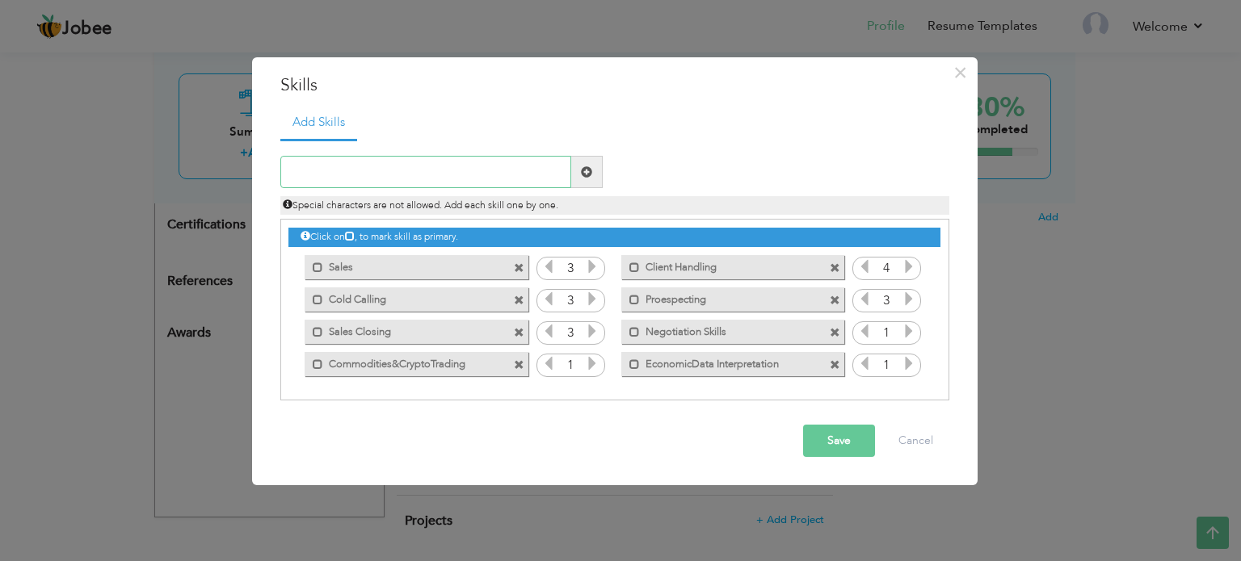
paste input "TradingPsychology&RiskManagement"
type input "TradingPsychology&RiskManagement"
click at [589, 183] on span at bounding box center [587, 172] width 32 height 32
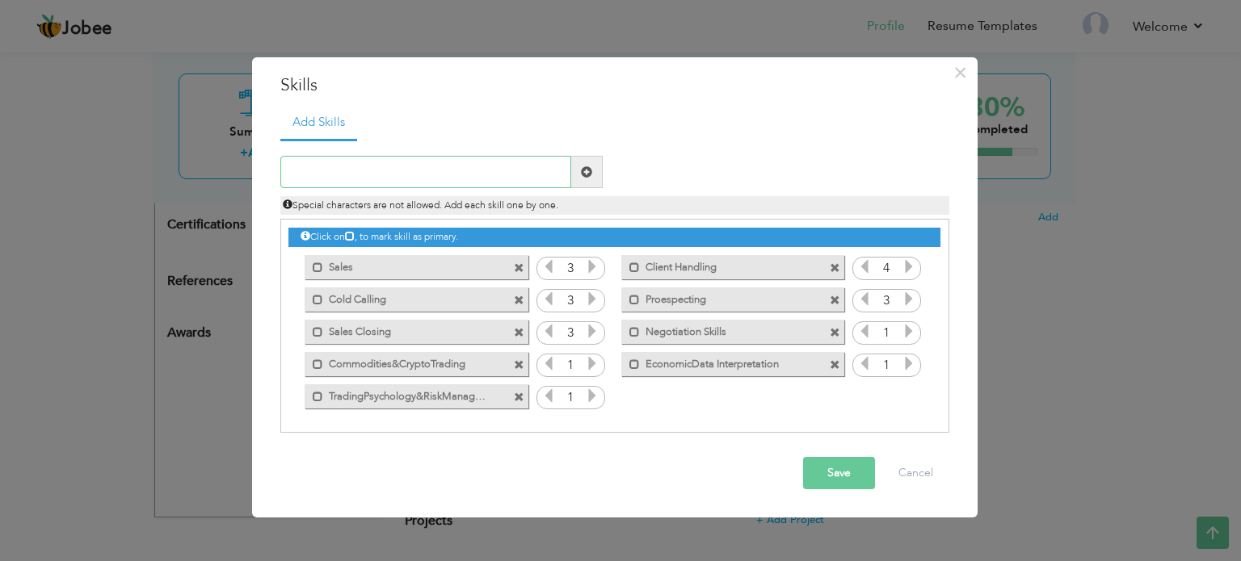
click at [543, 170] on input "text" at bounding box center [425, 172] width 291 height 32
paste input "ClientEngagement&PortfolioAdvisory"
type input "ClientEngagement&PortfolioAdvisory"
click at [576, 179] on span at bounding box center [587, 172] width 32 height 32
click at [495, 173] on input "text" at bounding box center [425, 172] width 291 height 32
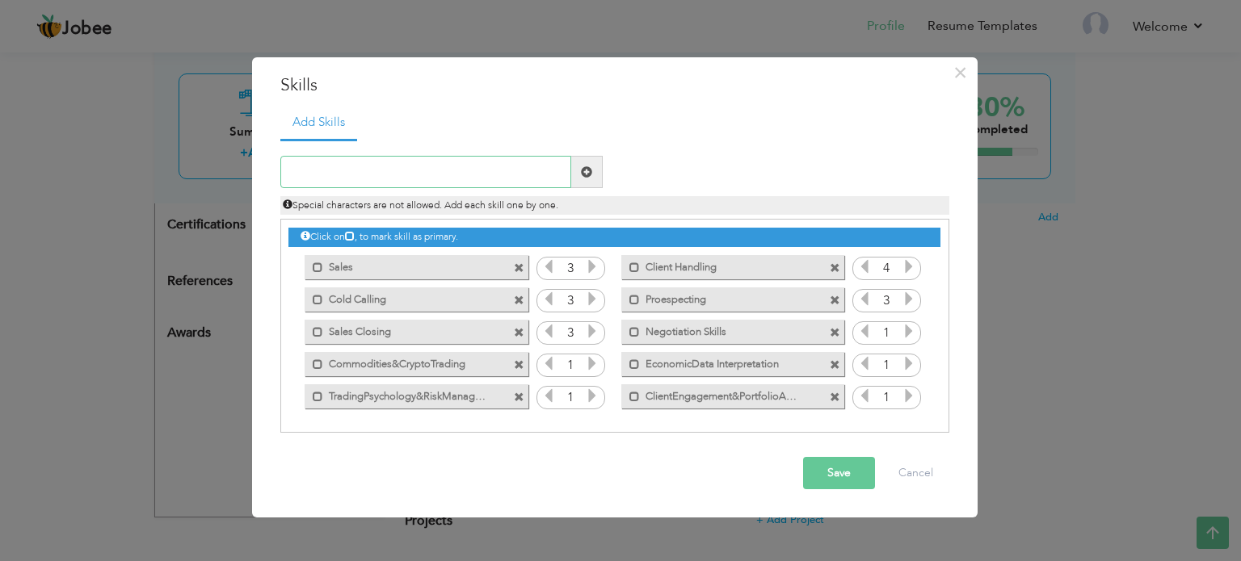
paste input "MarketForecasting&TechnicalResearch"
type input "MarketForecasting&TechnicalResearch"
click at [574, 186] on span at bounding box center [587, 172] width 32 height 32
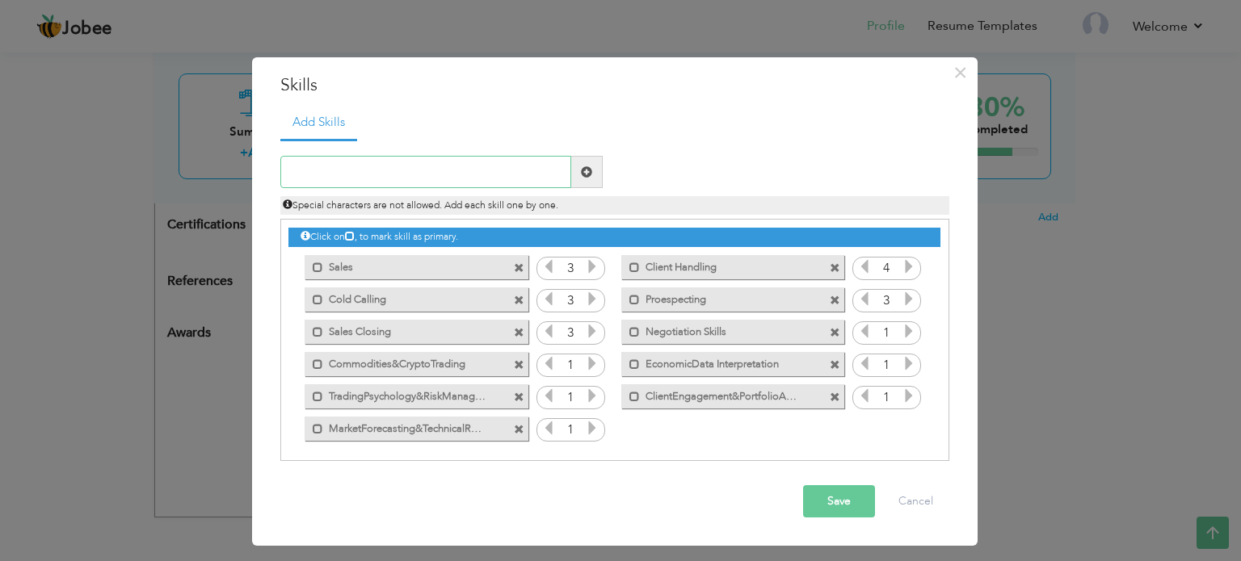
click at [513, 164] on input "text" at bounding box center [425, 172] width 291 height 32
paste input "DigitalMarketing&Freelancing (Upwork)"
type input "DigitalMarketing&Freelancing (Upwork)"
click at [589, 183] on span at bounding box center [587, 172] width 32 height 32
click at [593, 359] on icon at bounding box center [592, 363] width 15 height 15
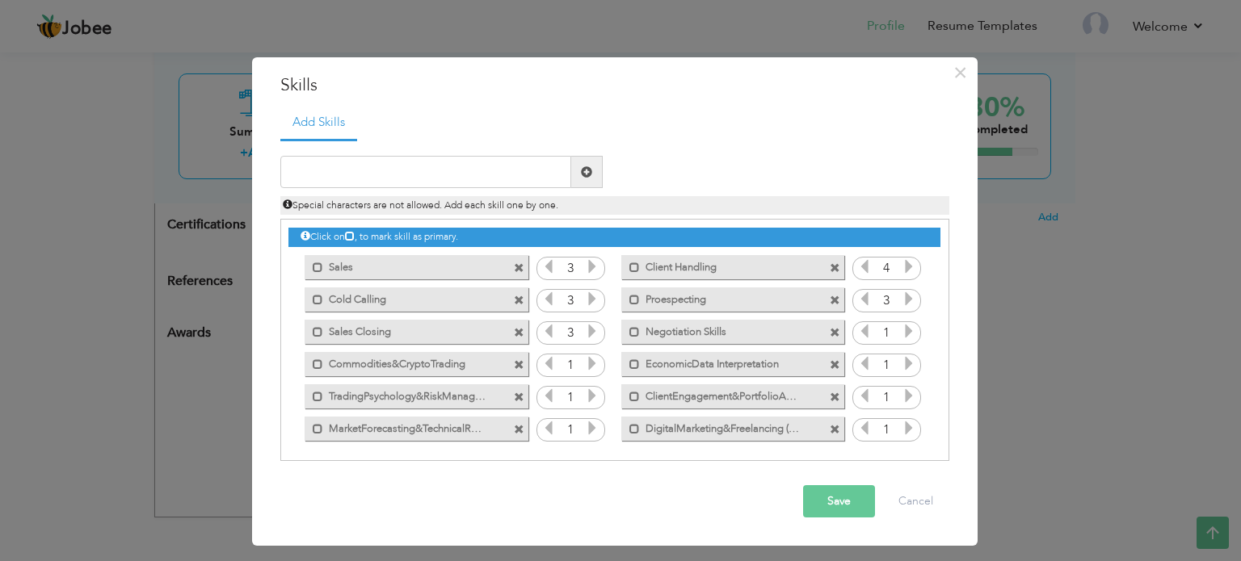
click at [593, 359] on icon at bounding box center [592, 363] width 15 height 15
click at [585, 396] on icon at bounding box center [592, 396] width 15 height 15
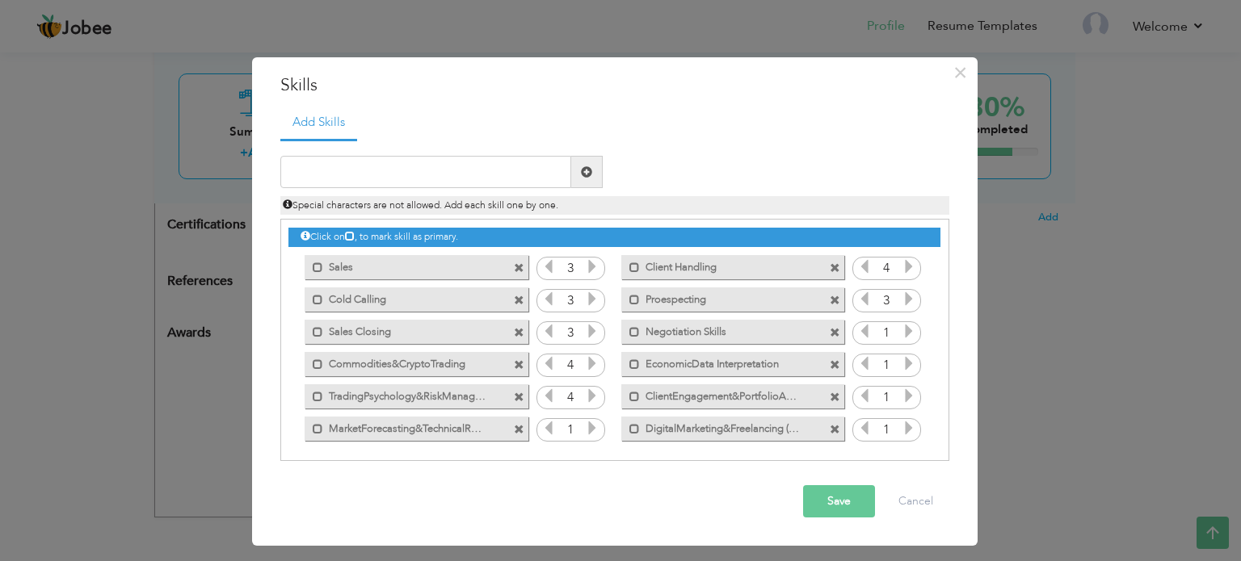
click at [911, 390] on icon at bounding box center [909, 396] width 15 height 15
click at [904, 361] on icon at bounding box center [909, 363] width 15 height 15
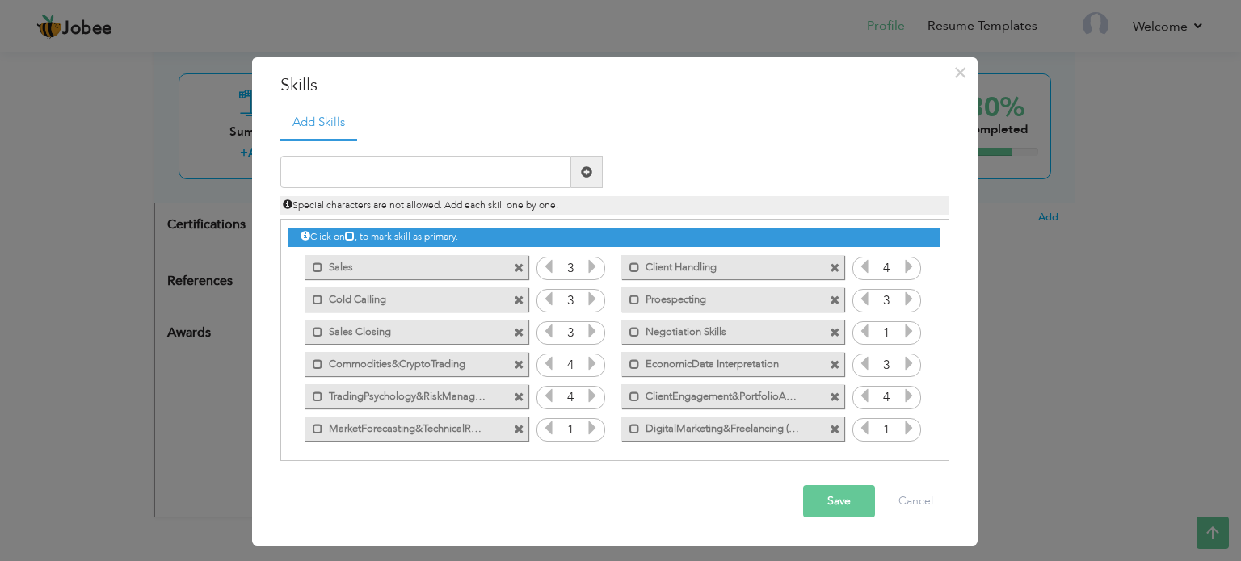
click at [902, 439] on span at bounding box center [909, 430] width 15 height 21
click at [594, 428] on icon at bounding box center [592, 428] width 15 height 15
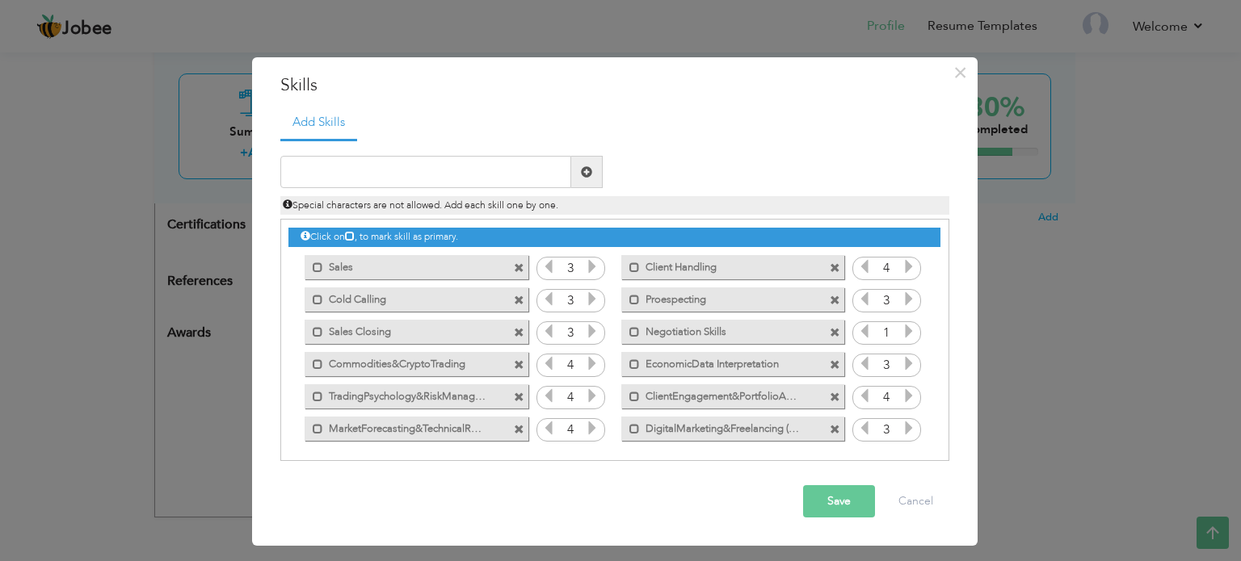
click at [855, 509] on button "Save" at bounding box center [839, 502] width 72 height 32
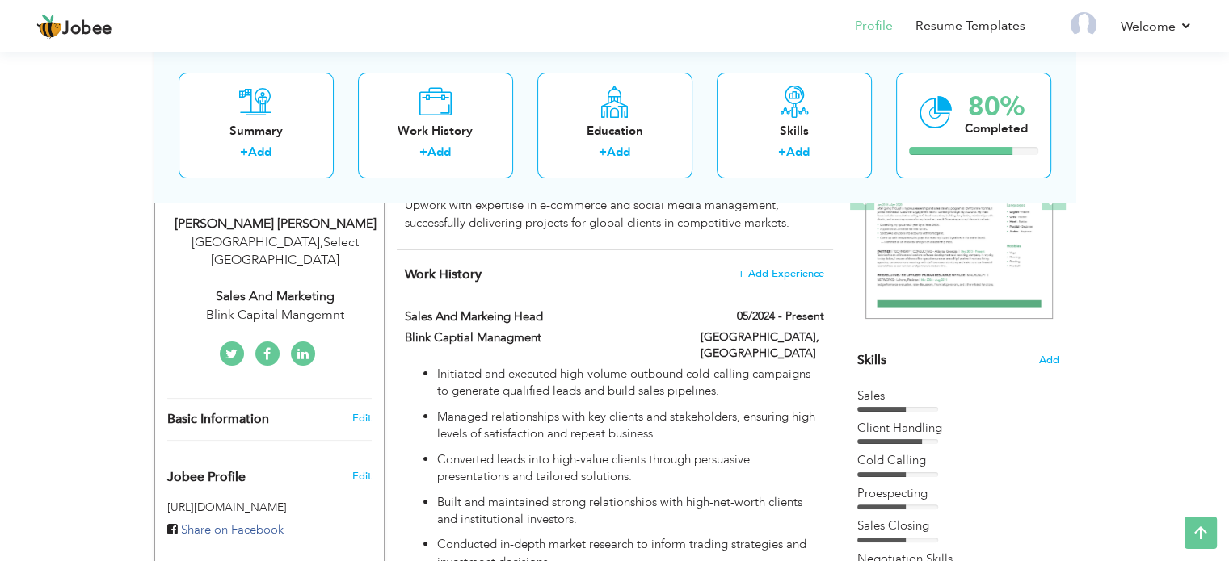
scroll to position [266, 0]
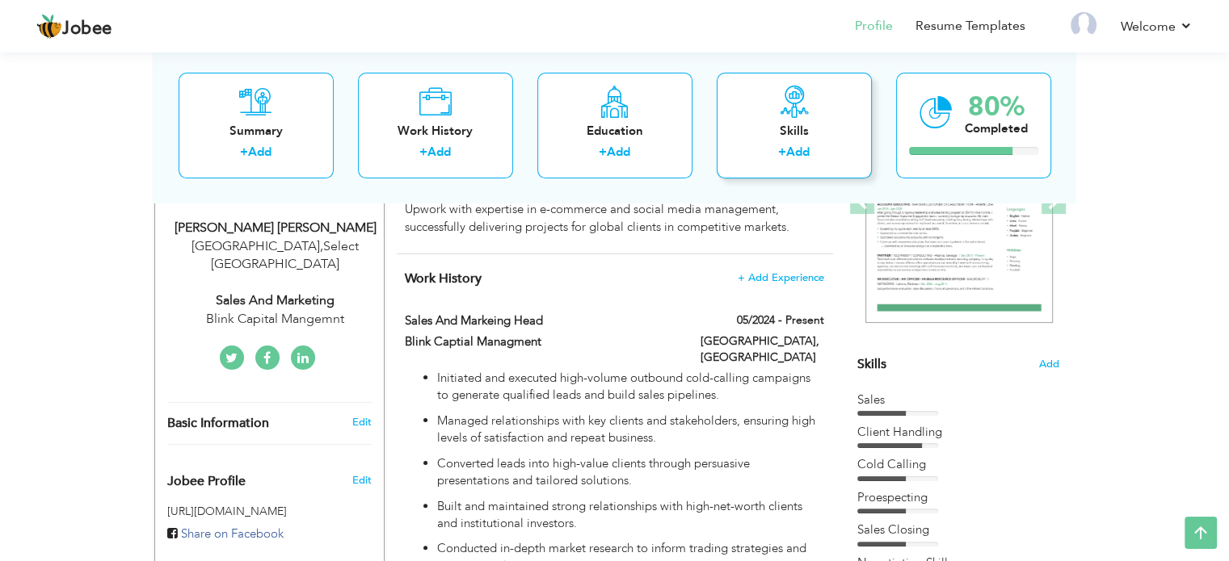
click at [845, 160] on div "+ Add" at bounding box center [794, 155] width 129 height 21
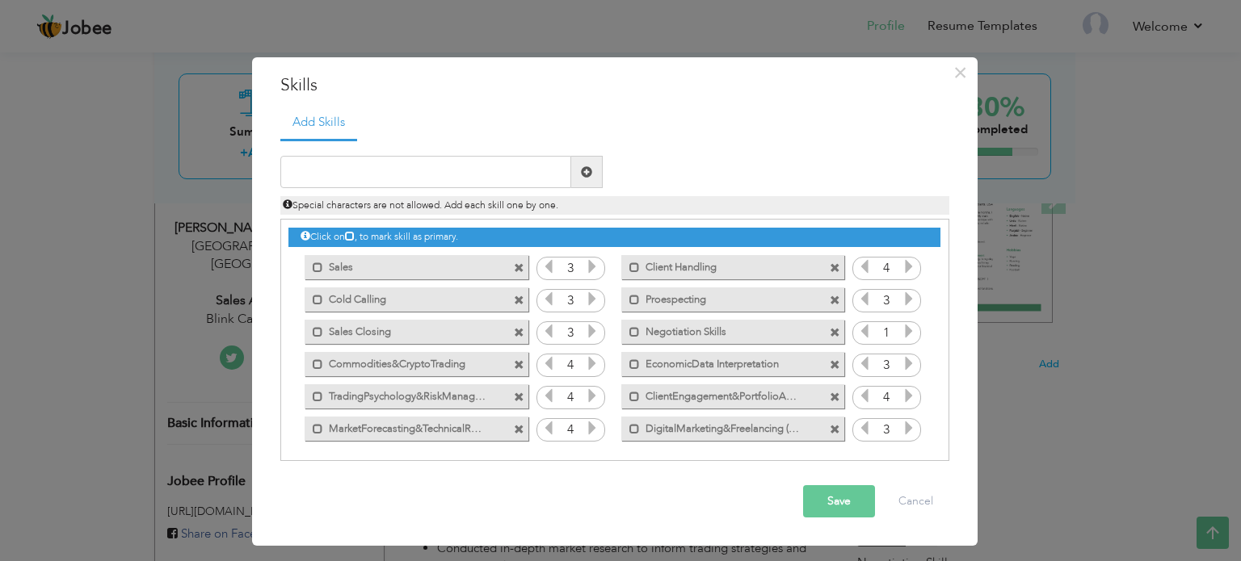
click at [907, 331] on icon at bounding box center [909, 331] width 15 height 15
click at [822, 496] on button "Save" at bounding box center [839, 502] width 72 height 32
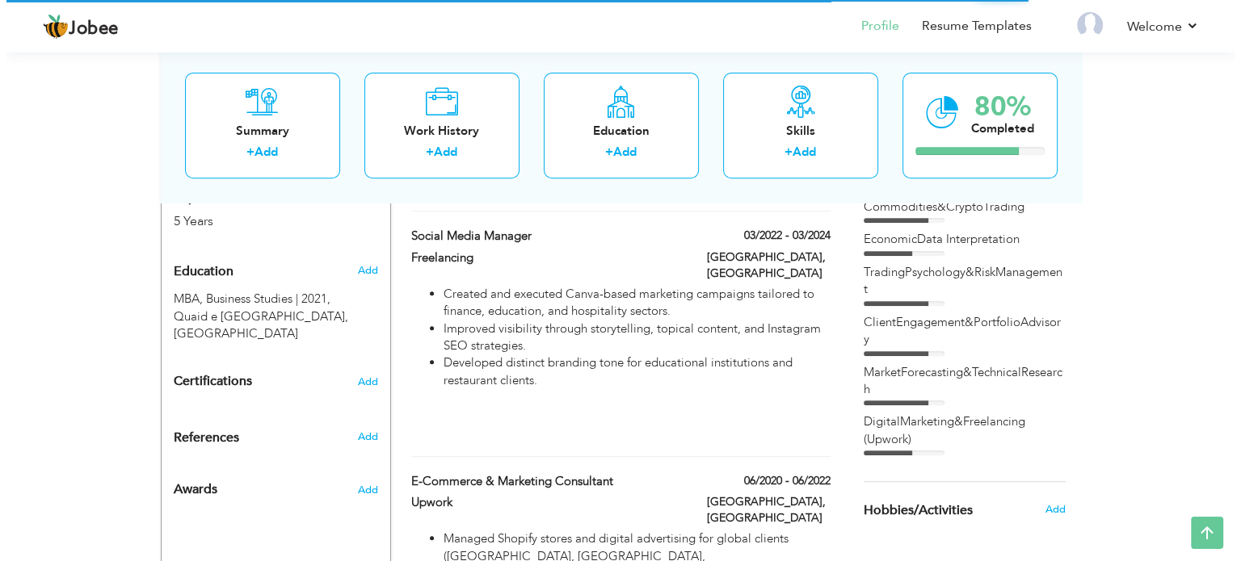
scroll to position [662, 0]
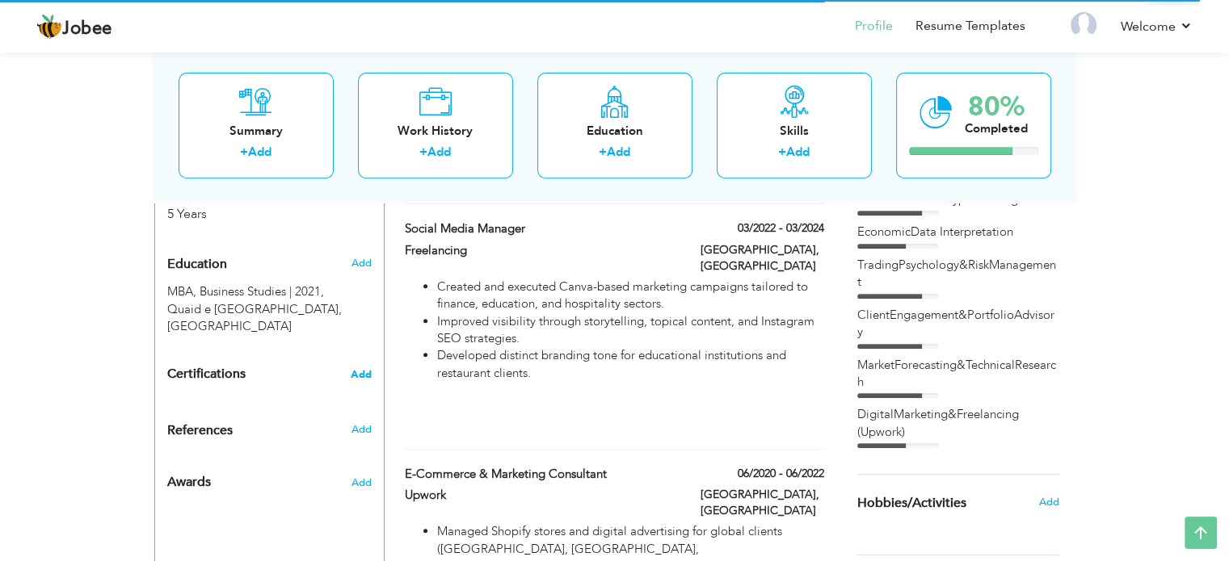
click at [364, 369] on span "Add" at bounding box center [361, 374] width 21 height 11
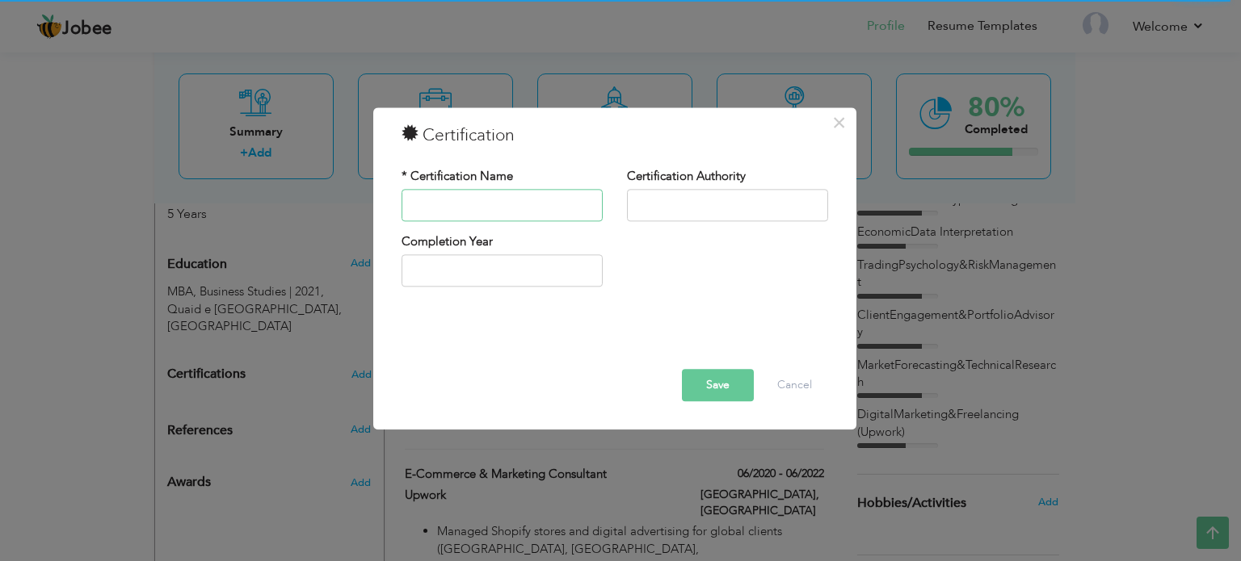
click at [504, 212] on input "text" at bounding box center [502, 205] width 201 height 32
paste input "ommodity Broker Certification (CBC),"
type input "ommodity Broker Certification (CBC)"
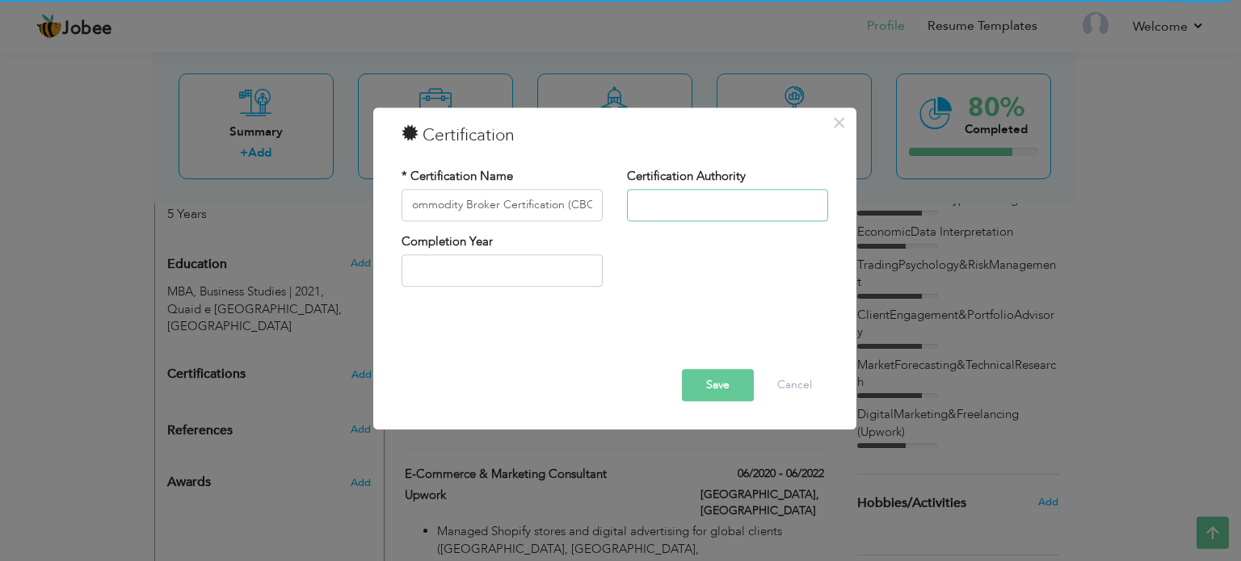
click at [688, 204] on input "text" at bounding box center [727, 205] width 201 height 32
paste input "Institute of Financial Markets of Pakistan (IFMP), 2023"
click at [800, 203] on input "Institute of Financial Markets of Pakistan (IFMP), 2023" at bounding box center [727, 205] width 201 height 32
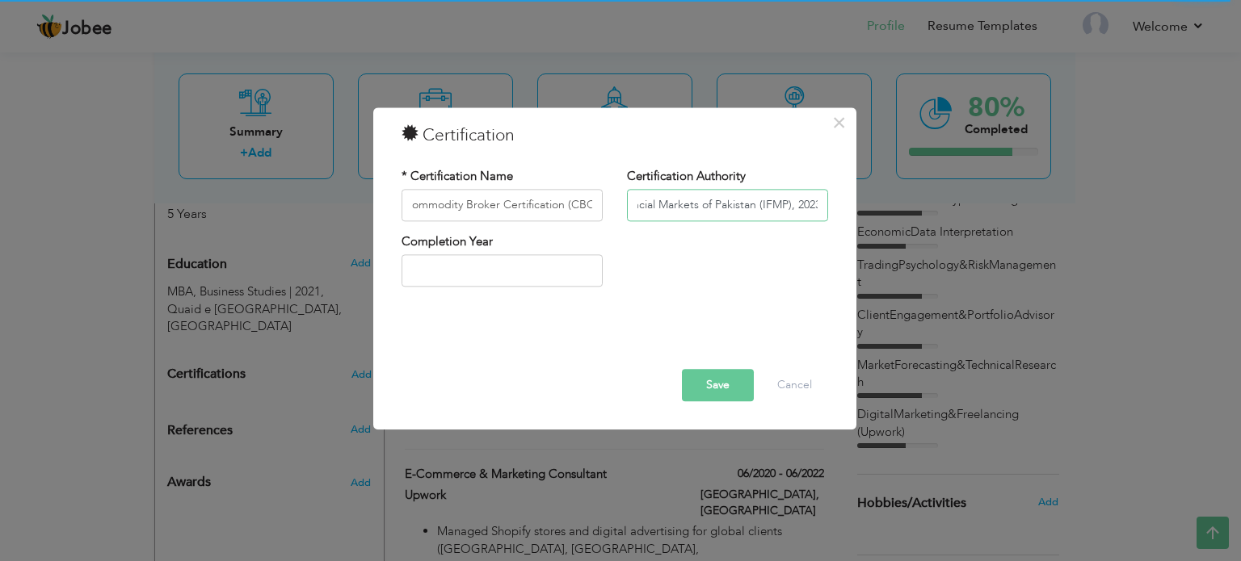
click at [800, 203] on input "Institute of Financial Markets of Pakistan (IFMP), 2023" at bounding box center [727, 205] width 201 height 32
type input "Institute of Financial Markets of Pakistan (IFMP),"
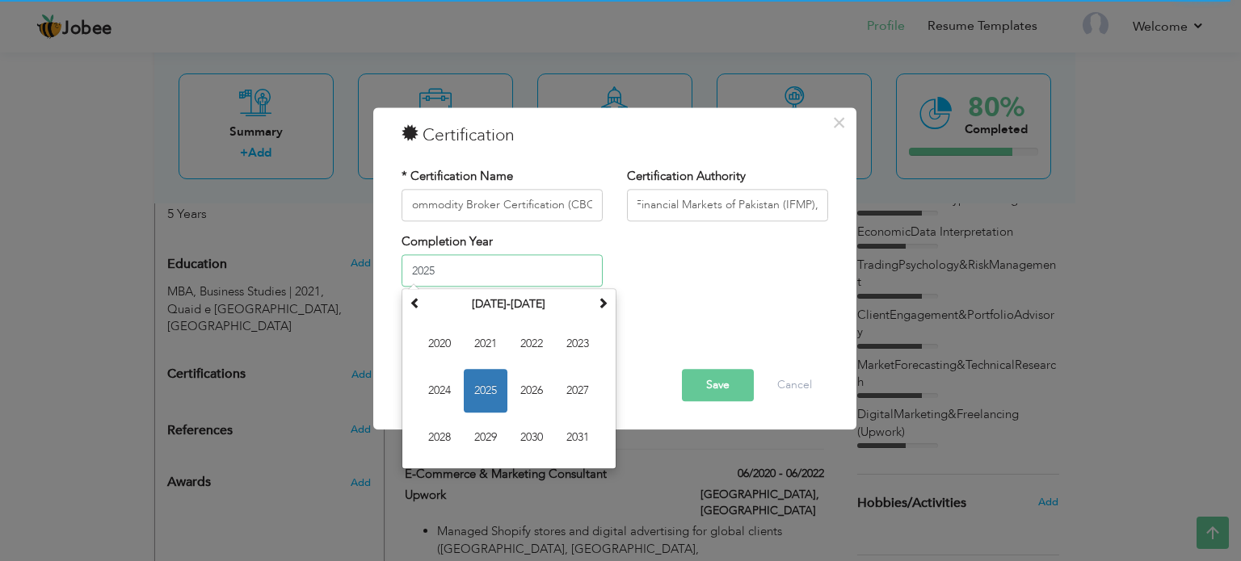
scroll to position [0, 0]
click at [487, 267] on input "2025" at bounding box center [502, 271] width 201 height 32
paste input "3"
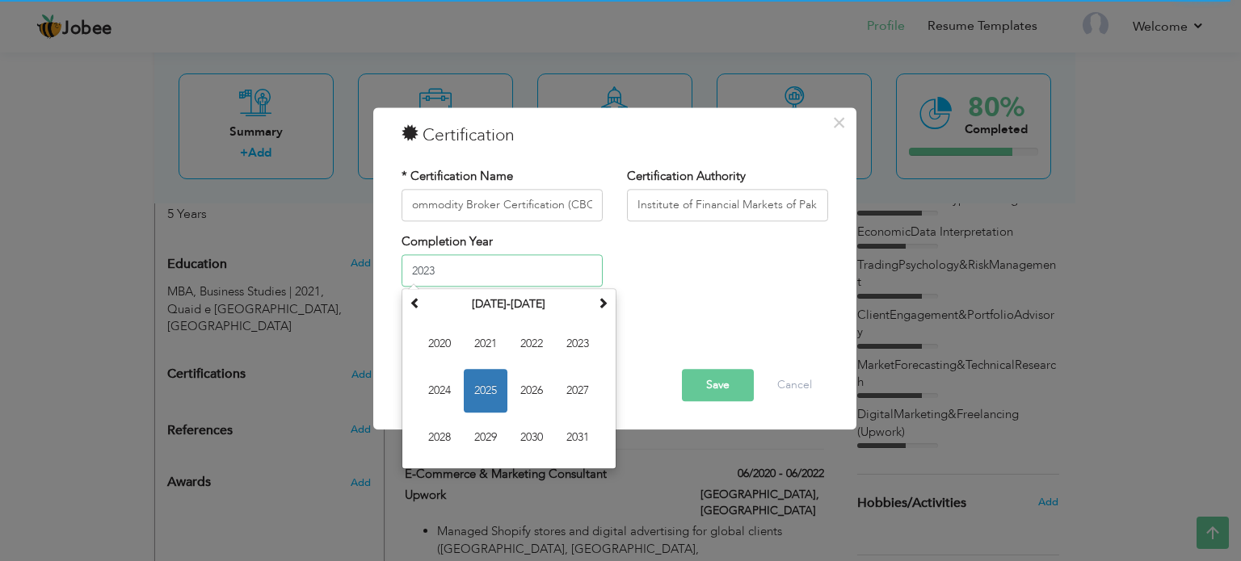
type input "2023"
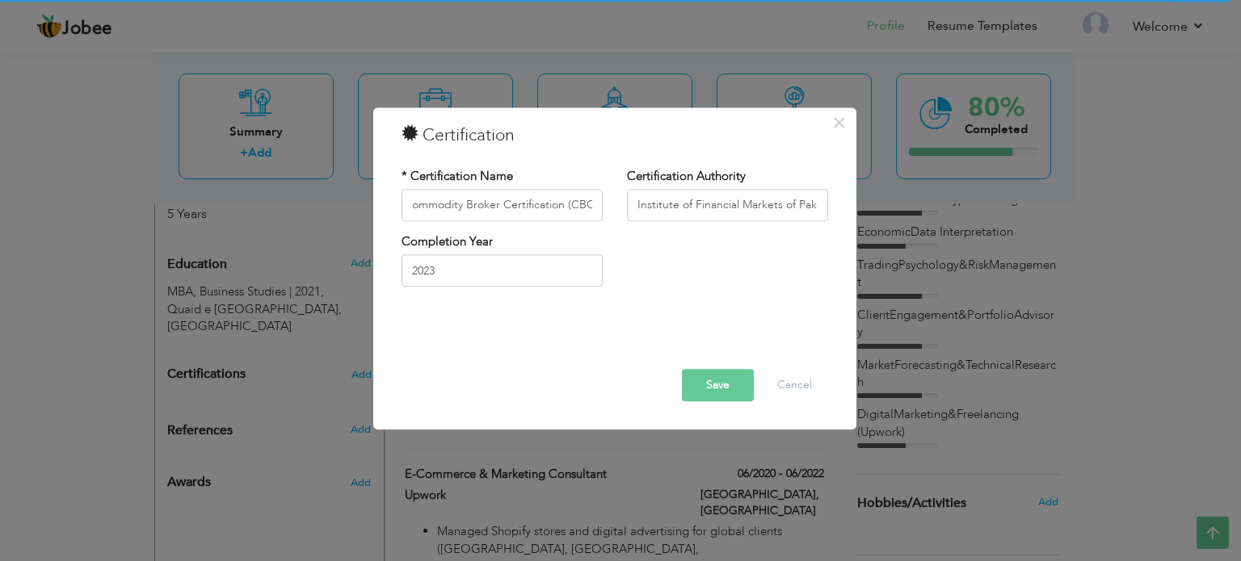
click at [645, 294] on div "Completion Year 2023" at bounding box center [614, 265] width 451 height 65
click at [806, 208] on input "Institute of Financial Markets of Pakistan (IFMP)," at bounding box center [727, 205] width 201 height 32
click at [827, 204] on div "Certification Authority Institute of Financial Markets of Pakistan (IFMP)," at bounding box center [727, 200] width 225 height 65
click at [820, 205] on input "Institute of Financial Markets of Pakistan (IFMP)," at bounding box center [727, 205] width 201 height 32
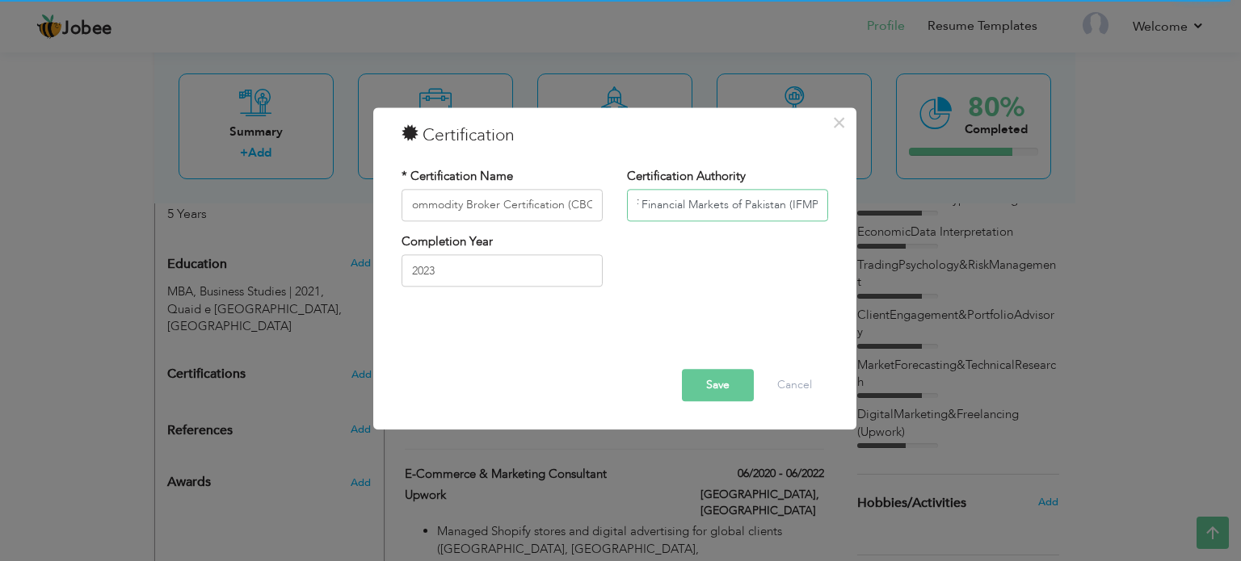
type input "Institute of Financial Markets of Pakistan (IFMP)"
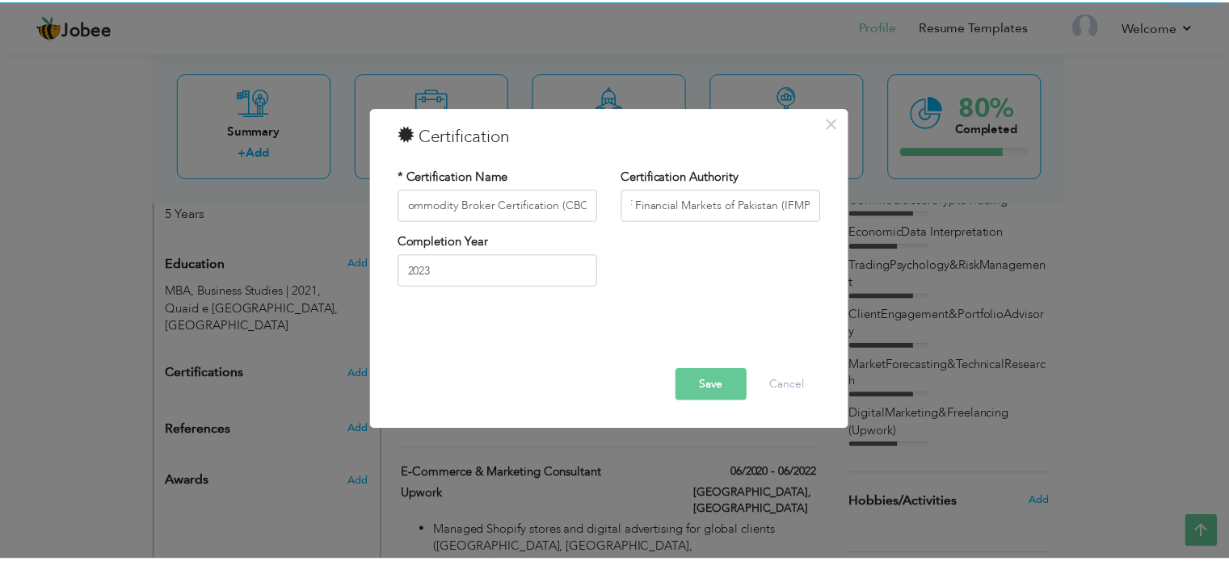
scroll to position [0, 0]
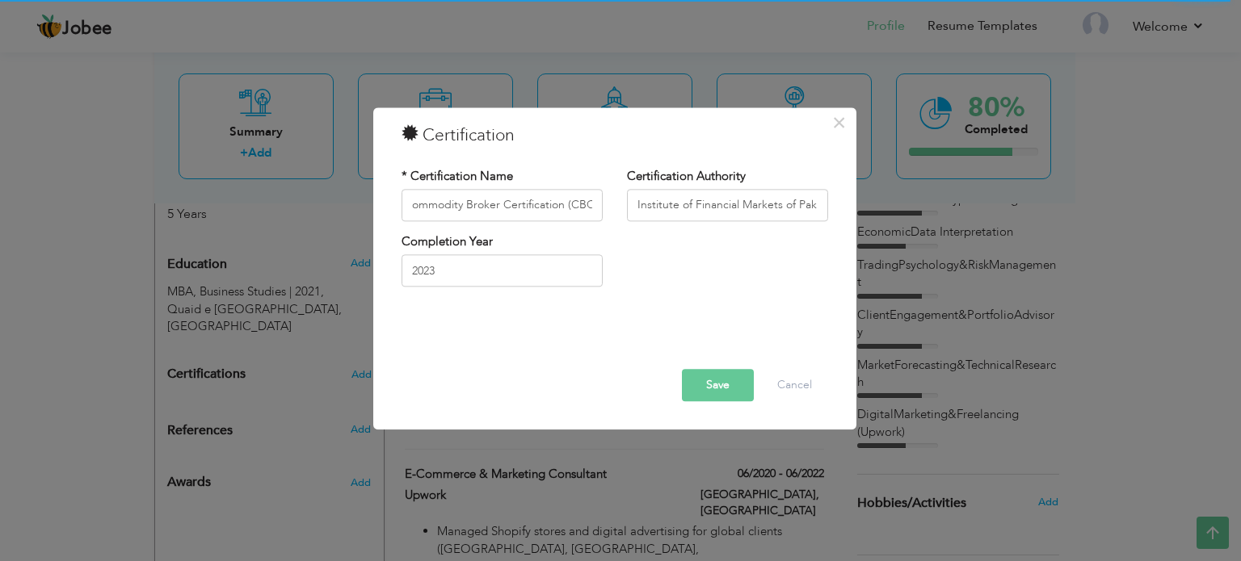
click at [704, 392] on button "Save" at bounding box center [718, 385] width 72 height 32
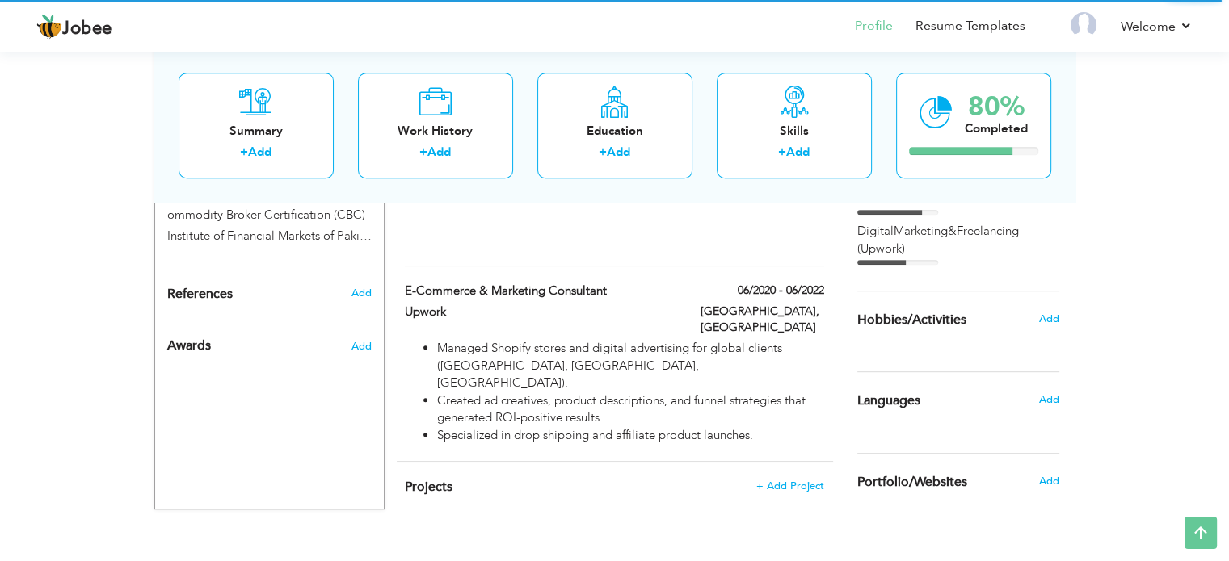
scroll to position [847, 0]
click at [1047, 397] on span "Add" at bounding box center [1047, 398] width 21 height 15
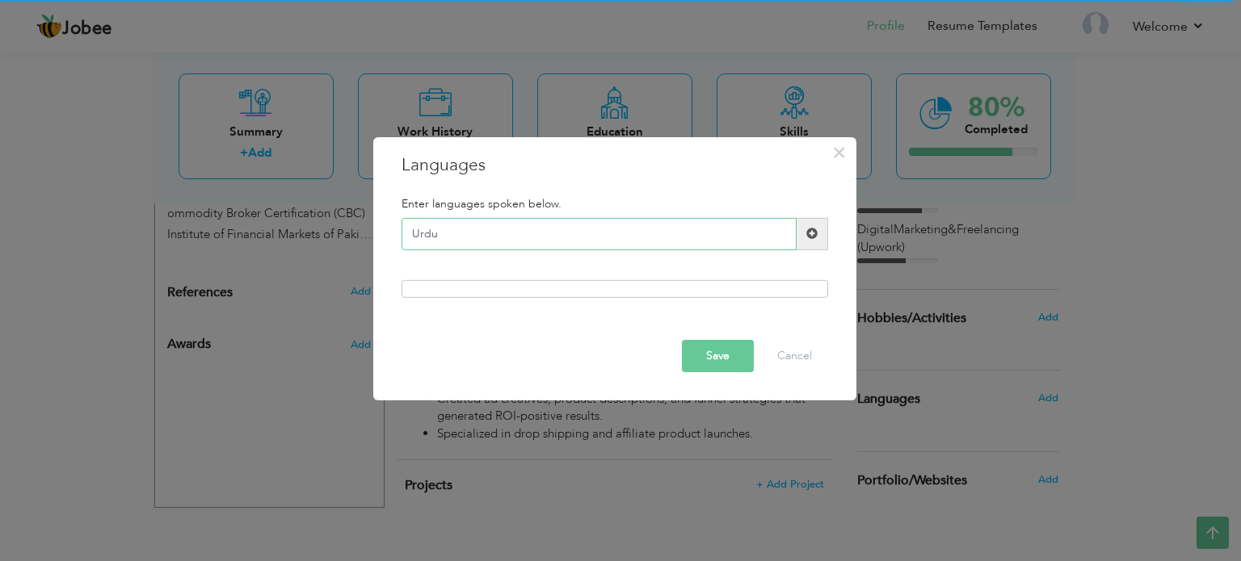
type input "Urdu"
click at [814, 235] on span at bounding box center [811, 233] width 11 height 11
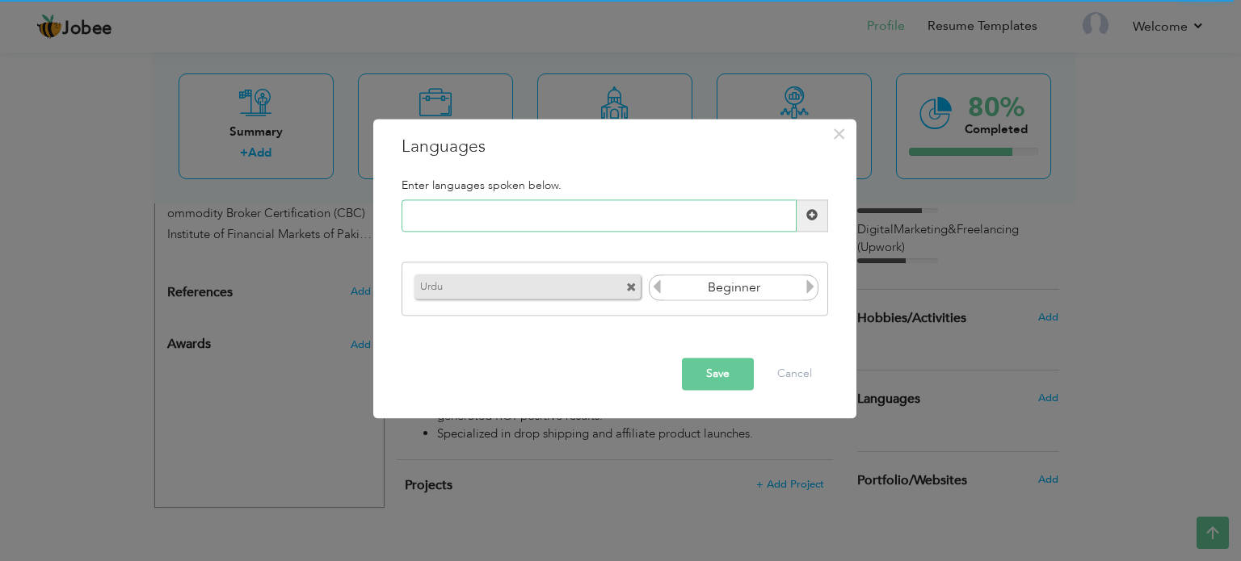
click at [629, 214] on input "text" at bounding box center [599, 216] width 395 height 32
type input "English"
click at [817, 207] on span at bounding box center [813, 216] width 32 height 32
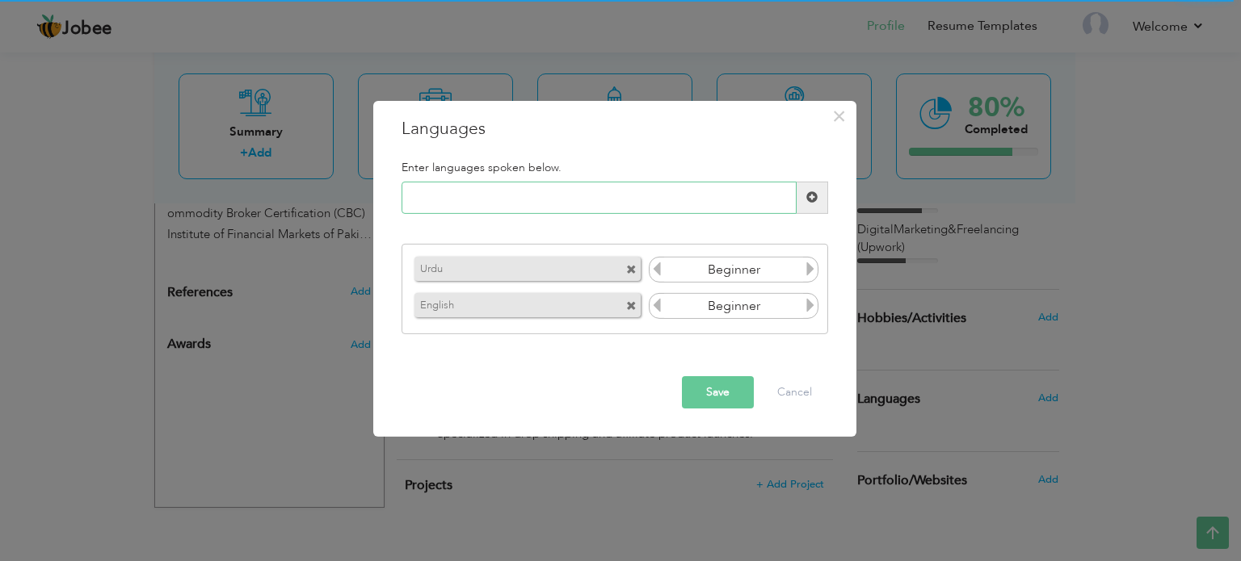
click at [685, 208] on input "text" at bounding box center [599, 198] width 395 height 32
type input "Punjabi"
click at [819, 200] on span at bounding box center [813, 198] width 32 height 32
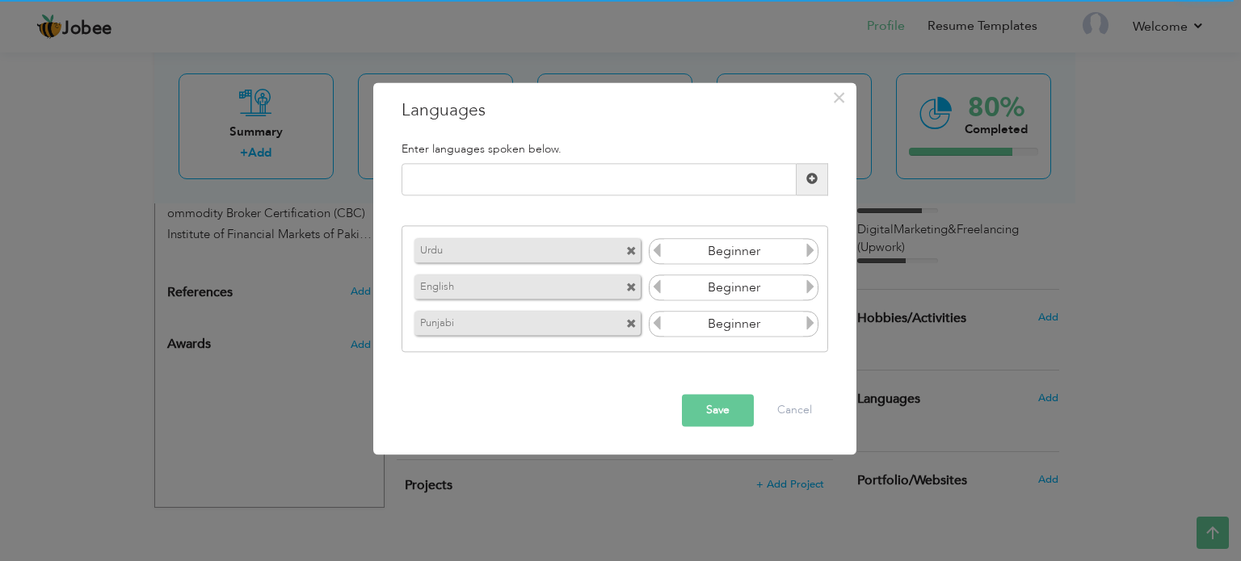
click at [811, 256] on icon at bounding box center [810, 251] width 15 height 15
click at [818, 295] on icon at bounding box center [810, 287] width 15 height 15
click at [816, 325] on icon at bounding box center [810, 324] width 15 height 15
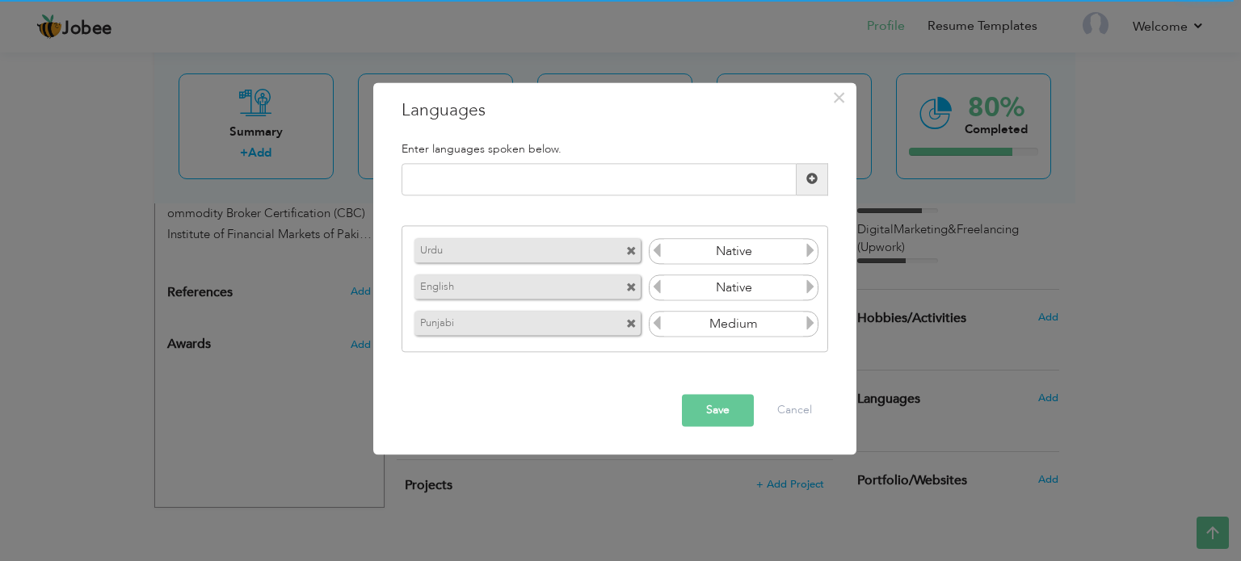
click at [816, 323] on icon at bounding box center [810, 324] width 15 height 15
click at [657, 322] on icon at bounding box center [657, 324] width 15 height 15
click at [722, 409] on button "Save" at bounding box center [718, 410] width 72 height 32
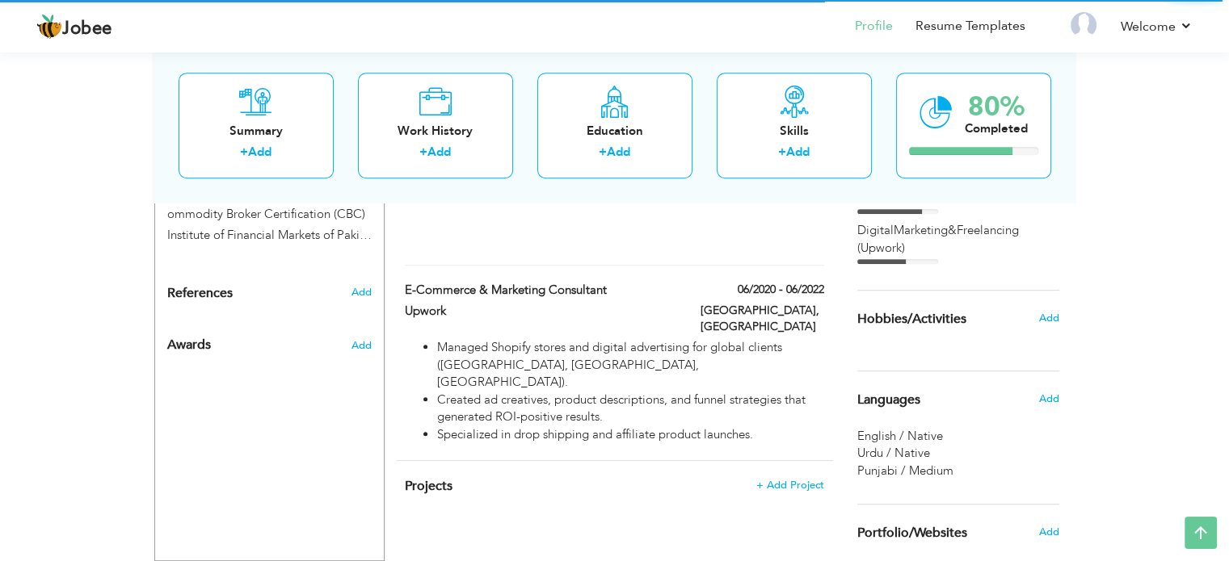
scroll to position [913, 0]
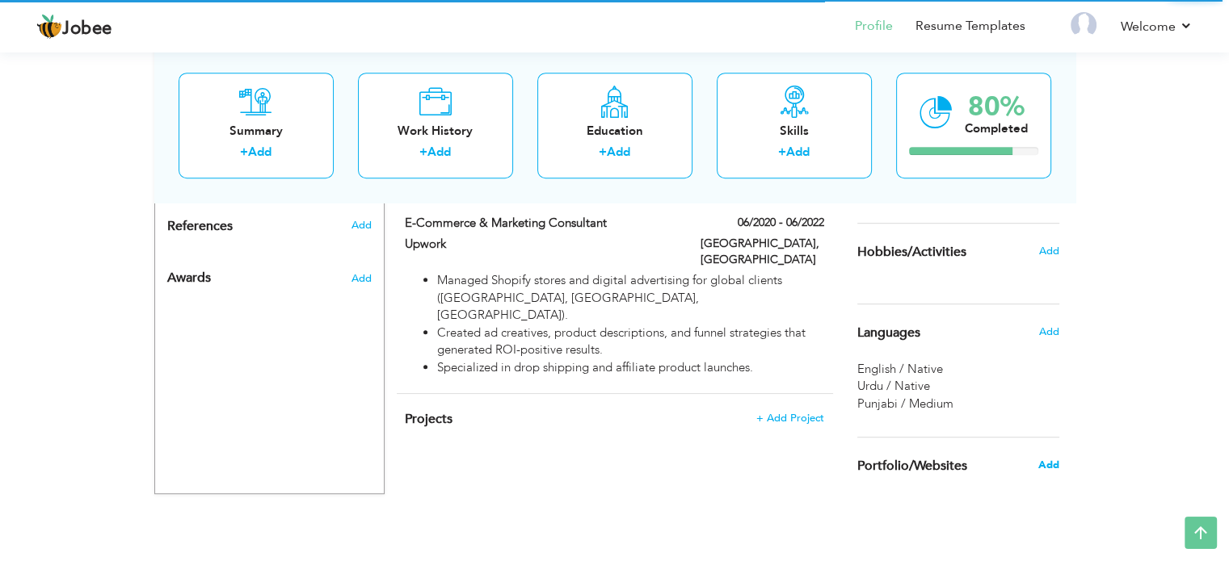
click at [1054, 466] on span "Add" at bounding box center [1047, 465] width 21 height 15
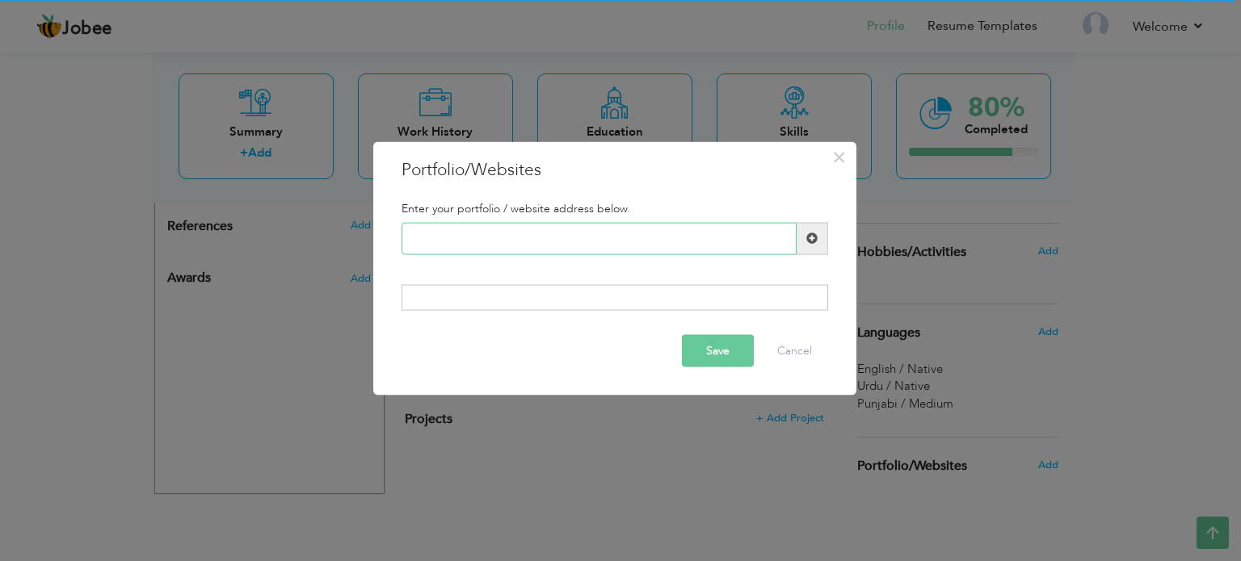
paste input "linkedin.com/in/ahsan-shoaiba9967b110"
type input "linkedin.com/in/ahsan-shoaiba9967b110"
click at [651, 298] on div at bounding box center [615, 298] width 427 height 26
click at [710, 332] on div "Save Cancel" at bounding box center [614, 351] width 451 height 57
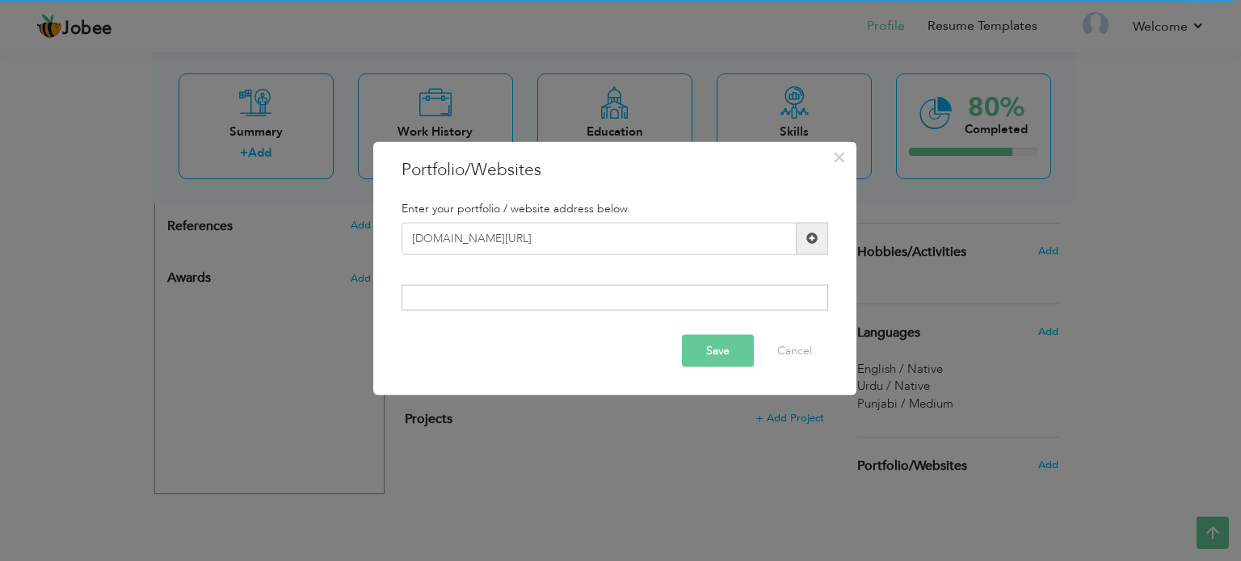
click at [711, 341] on button "Save" at bounding box center [718, 351] width 72 height 32
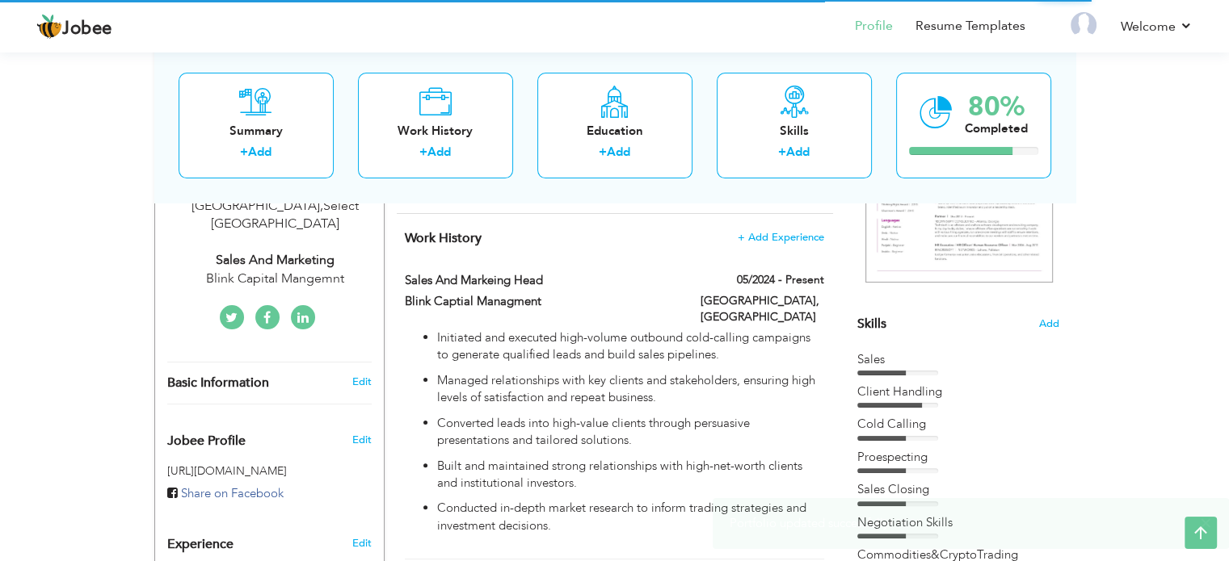
scroll to position [299, 0]
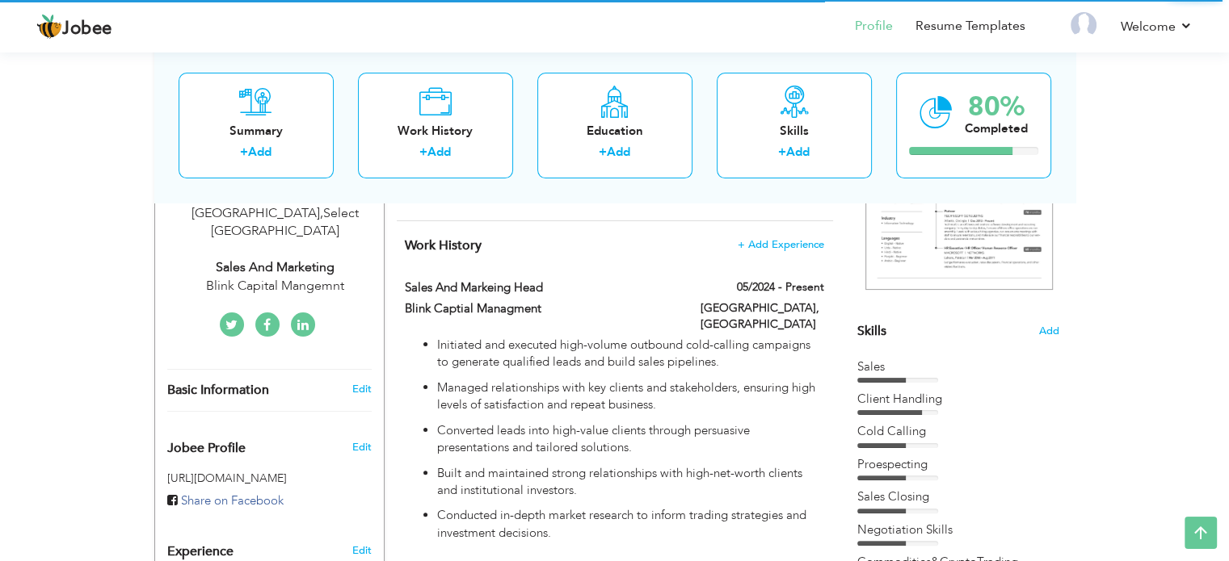
click at [301, 319] on icon at bounding box center [302, 325] width 11 height 13
click at [304, 319] on icon at bounding box center [302, 325] width 11 height 13
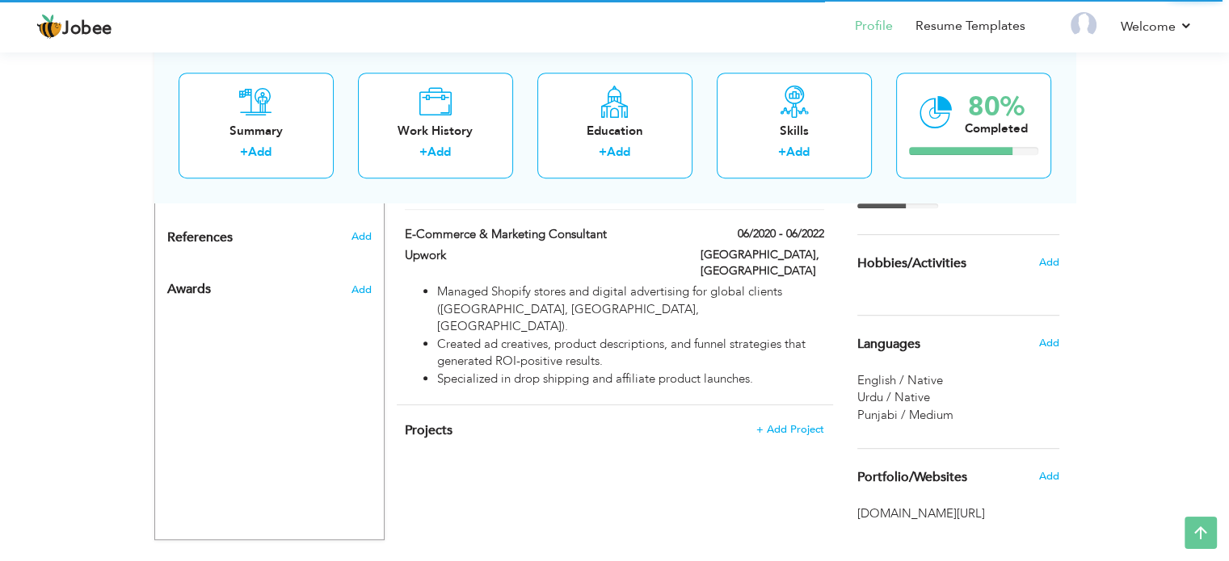
scroll to position [921, 0]
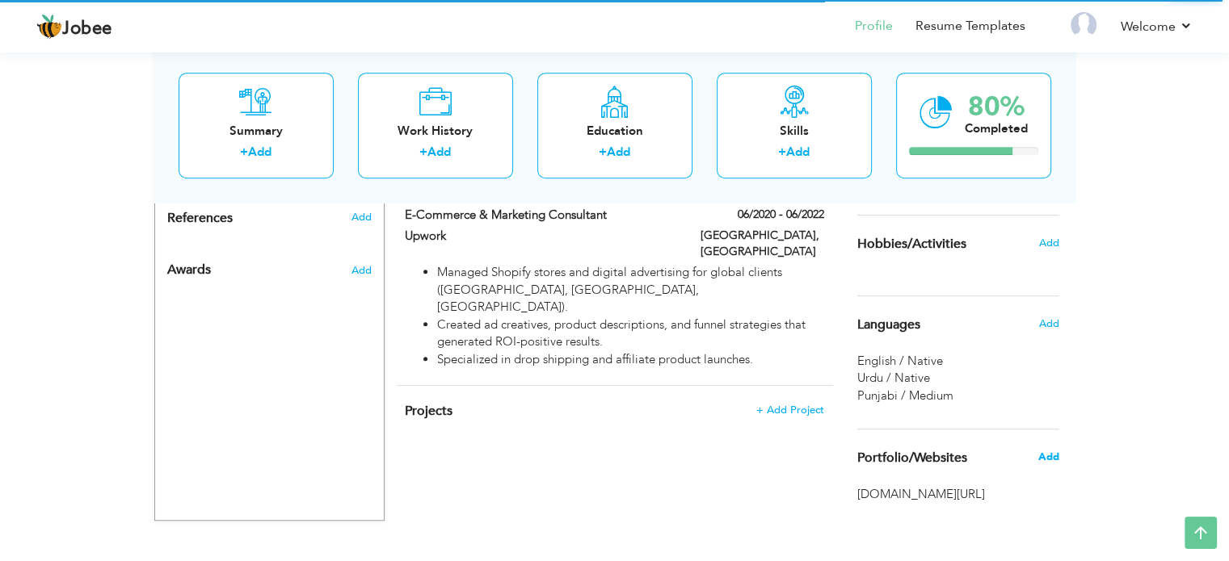
click at [1041, 453] on span "Add" at bounding box center [1047, 457] width 21 height 15
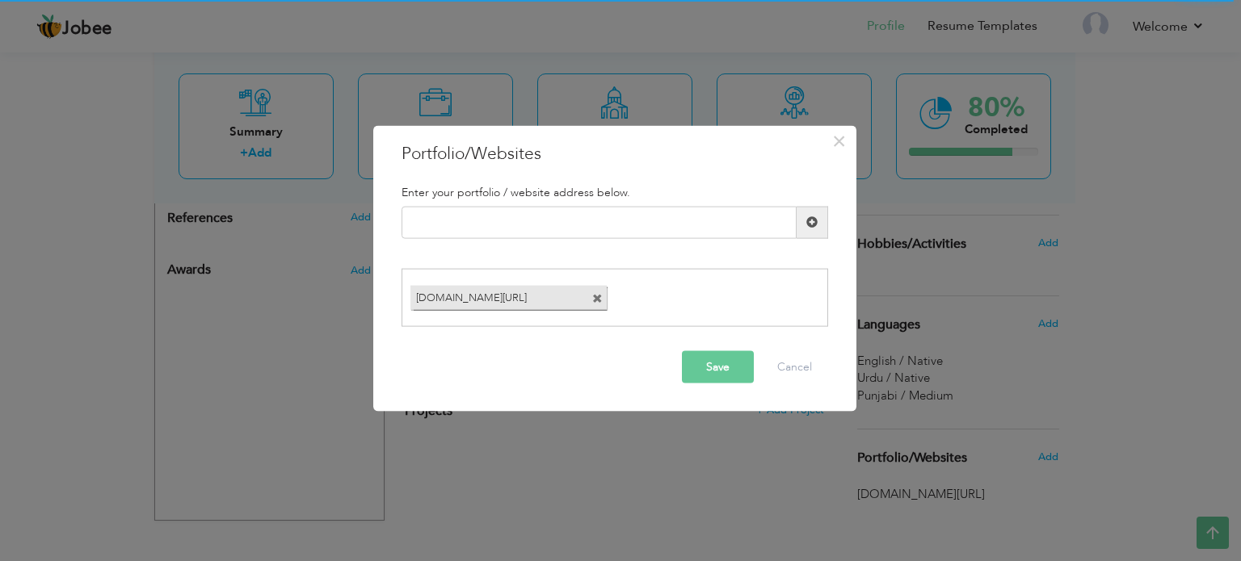
click at [591, 299] on div "linkedin.com/in/ahsan-shoaiba9967b110" at bounding box center [508, 298] width 196 height 24
click at [595, 297] on span at bounding box center [597, 299] width 11 height 11
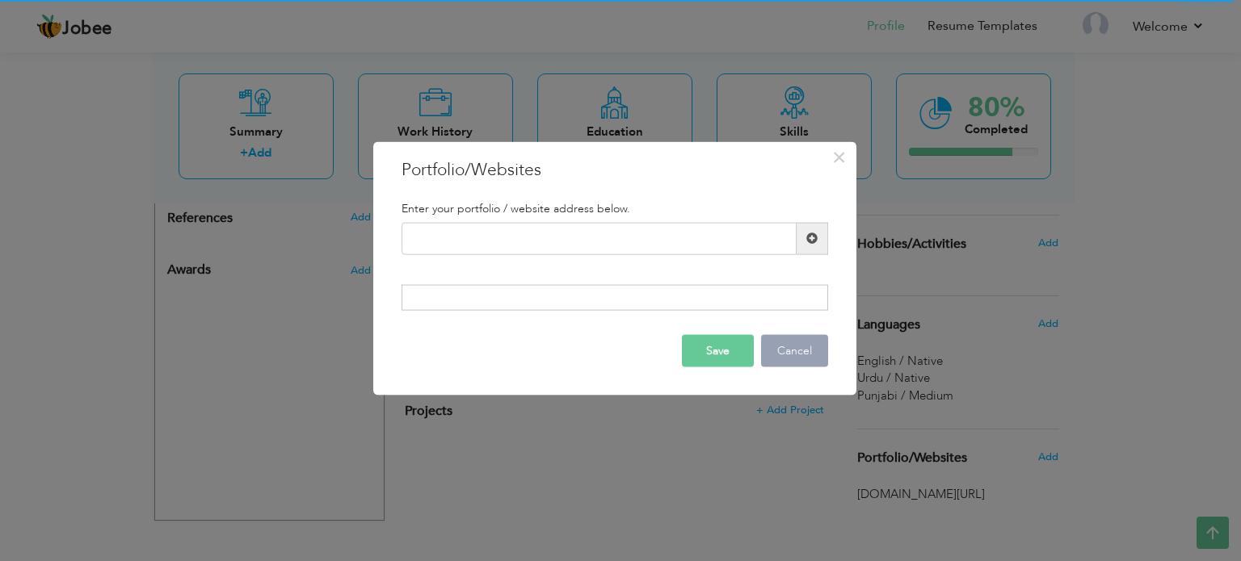
click at [793, 345] on button "Cancel" at bounding box center [794, 351] width 67 height 32
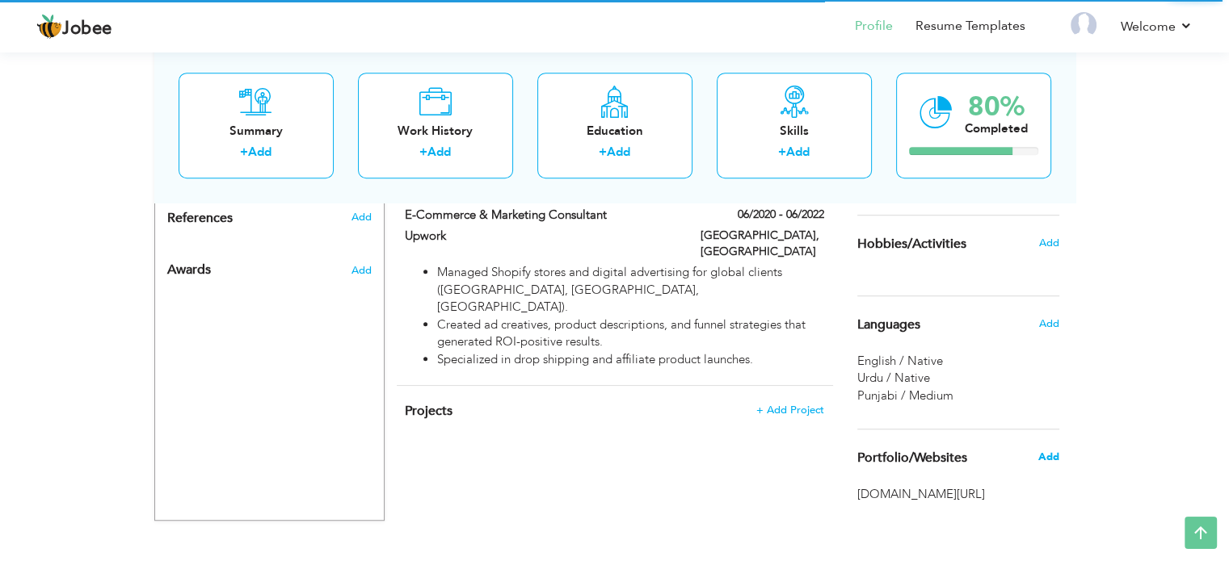
click at [1050, 452] on span "Add" at bounding box center [1047, 457] width 21 height 15
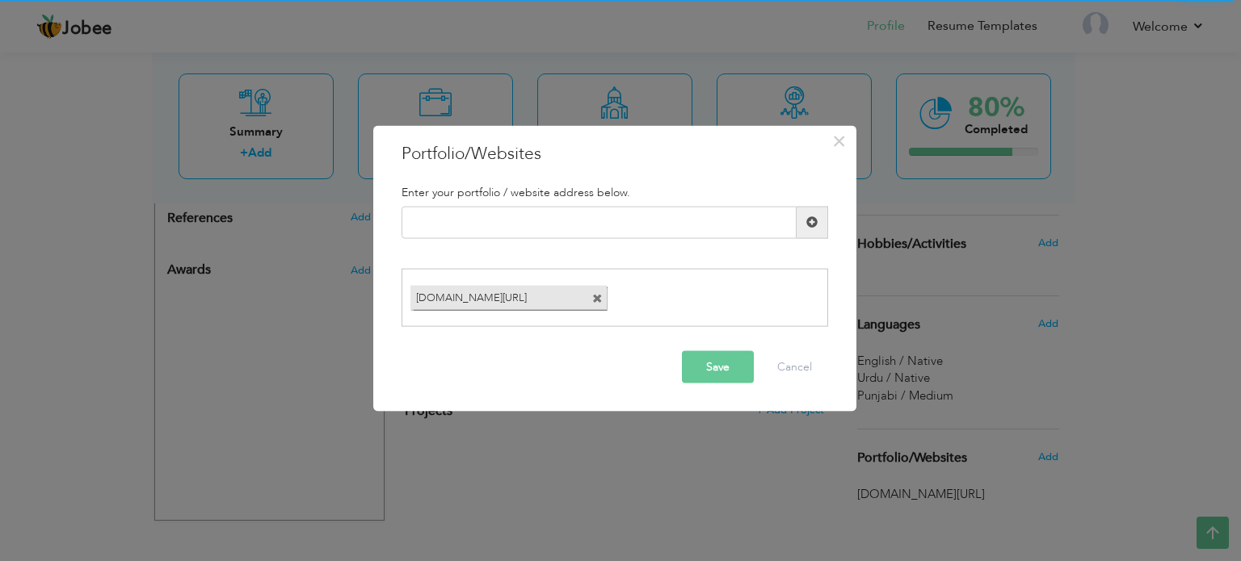
click at [595, 300] on span at bounding box center [597, 299] width 11 height 11
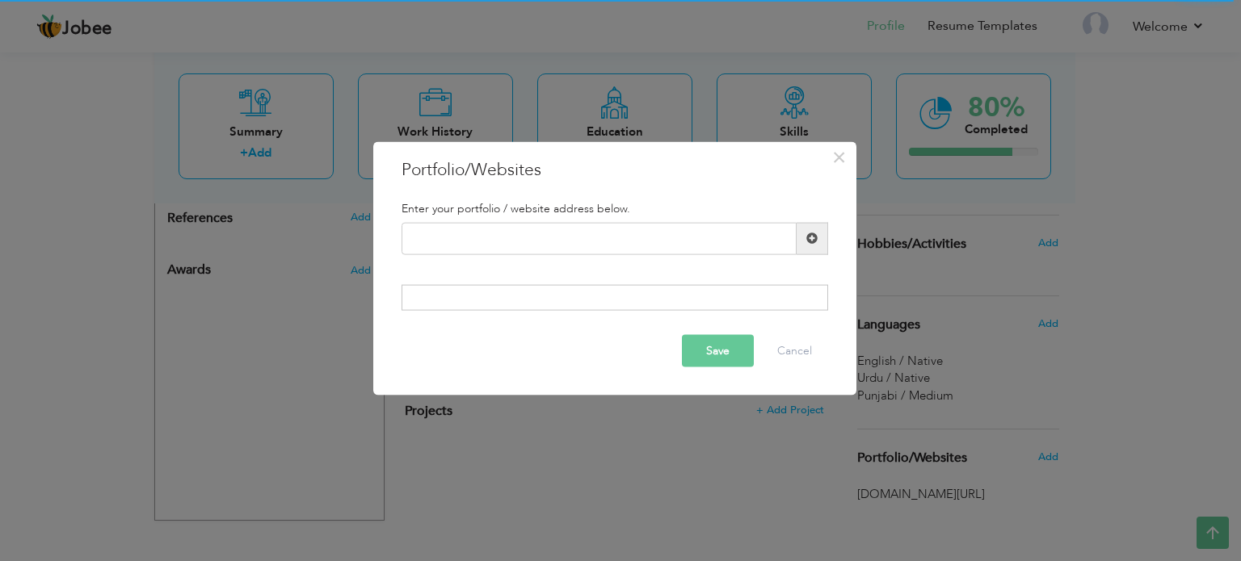
click at [704, 351] on button "Save" at bounding box center [718, 351] width 72 height 32
click at [725, 351] on span "button" at bounding box center [723, 349] width 12 height 12
click at [725, 351] on span "button" at bounding box center [723, 349] width 11 height 11
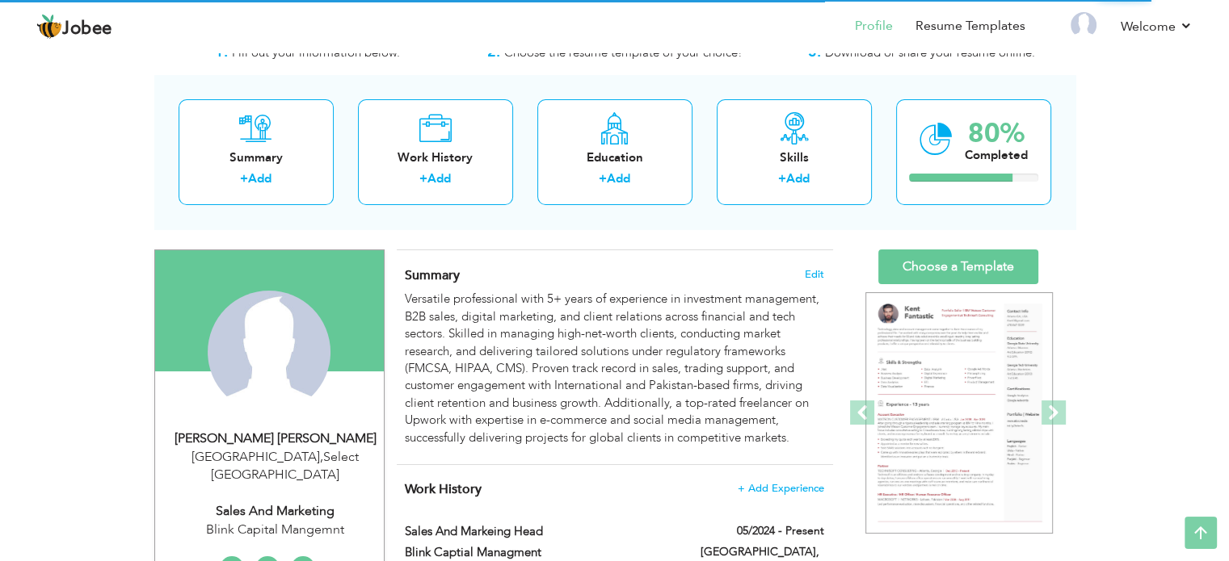
scroll to position [42, 0]
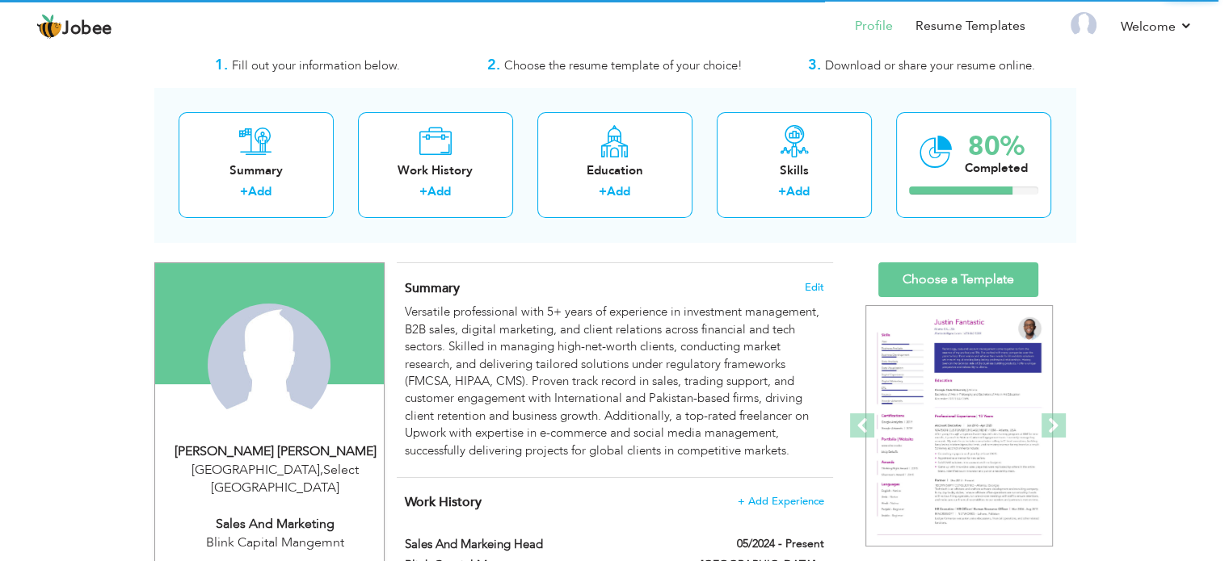
click at [307, 539] on div "Change Remove Muhammad Ahsan Shoaib Faisalabad , Select Pakistan Sales and Mark…" at bounding box center [269, 432] width 204 height 339
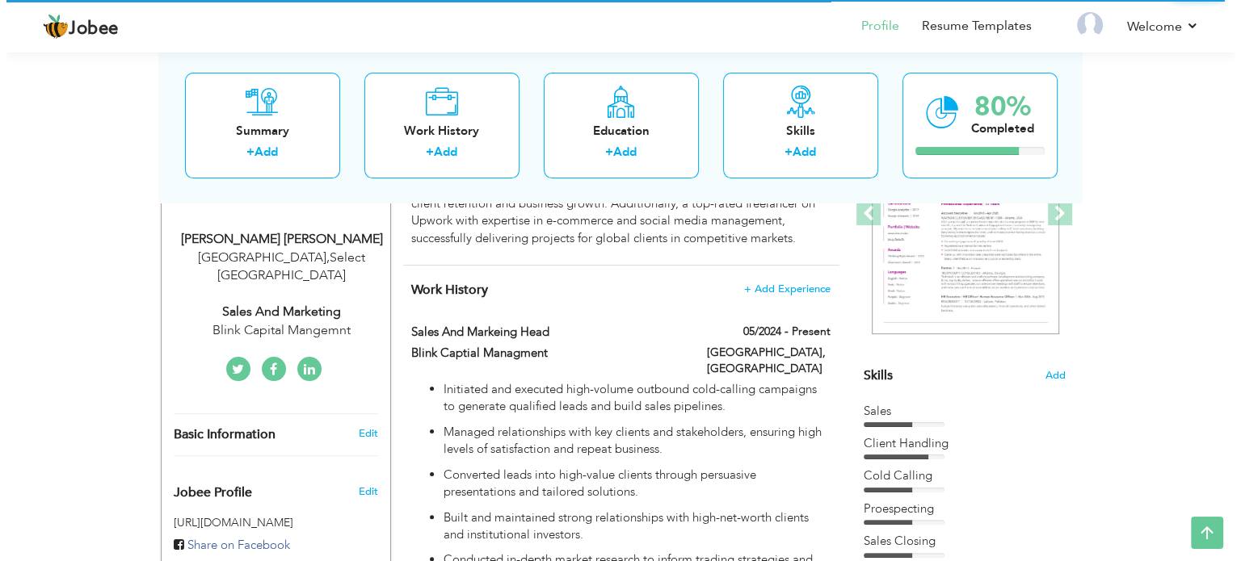
scroll to position [250, 0]
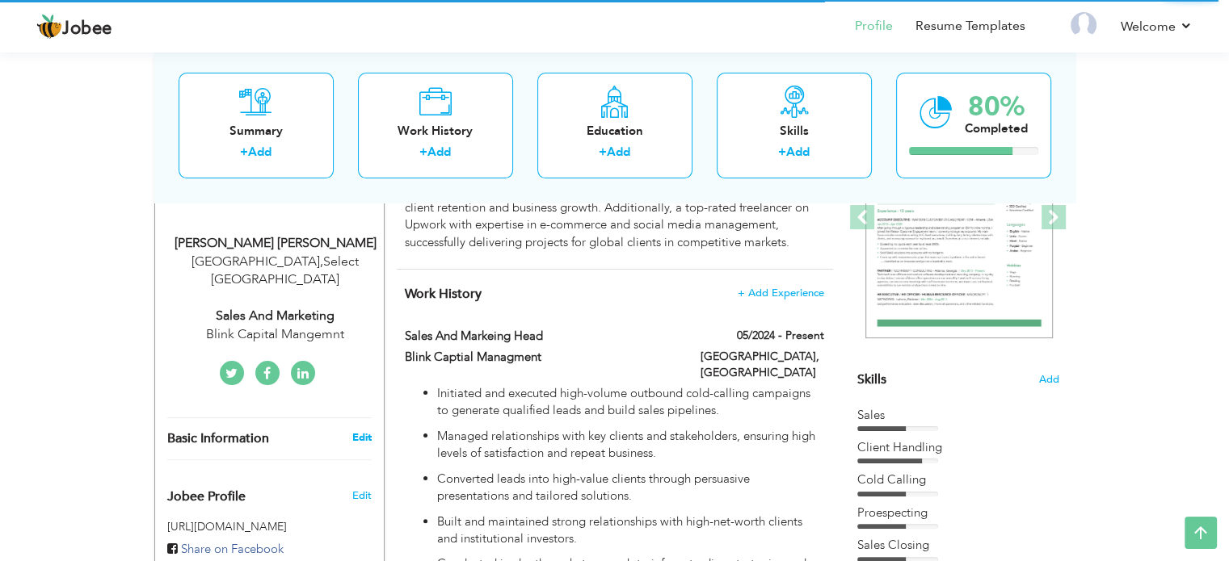
click at [365, 431] on link "Edit" at bounding box center [360, 438] width 19 height 15
type input "Muhammad Ahsan"
type input "[PERSON_NAME]"
type input "03026060244"
select select "number:166"
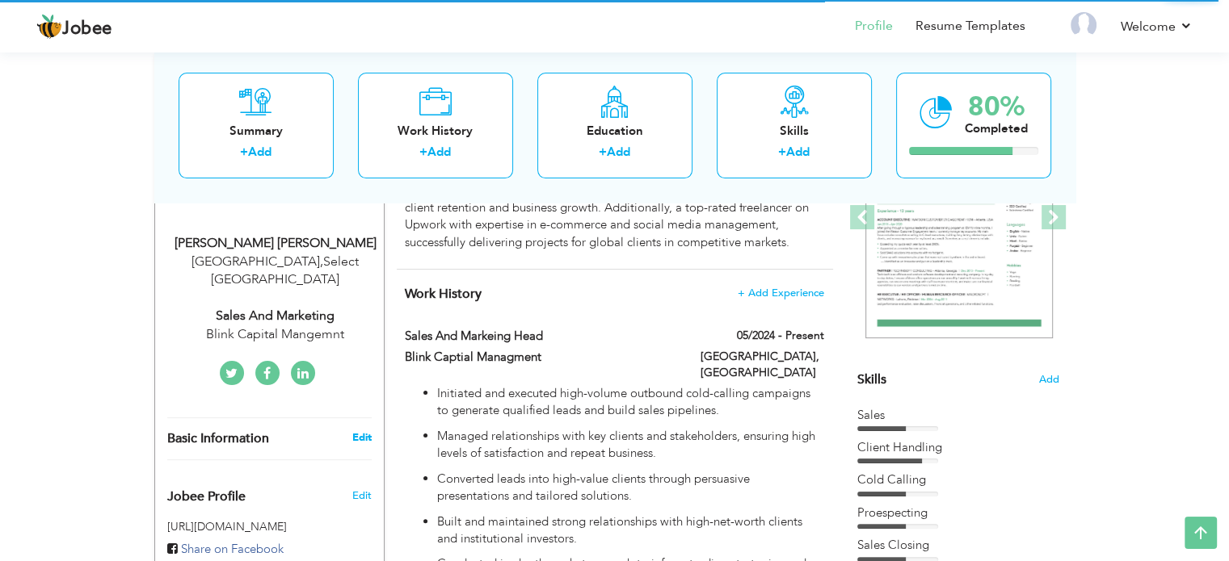
type input "Select"
type input "[GEOGRAPHIC_DATA]"
select select "number:7"
type input "Blink Capital Mangemnt"
type input "Sales and Marketing"
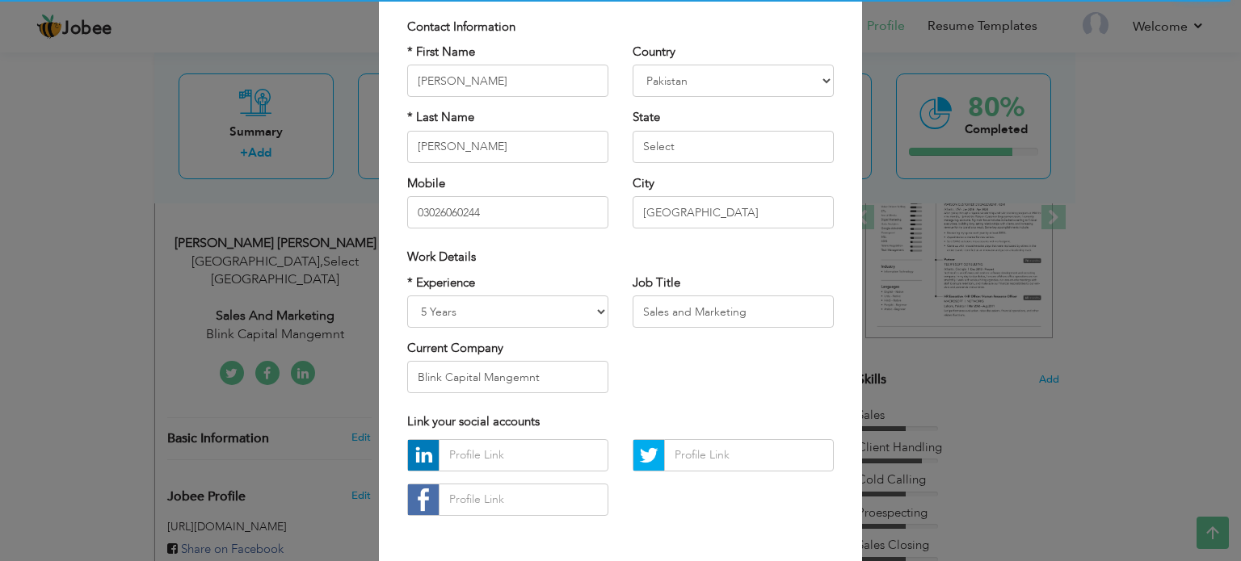
scroll to position [120, 0]
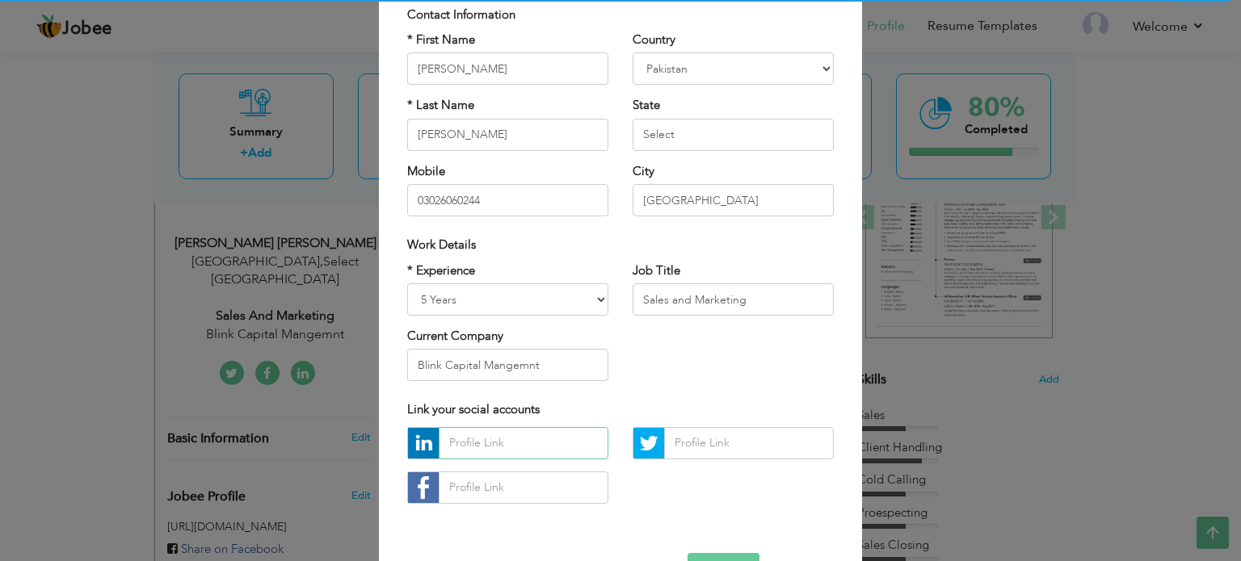
click at [496, 448] on input "text" at bounding box center [524, 443] width 170 height 32
paste input "linkedin.com/in/ahsan-shoaiba9967b110"
type input "linkedin.com/in/ahsan-shoaiba9967b110"
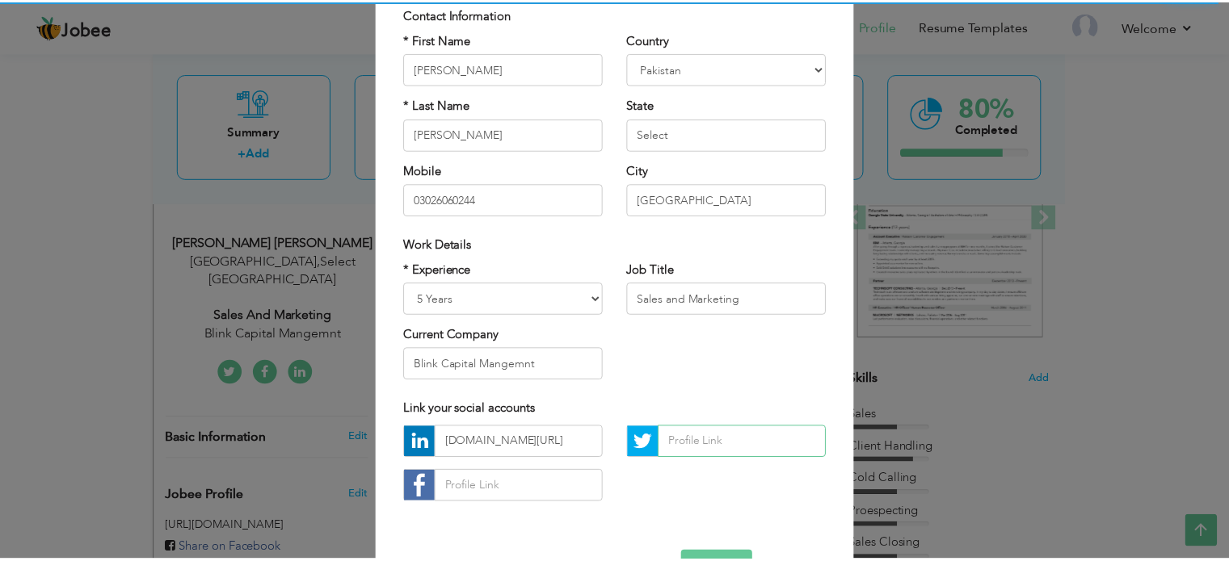
scroll to position [0, 0]
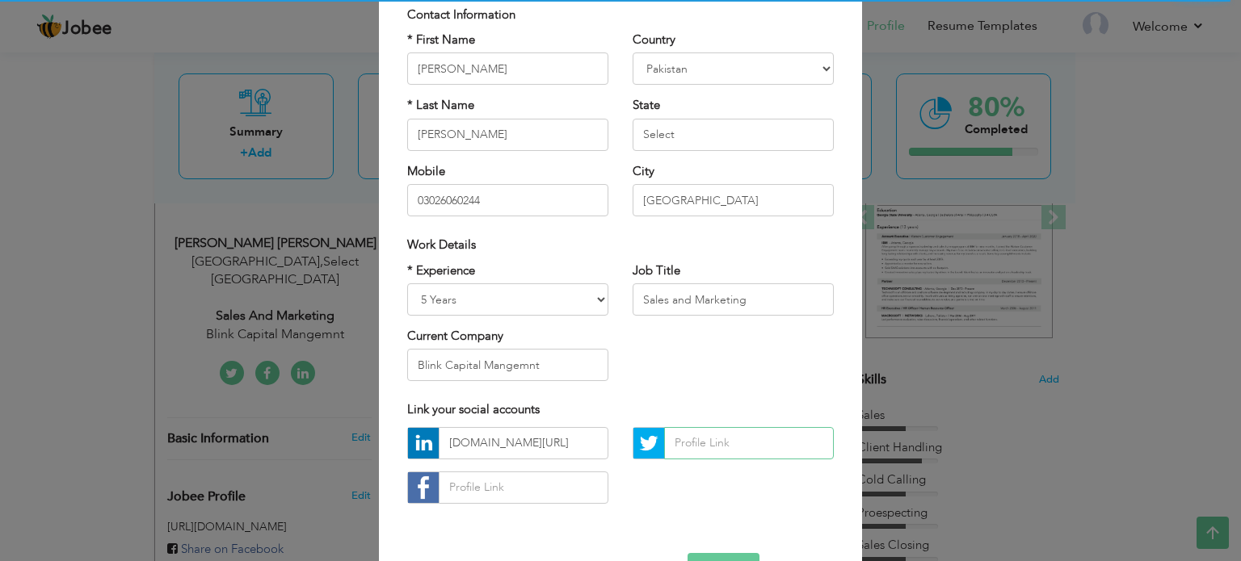
click at [701, 439] on input "text" at bounding box center [749, 443] width 170 height 32
click at [707, 557] on button "Save" at bounding box center [724, 569] width 72 height 32
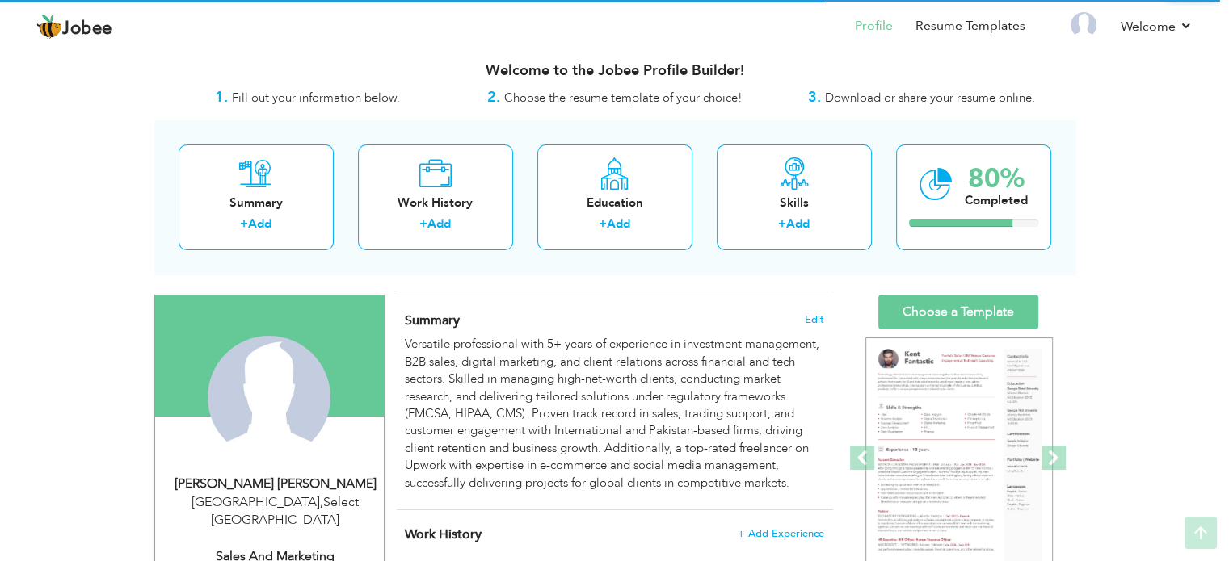
scroll to position [5, 0]
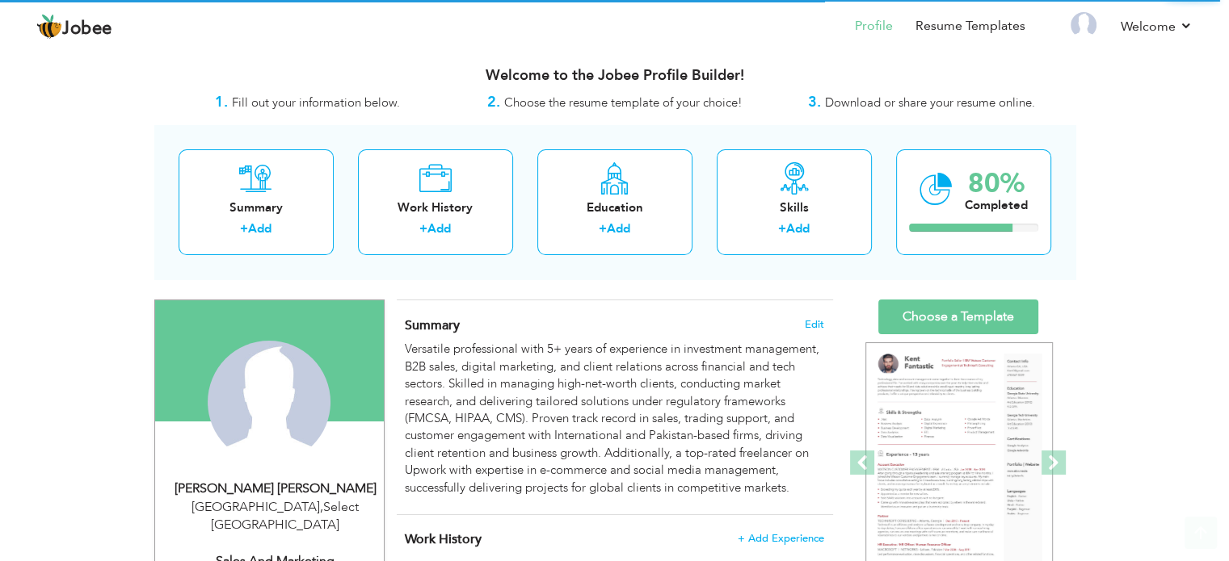
click at [0, 0] on div "Change Remove" at bounding box center [0, 0] width 0 height 0
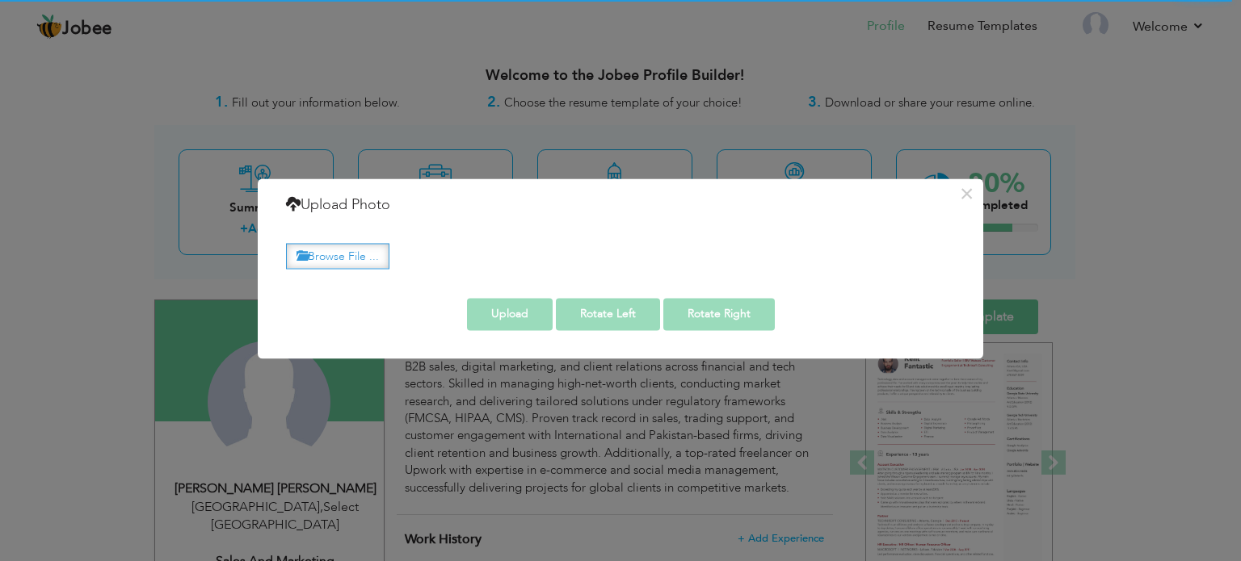
click at [333, 249] on label "Browse File ..." at bounding box center [337, 256] width 103 height 25
click at [0, 0] on input "Browse File ..." at bounding box center [0, 0] width 0 height 0
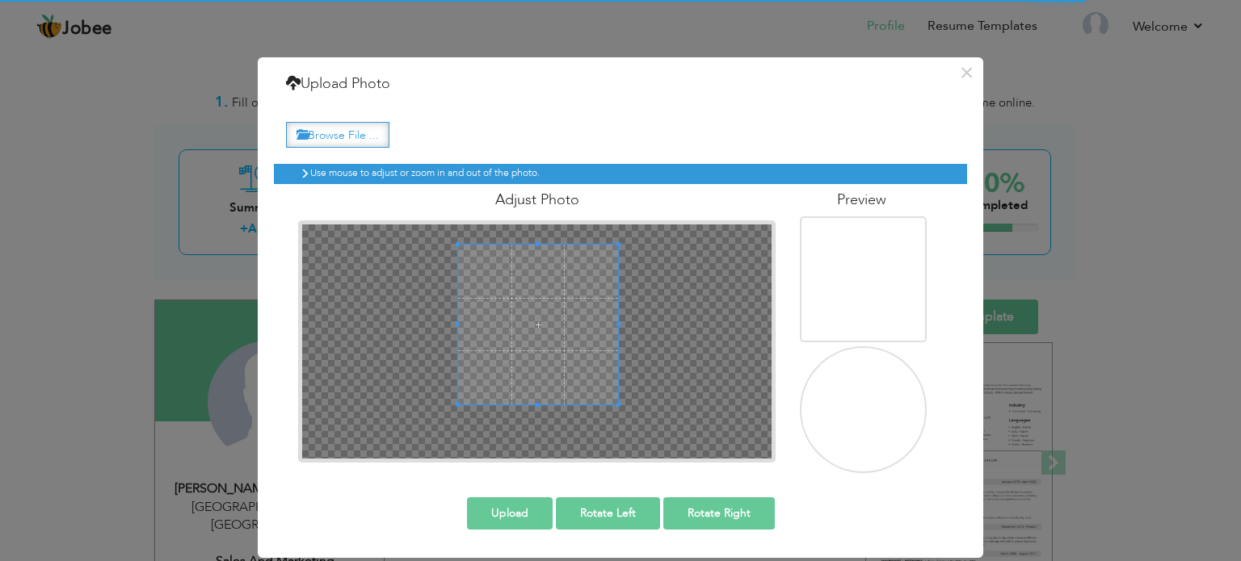
click at [358, 139] on label "Browse File ..." at bounding box center [337, 134] width 103 height 25
click at [0, 0] on input "Browse File ..." at bounding box center [0, 0] width 0 height 0
click at [969, 86] on button "×" at bounding box center [966, 73] width 26 height 26
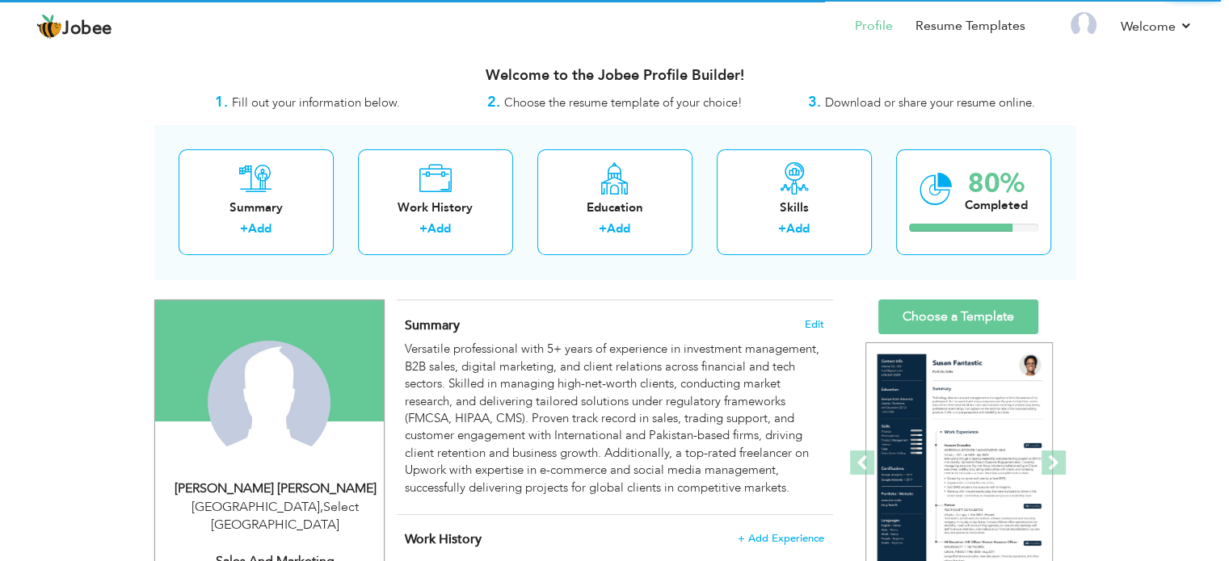
click at [0, 0] on div "Change Remove" at bounding box center [0, 0] width 0 height 0
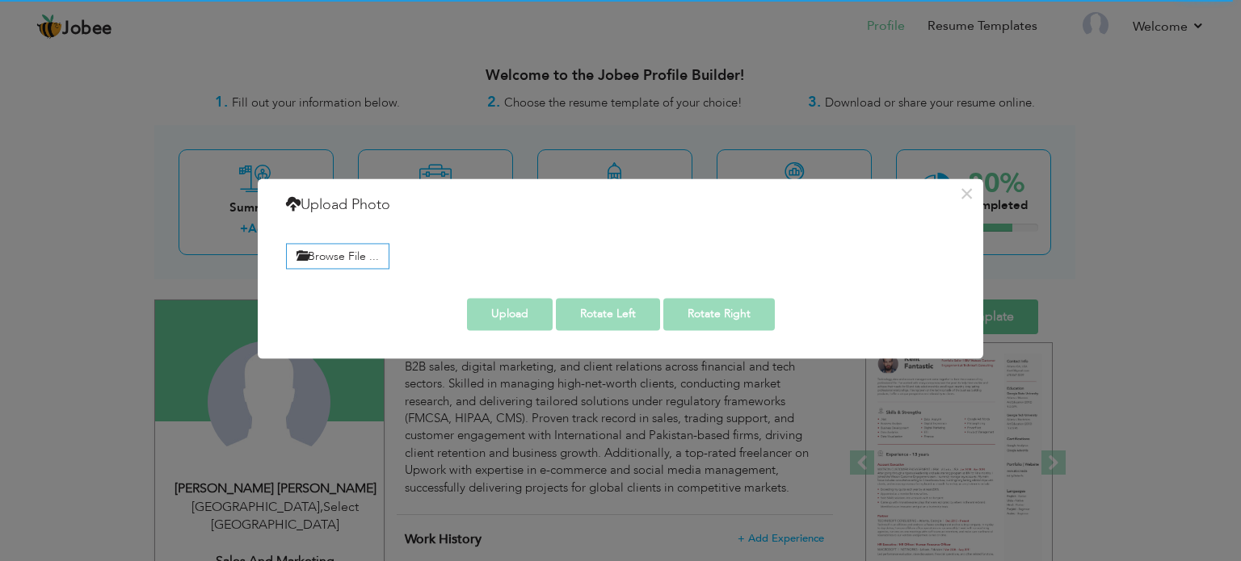
click at [366, 265] on label "Browse File ..." at bounding box center [337, 256] width 103 height 25
click at [0, 0] on input "Browse File ..." at bounding box center [0, 0] width 0 height 0
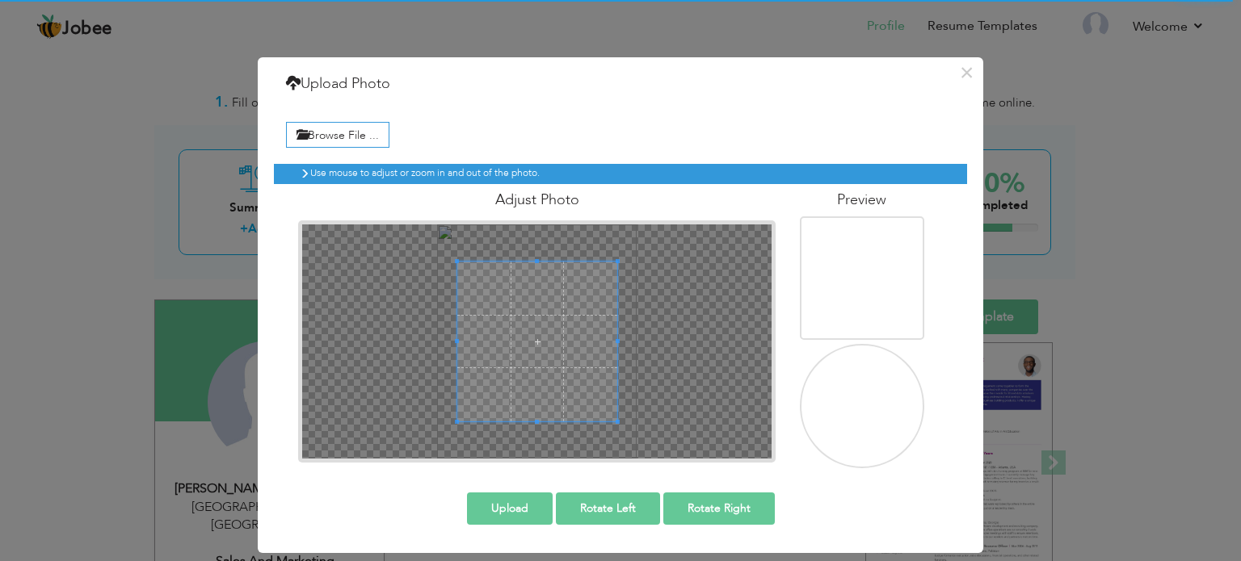
click at [527, 506] on button "Upload" at bounding box center [510, 509] width 86 height 32
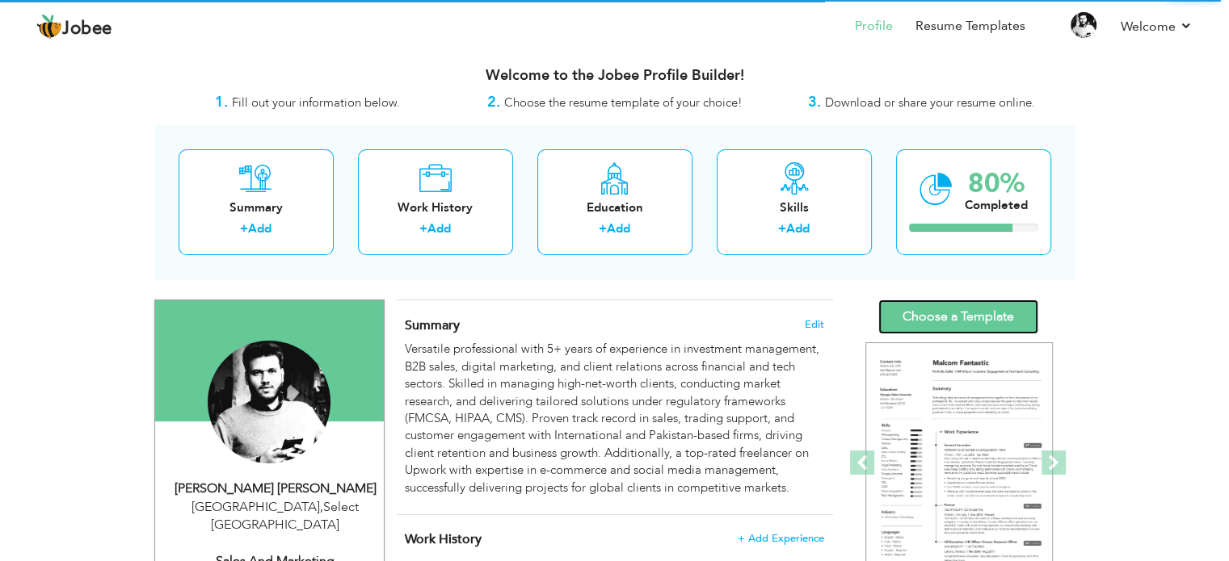
click at [960, 318] on link "Choose a Template" at bounding box center [958, 317] width 160 height 35
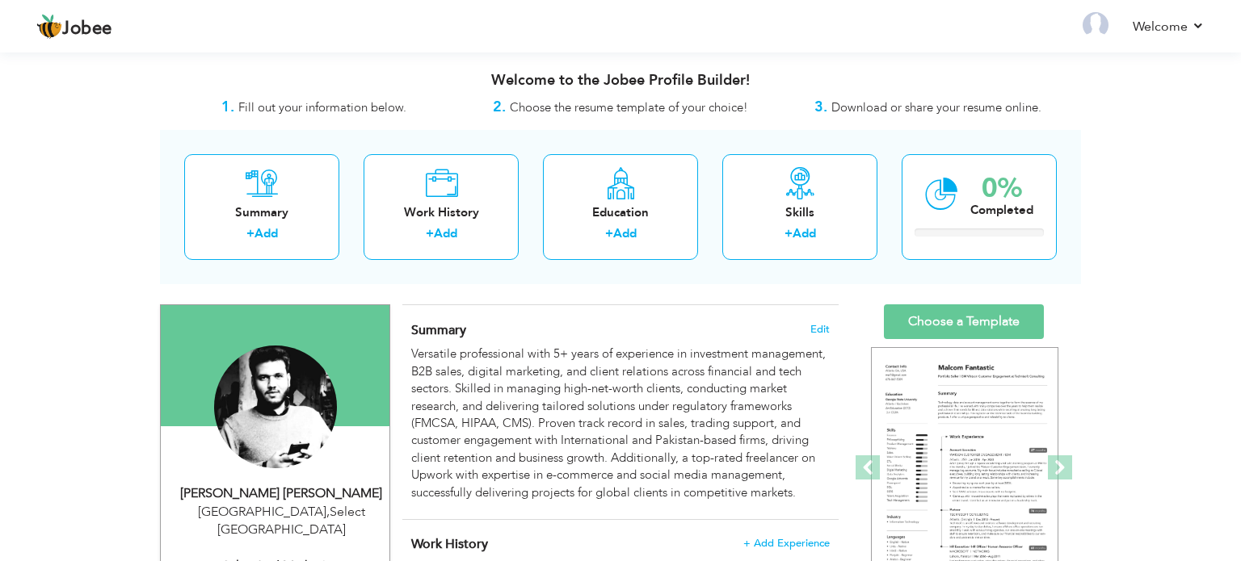
scroll to position [232, 0]
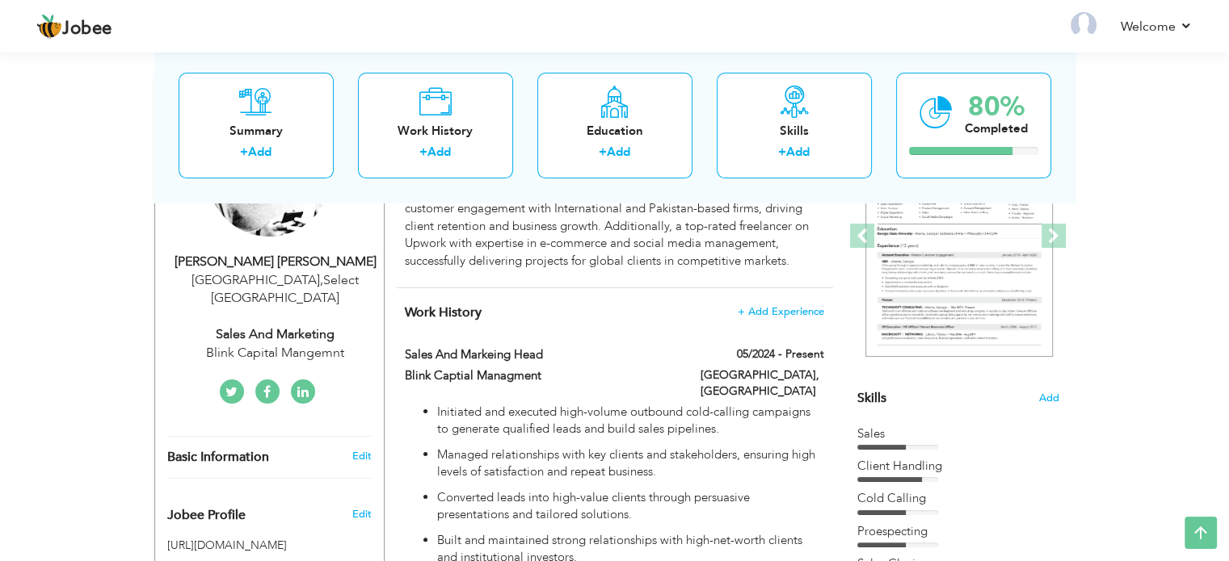
click at [341, 280] on div "Faisalabad , Select Pakistan" at bounding box center [275, 289] width 217 height 37
select select "number:166"
select select "number:7"
type input "Blink Capital Mangemnt"
type input "Sales and Marketing"
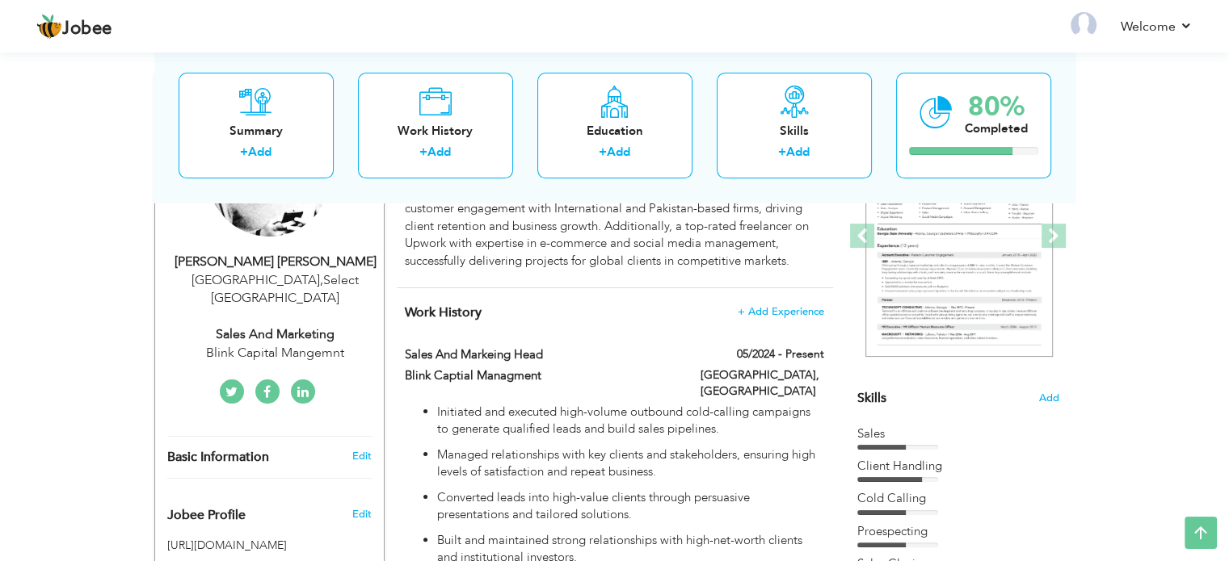
type input "linkedin.com/in/ahsan-shoaiba9967b110"
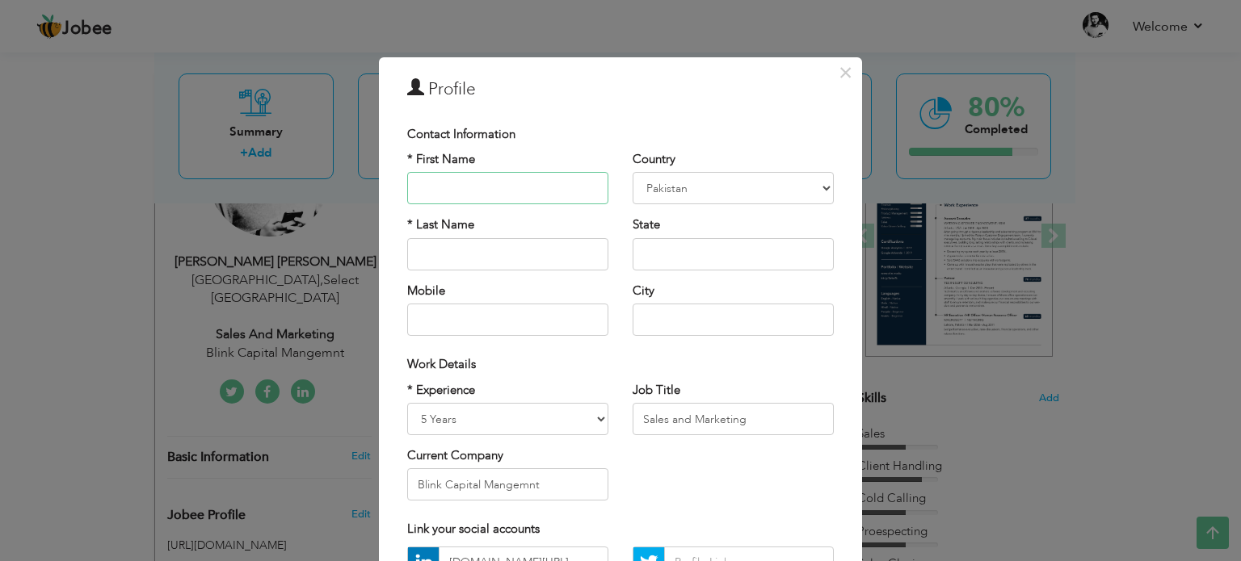
scroll to position [0, 0]
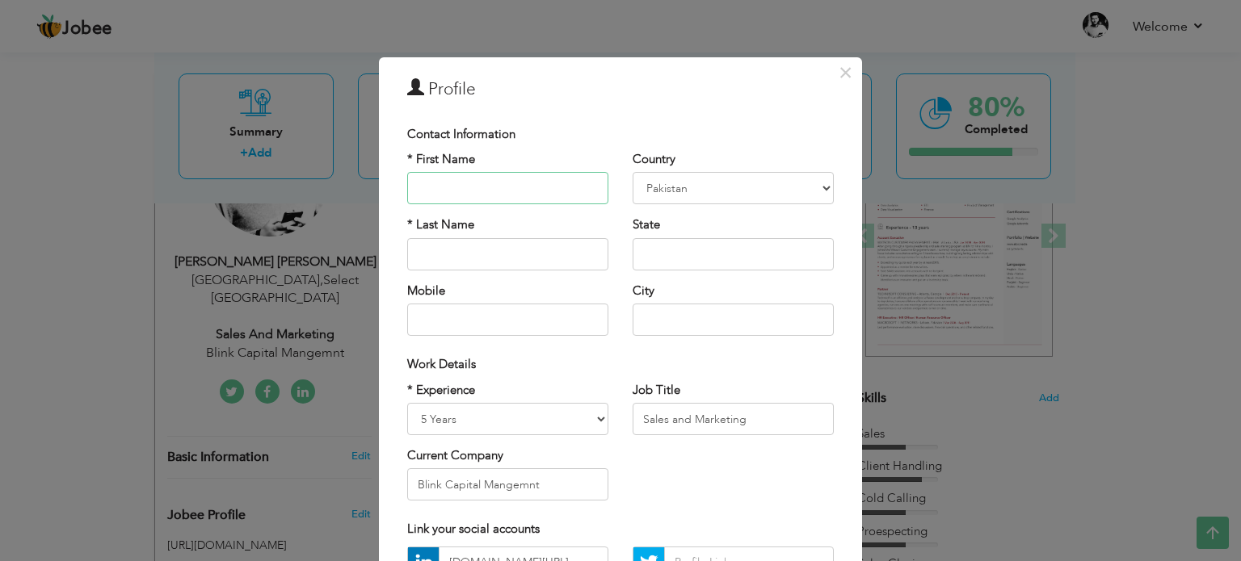
click at [460, 195] on input "text" at bounding box center [507, 188] width 201 height 32
click at [701, 263] on input "text" at bounding box center [733, 254] width 201 height 32
type input "S"
type input "[GEOGRAPHIC_DATA]"
drag, startPoint x: 474, startPoint y: 190, endPoint x: 341, endPoint y: 196, distance: 133.4
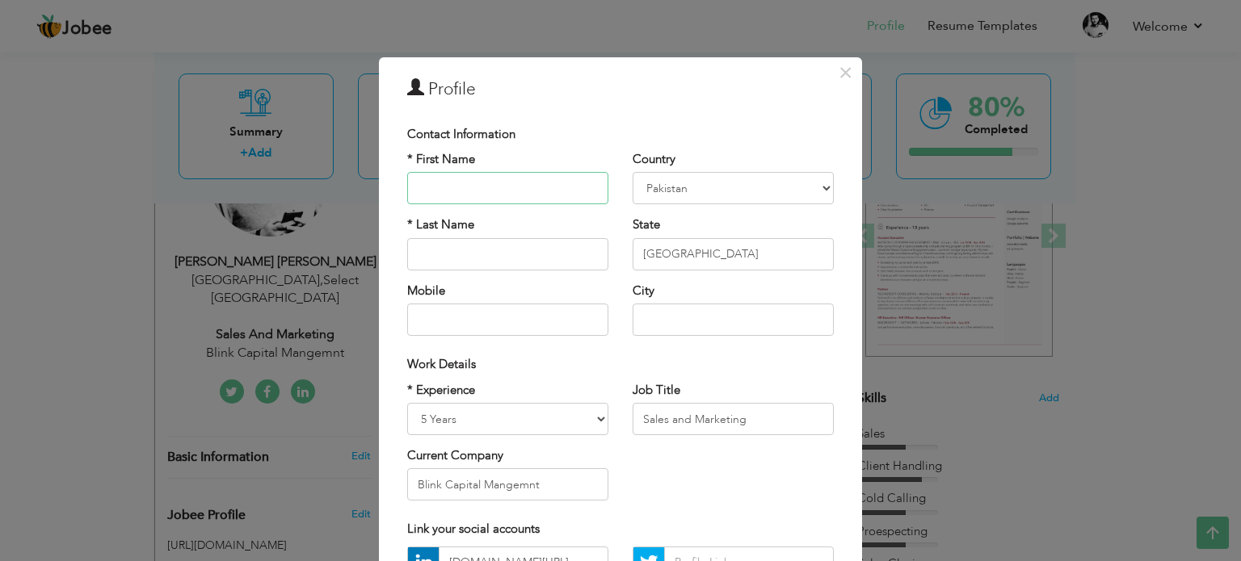
click at [341, 196] on div "× Profile Contact Information * First Name * Last Name Mobile Aruba" at bounding box center [620, 280] width 1241 height 561
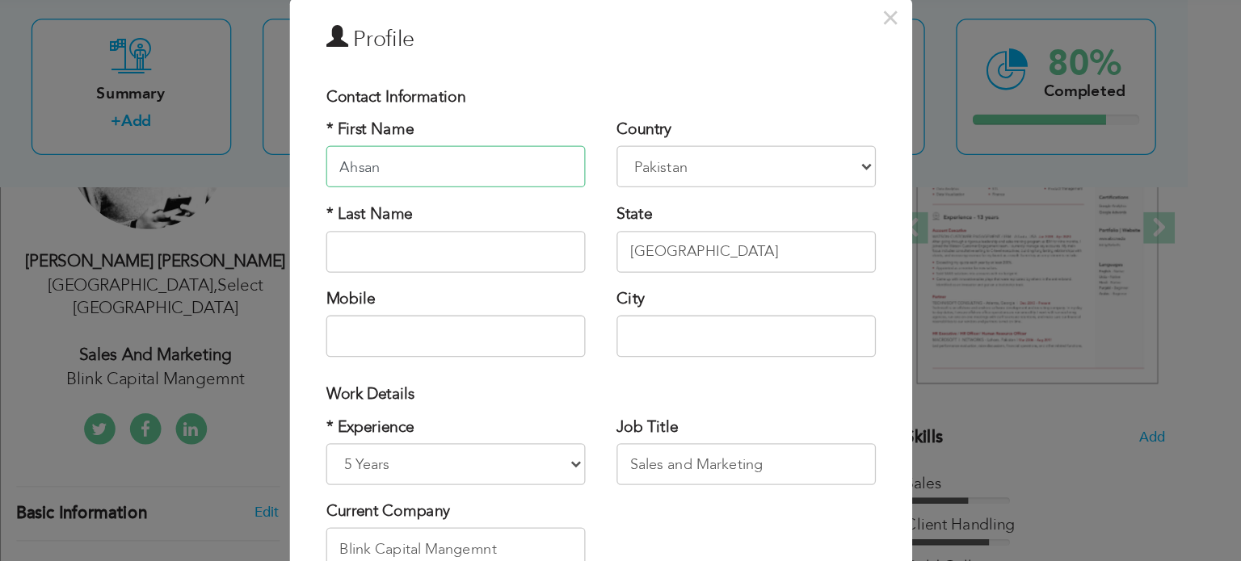
scroll to position [232, 0]
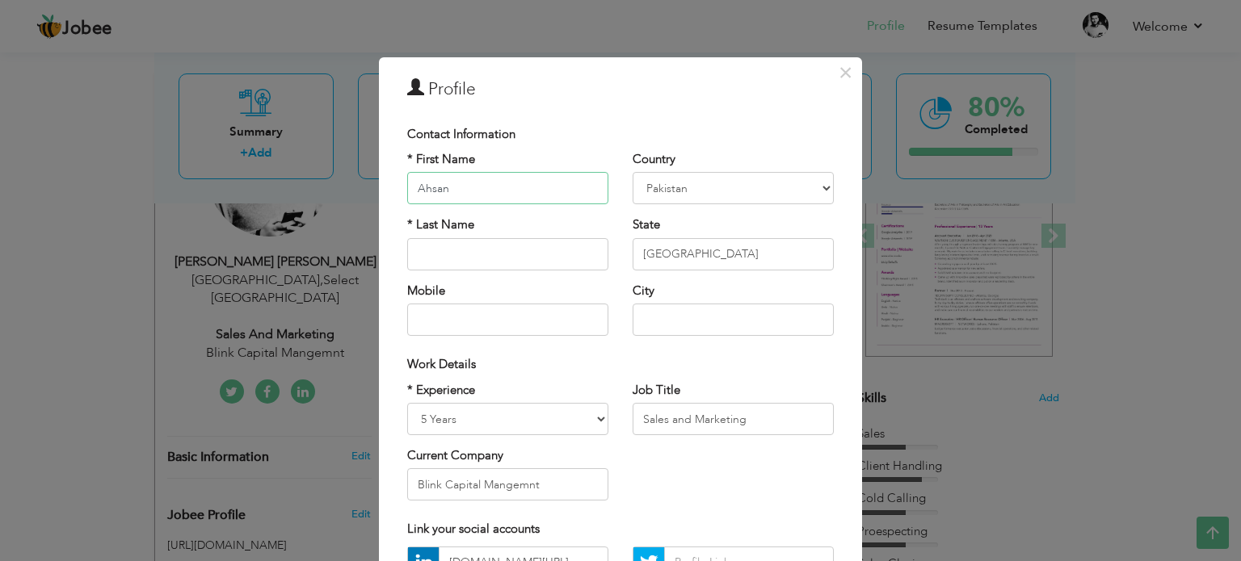
type input "Ahsan"
drag, startPoint x: 689, startPoint y: 262, endPoint x: 698, endPoint y: 290, distance: 29.6
click at [698, 290] on div "Country Afghanistan Albania Algeria American Samoa Andorra Angola Anguilla Anta…" at bounding box center [732, 249] width 225 height 197
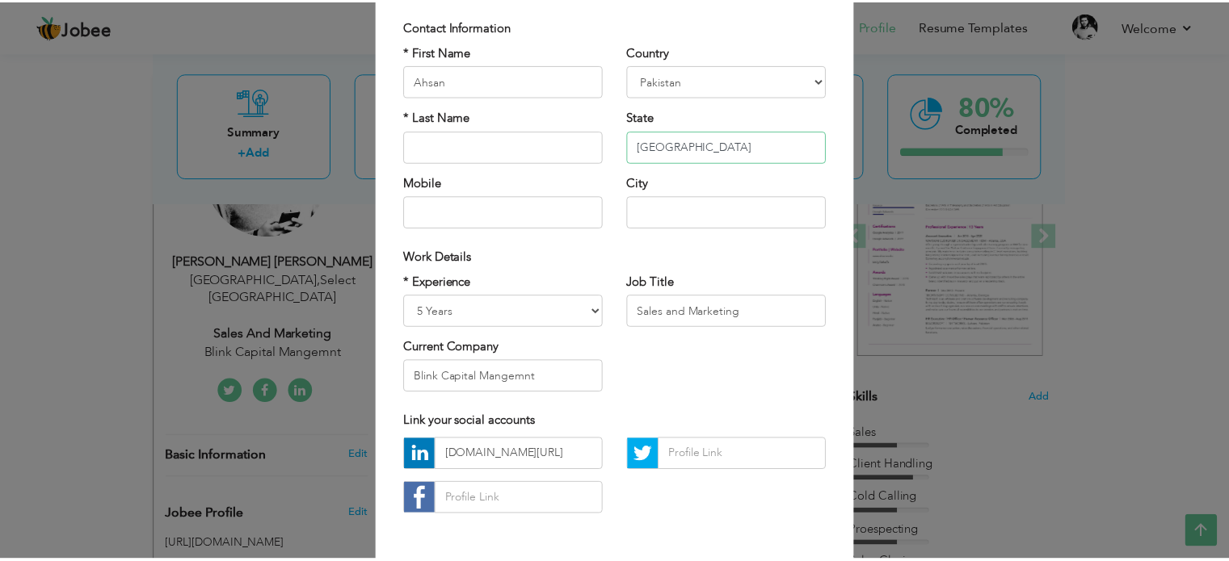
scroll to position [171, 0]
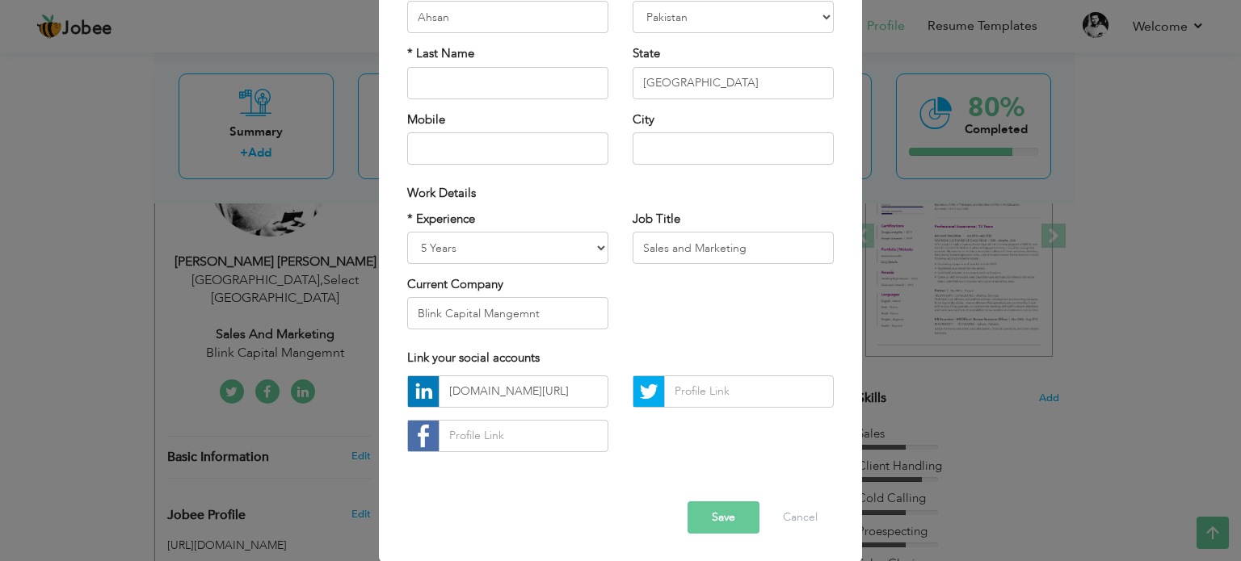
click at [0, 0] on span "button" at bounding box center [0, 0] width 0 height 0
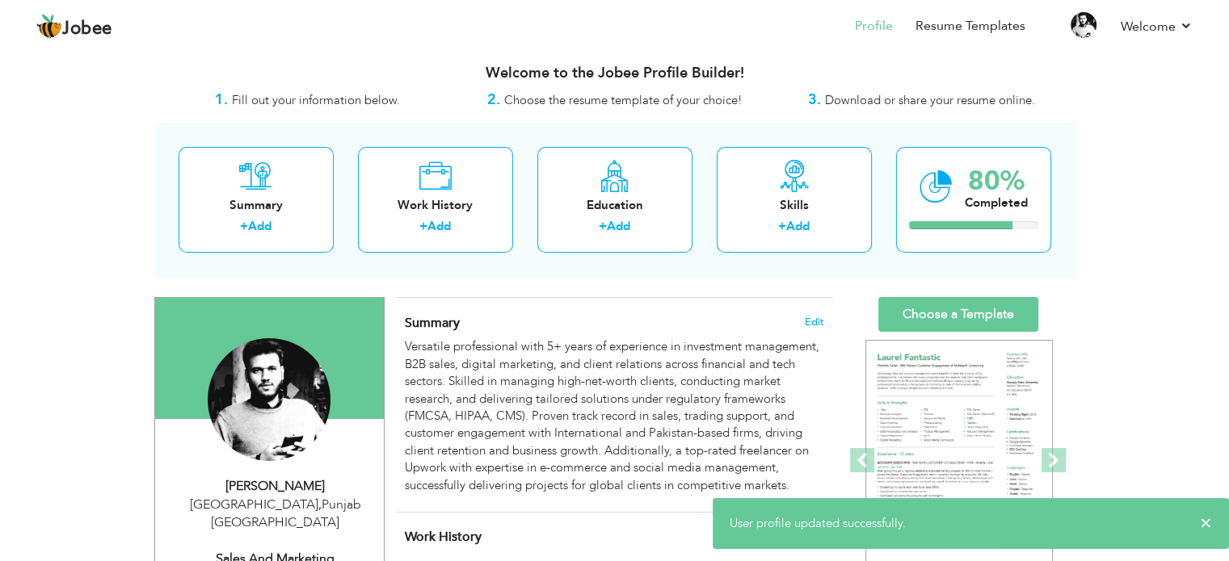
scroll to position [4, 0]
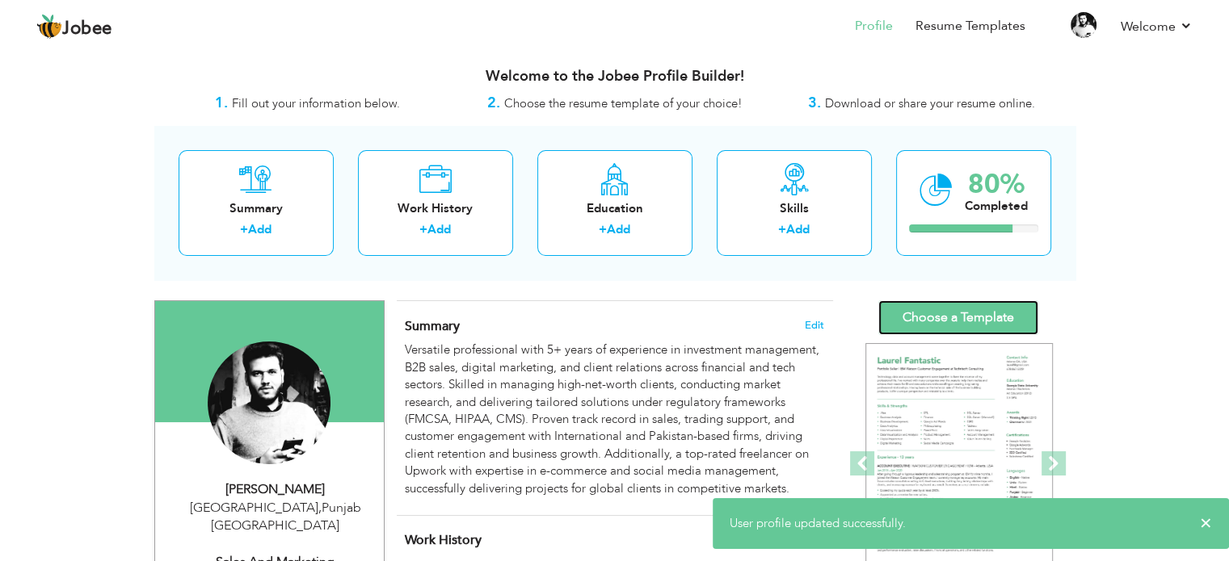
click at [1006, 316] on link "Choose a Template" at bounding box center [958, 318] width 160 height 35
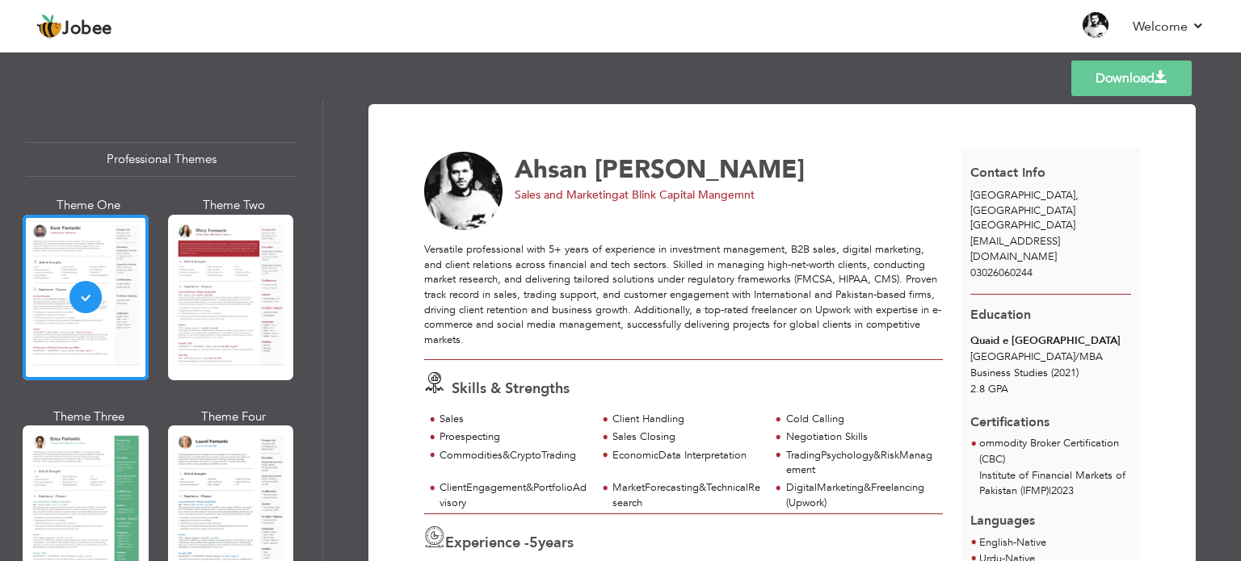
click at [1131, 79] on link "Download" at bounding box center [1131, 79] width 120 height 36
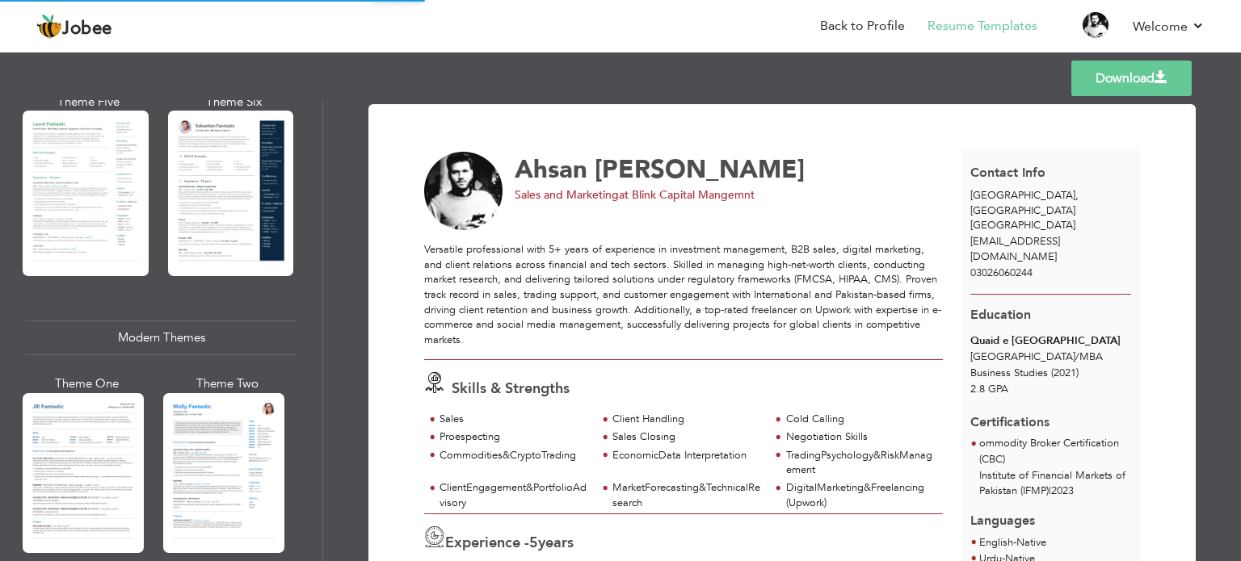
scroll to position [584, 0]
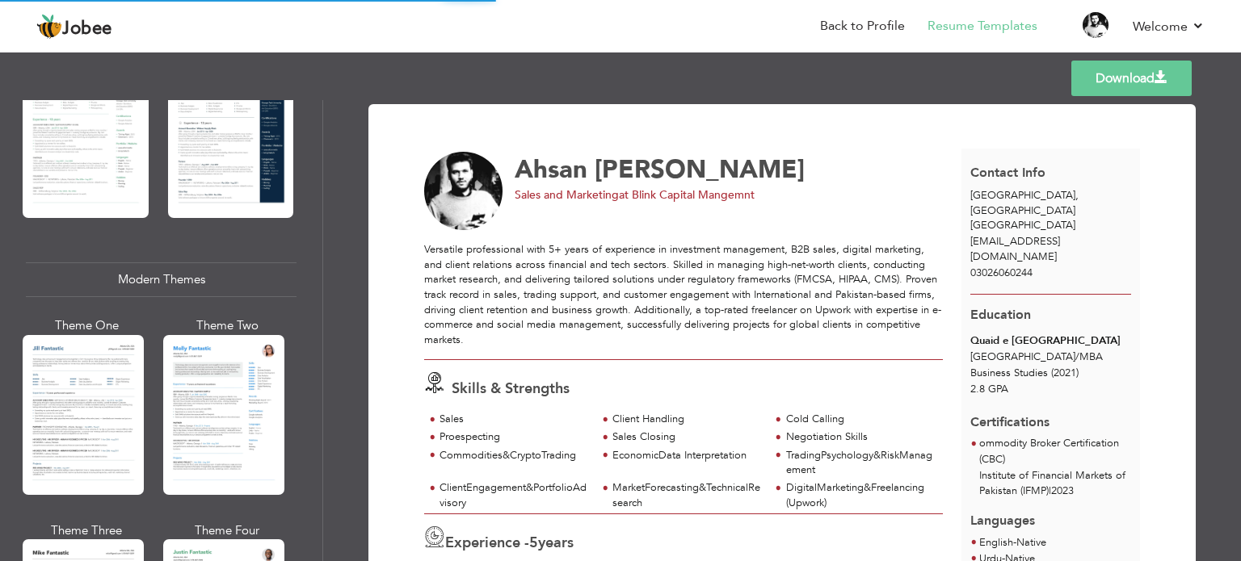
click at [224, 390] on div "Professional Themes Theme One Theme Two Theme Three Theme Four" at bounding box center [620, 330] width 1241 height 461
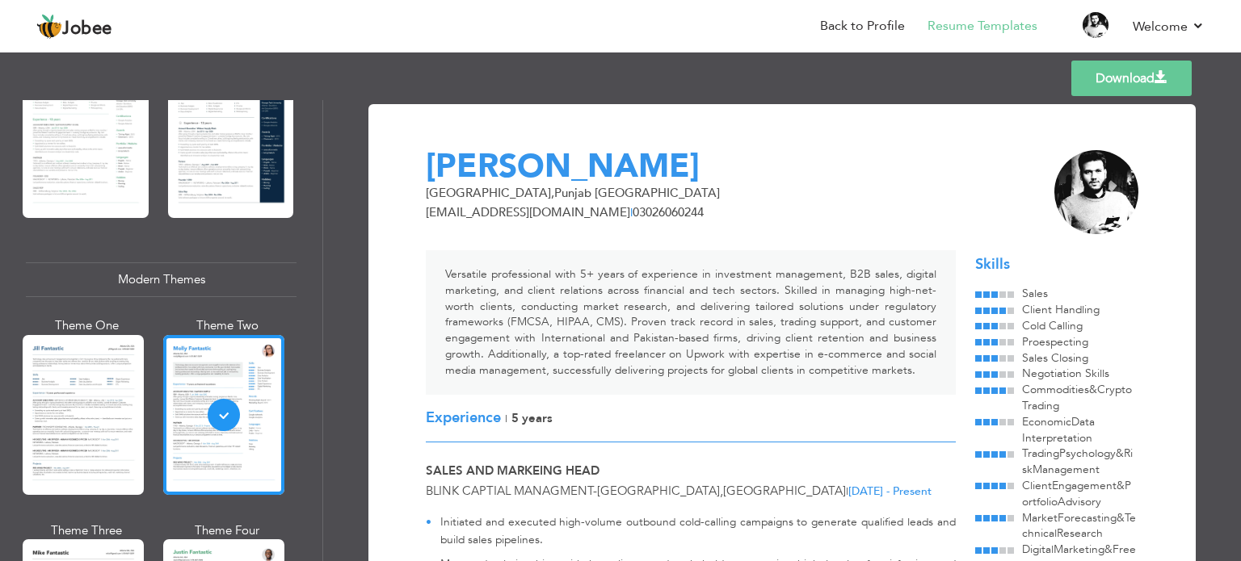
click at [1139, 78] on link "Download" at bounding box center [1131, 79] width 120 height 36
